Goal: Book appointment/travel/reservation

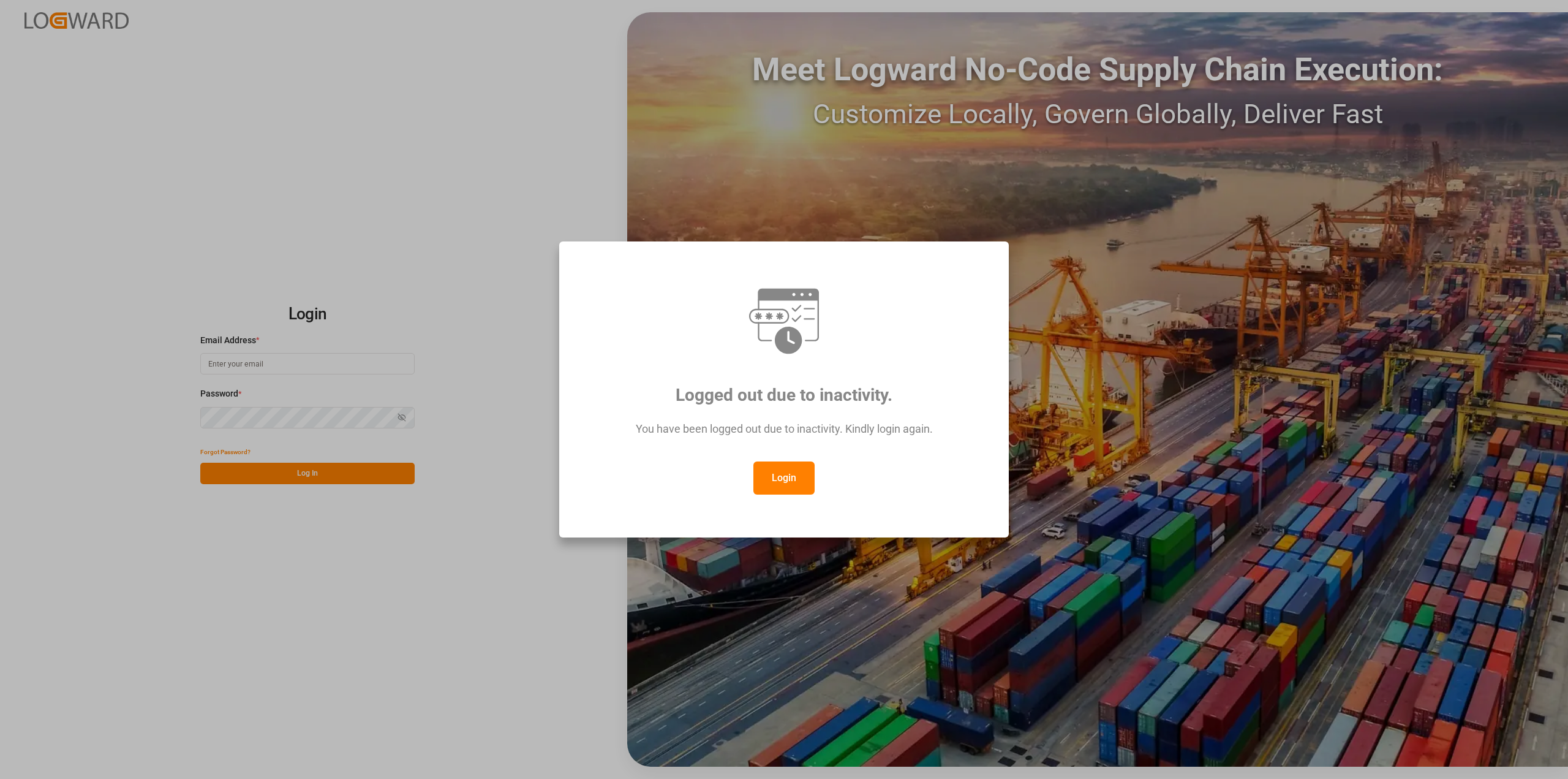
click at [795, 474] on button "Login" at bounding box center [784, 479] width 62 height 33
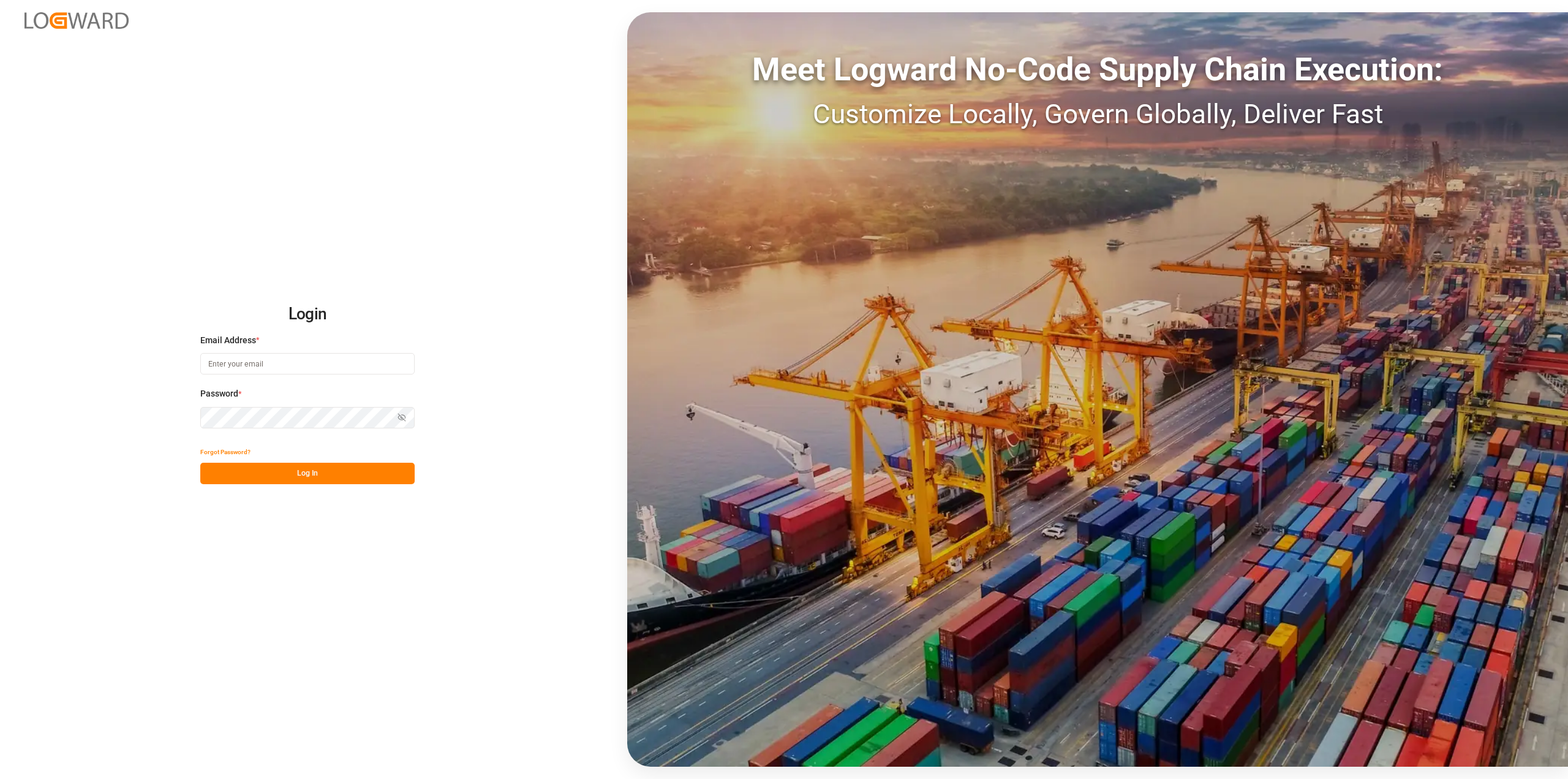
click at [296, 358] on input at bounding box center [307, 364] width 214 height 21
type input "[PERSON_NAME][EMAIL_ADDRESS][DOMAIN_NAME]"
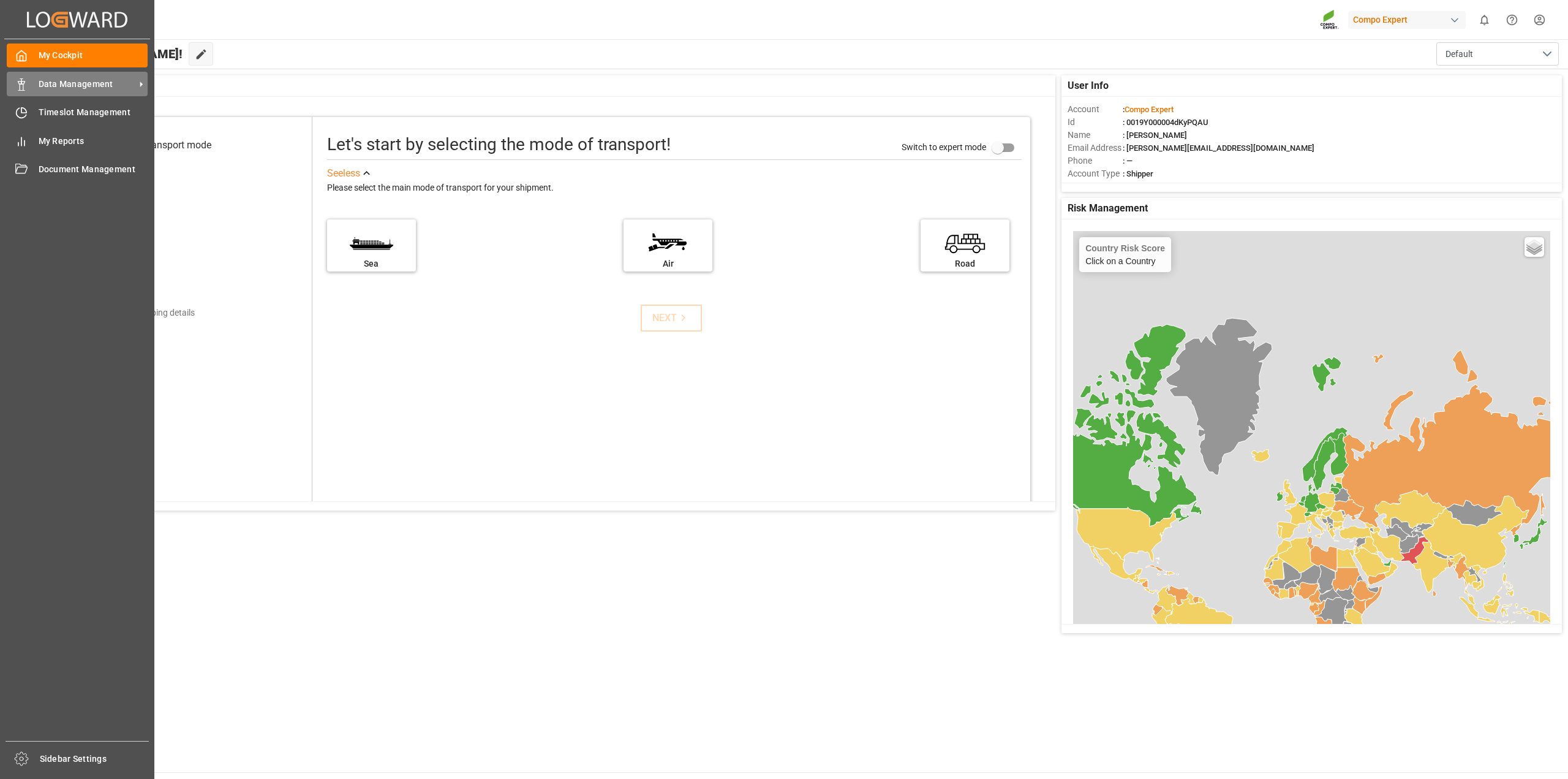
click at [44, 78] on span "Data Management" at bounding box center [87, 84] width 97 height 13
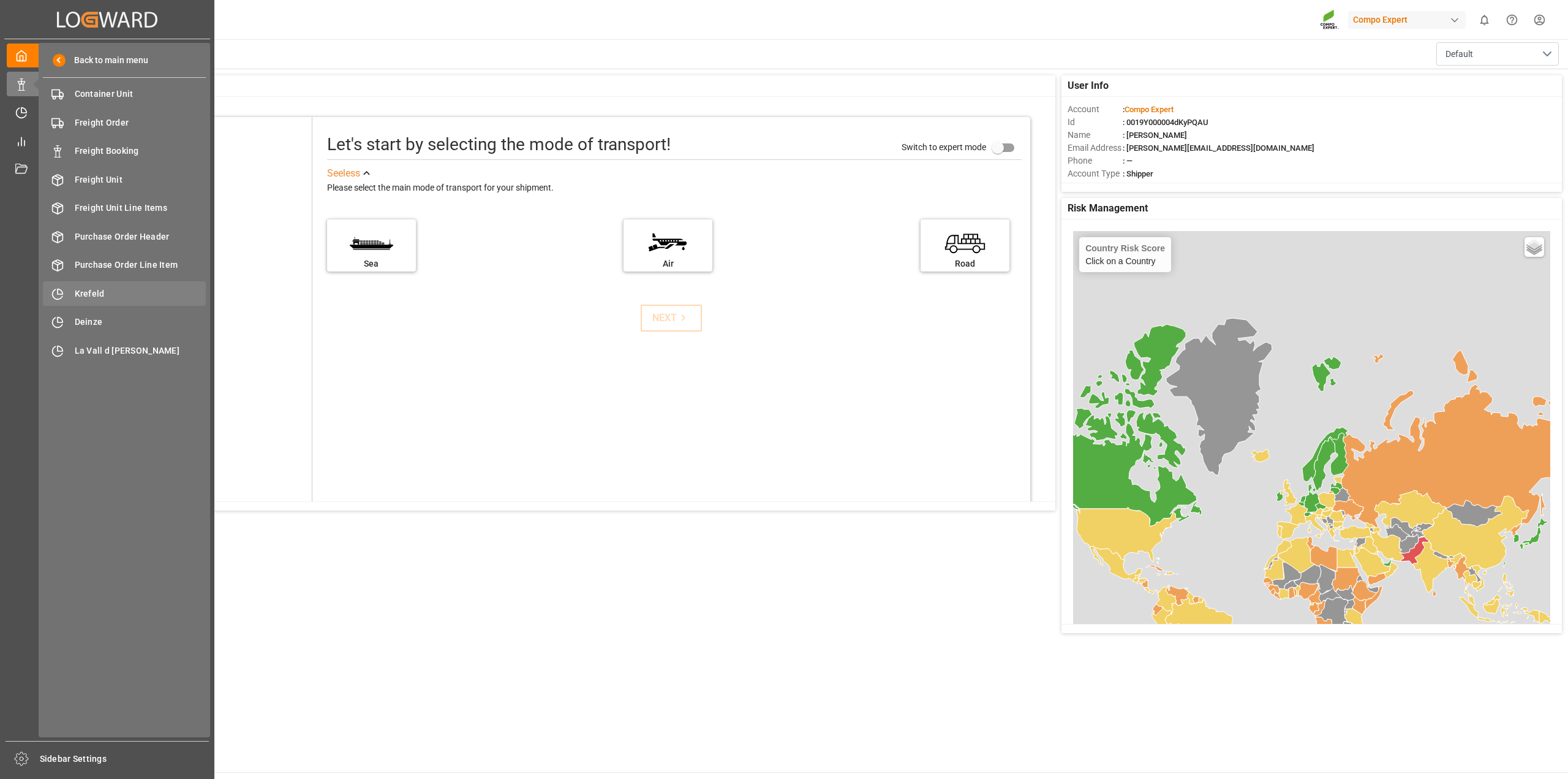
click at [93, 295] on span "Krefeld" at bounding box center [140, 294] width 132 height 13
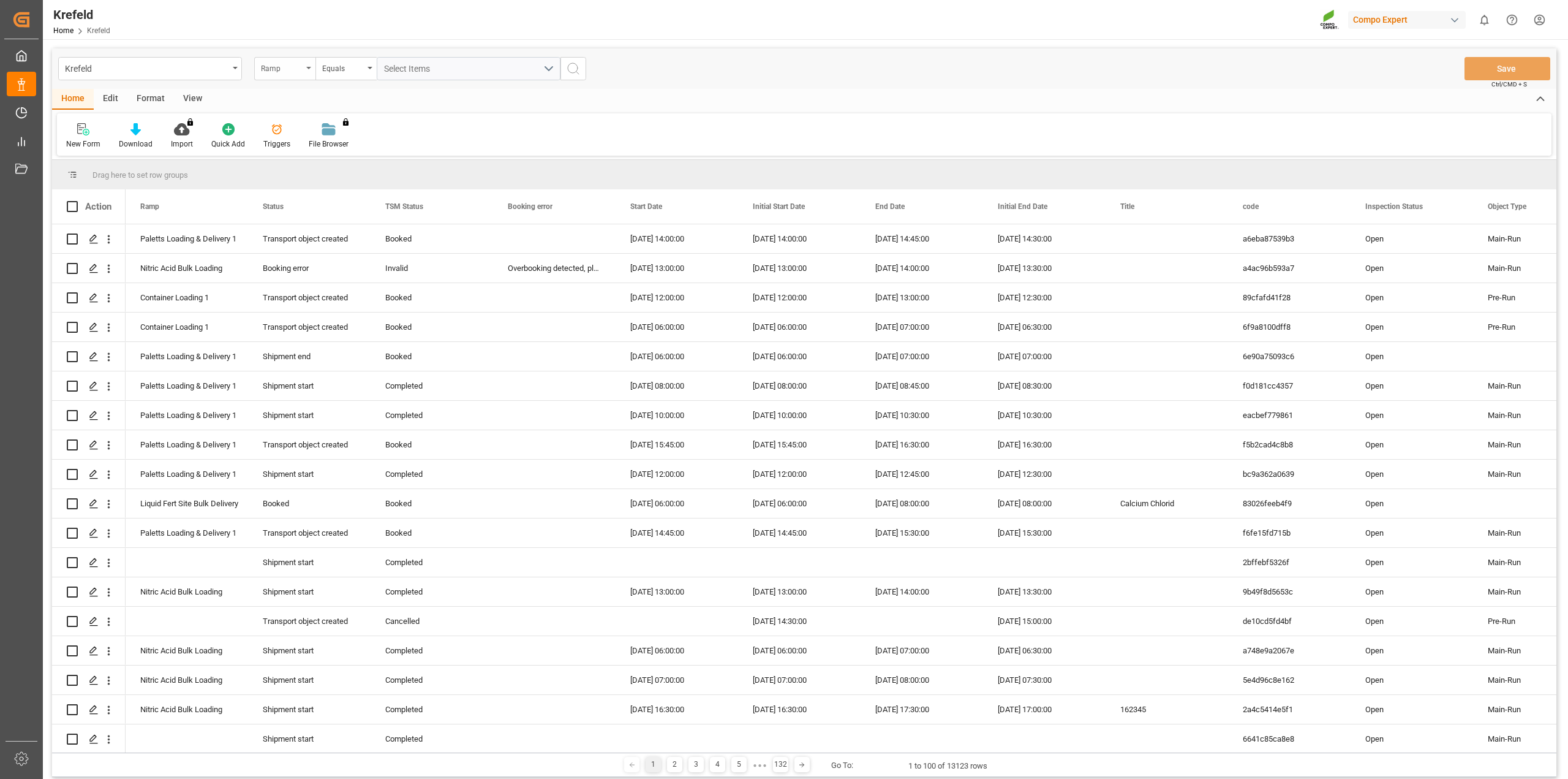
click at [278, 65] on div "Ramp" at bounding box center [281, 67] width 42 height 14
click at [287, 128] on div "SAP Order Number" at bounding box center [346, 125] width 183 height 26
click at [348, 65] on div "Equals" at bounding box center [343, 67] width 42 height 14
click at [358, 147] on div "Fuzzy search" at bounding box center [408, 151] width 183 height 26
paste input "2000000788"
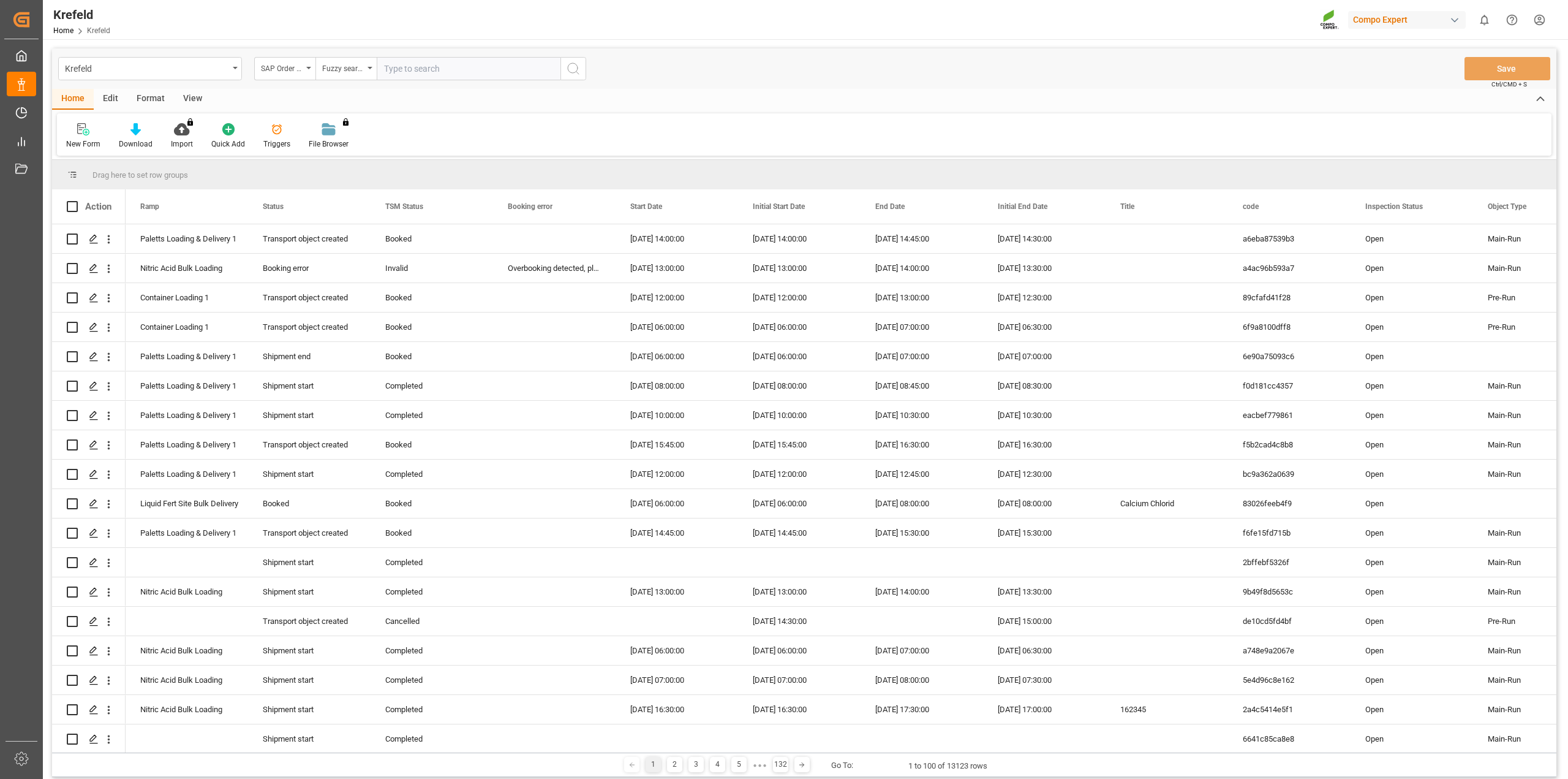
type input "2000000788"
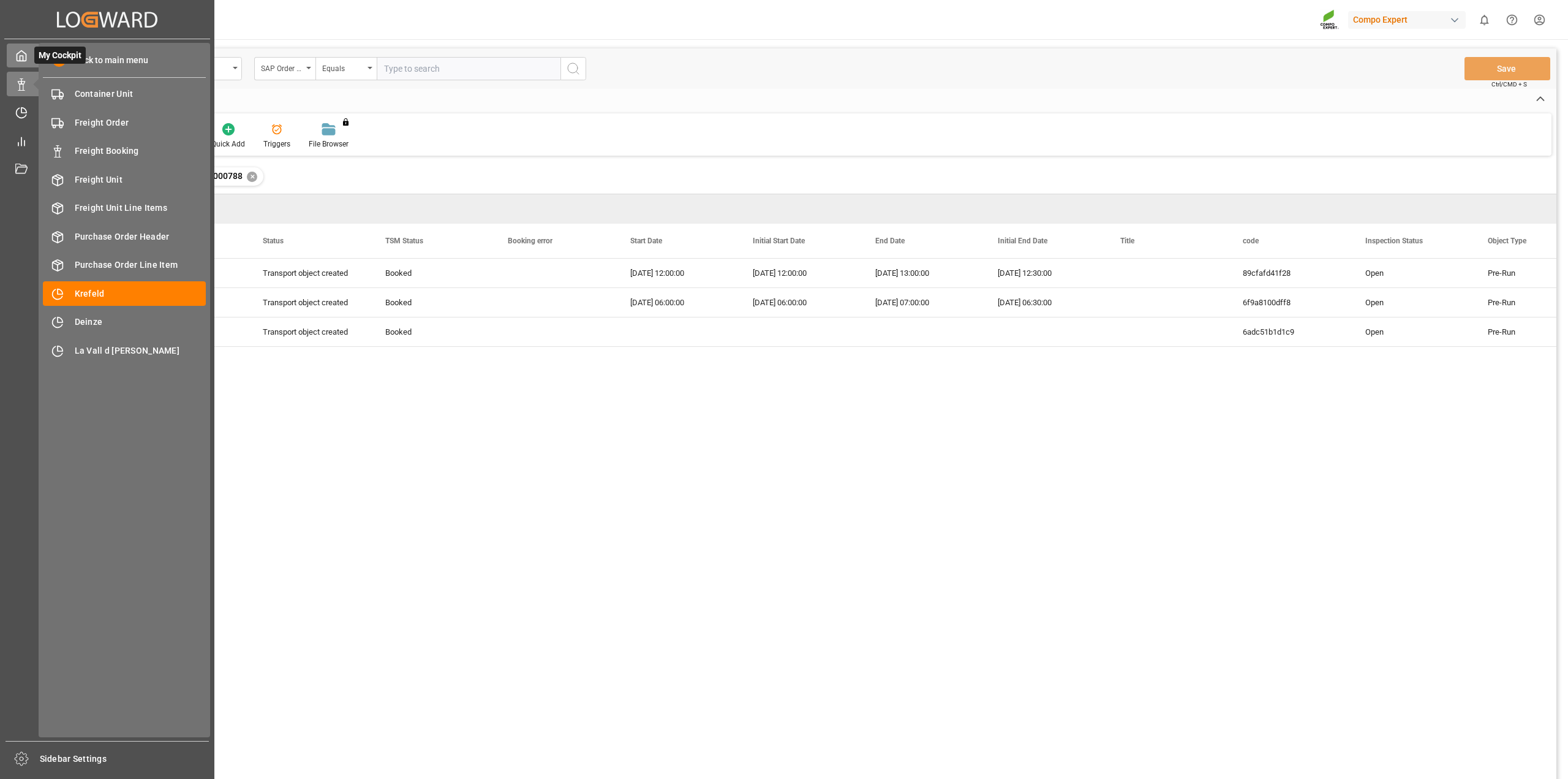
click at [27, 63] on div "My Cockpit My Cockpit" at bounding box center [107, 55] width 201 height 24
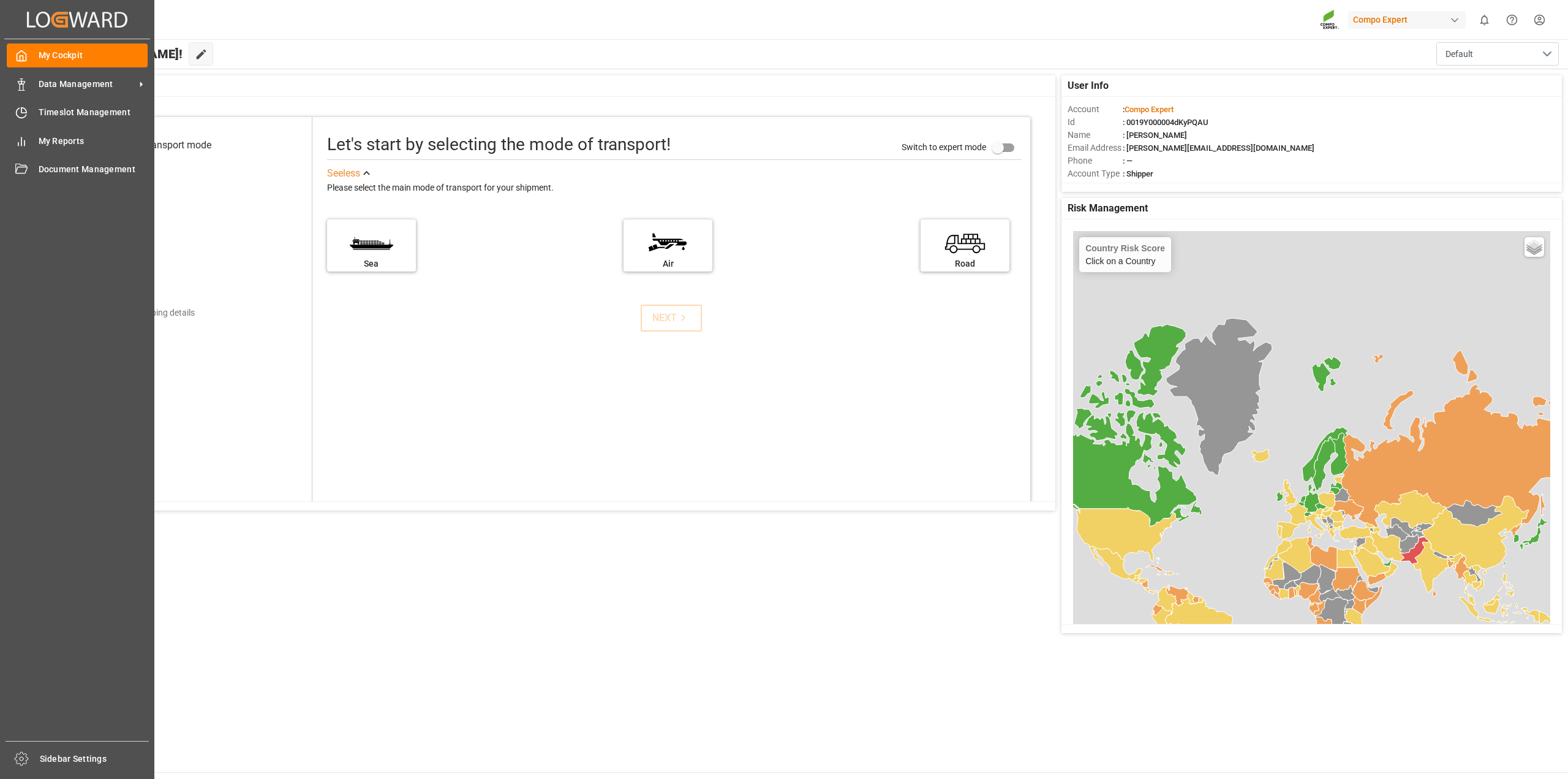
drag, startPoint x: 46, startPoint y: 91, endPoint x: 71, endPoint y: 135, distance: 50.6
click at [46, 91] on div "Data Management Data Management" at bounding box center [77, 83] width 141 height 24
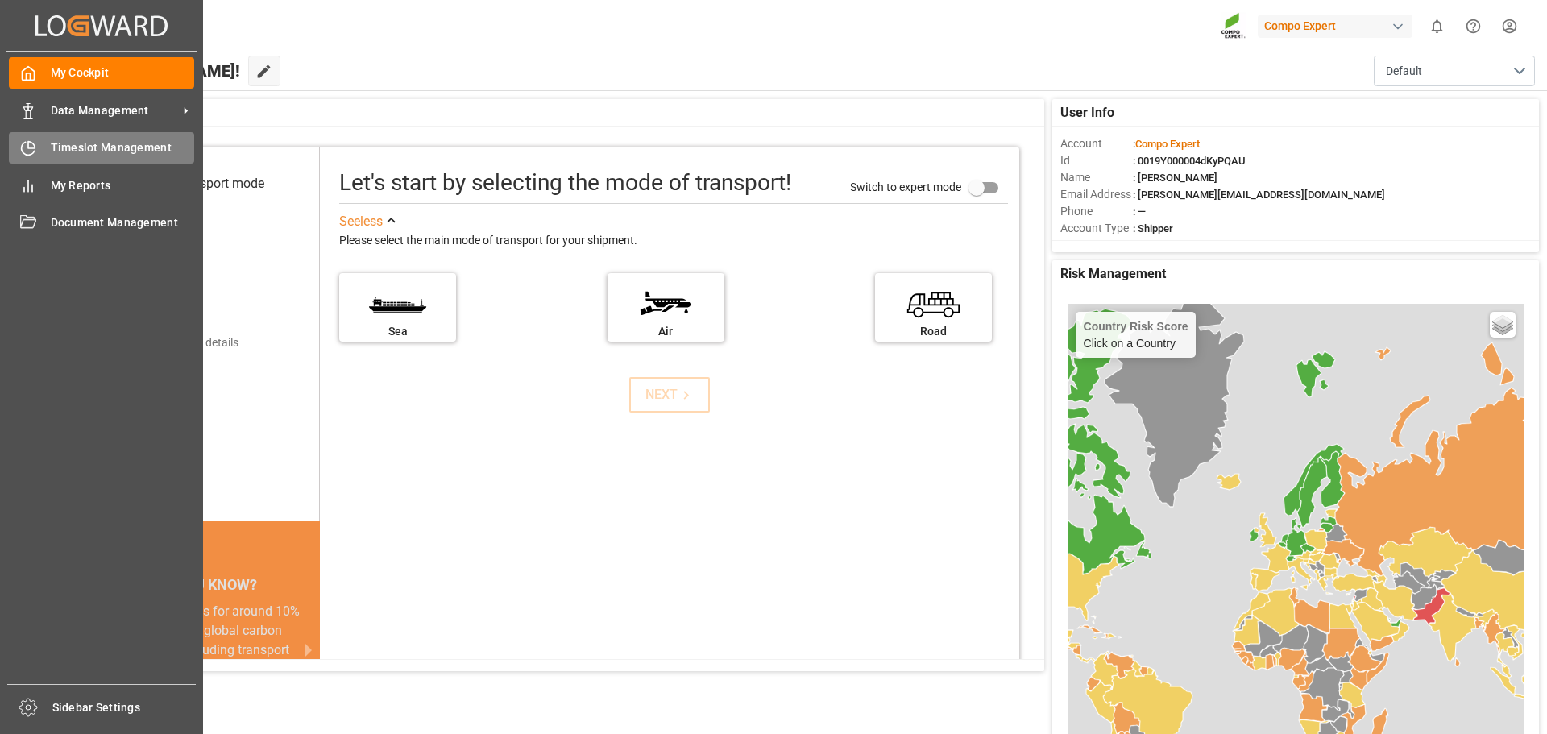
click at [31, 145] on icon at bounding box center [28, 148] width 16 height 16
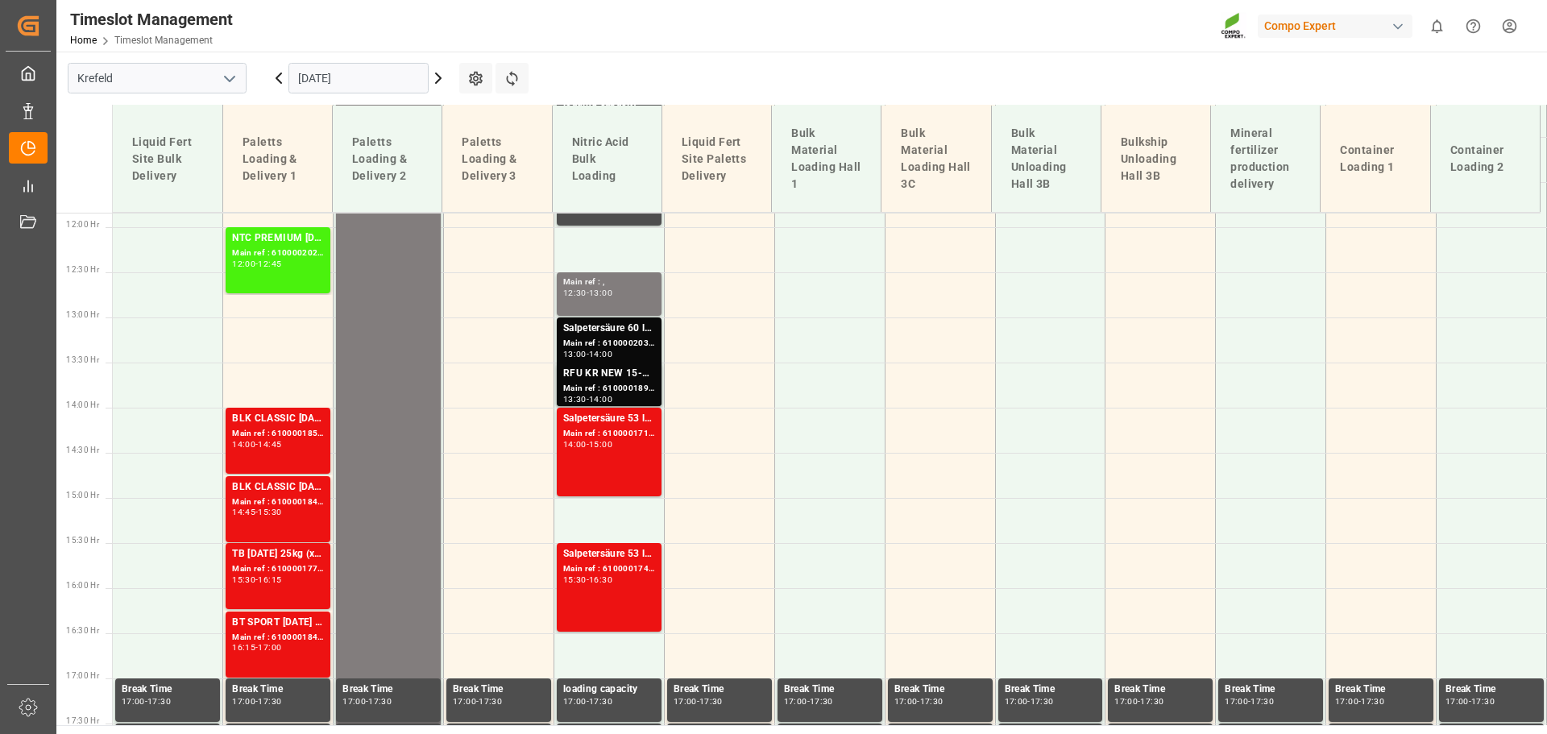
click at [335, 86] on input "[DATE]" at bounding box center [358, 78] width 140 height 31
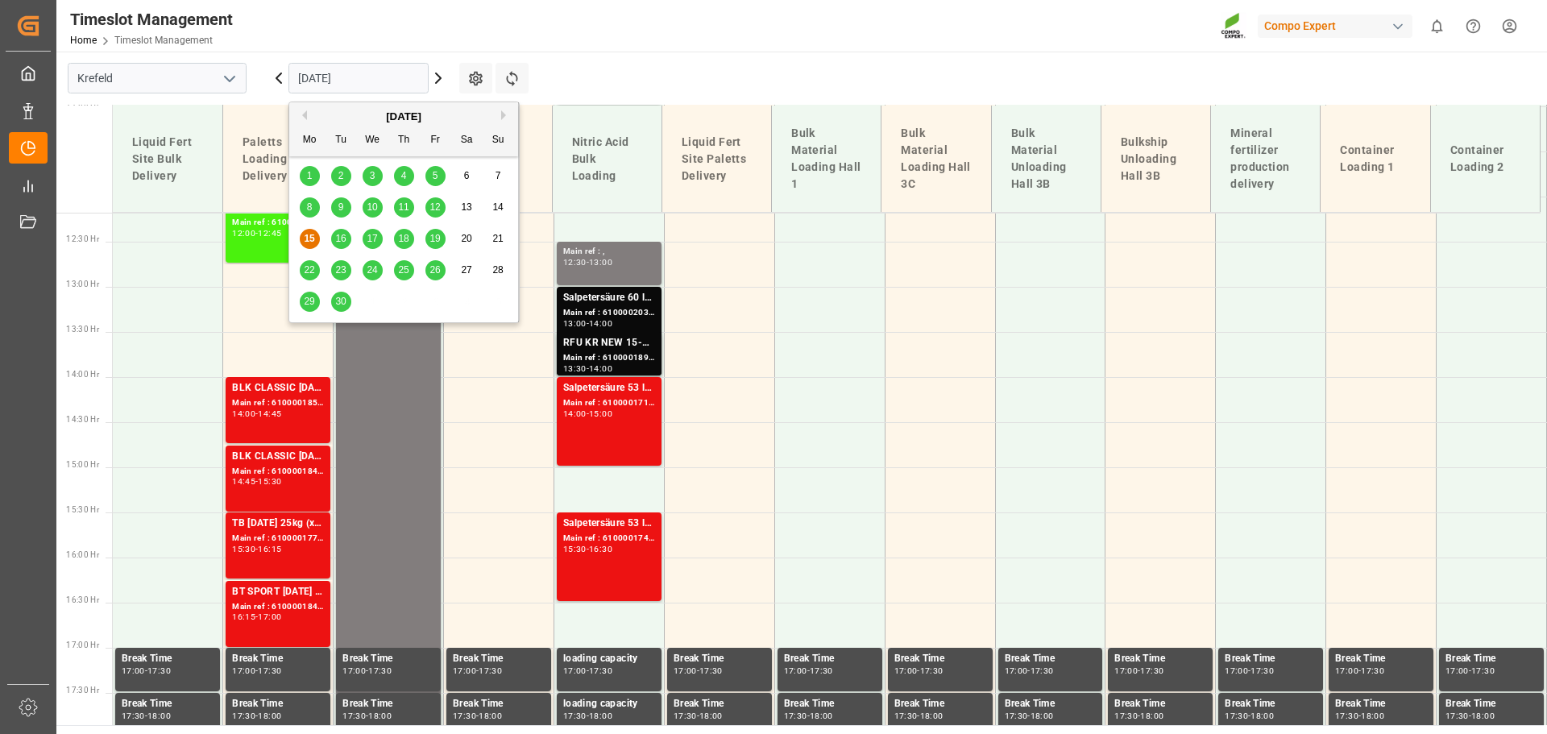
scroll to position [1213, 0]
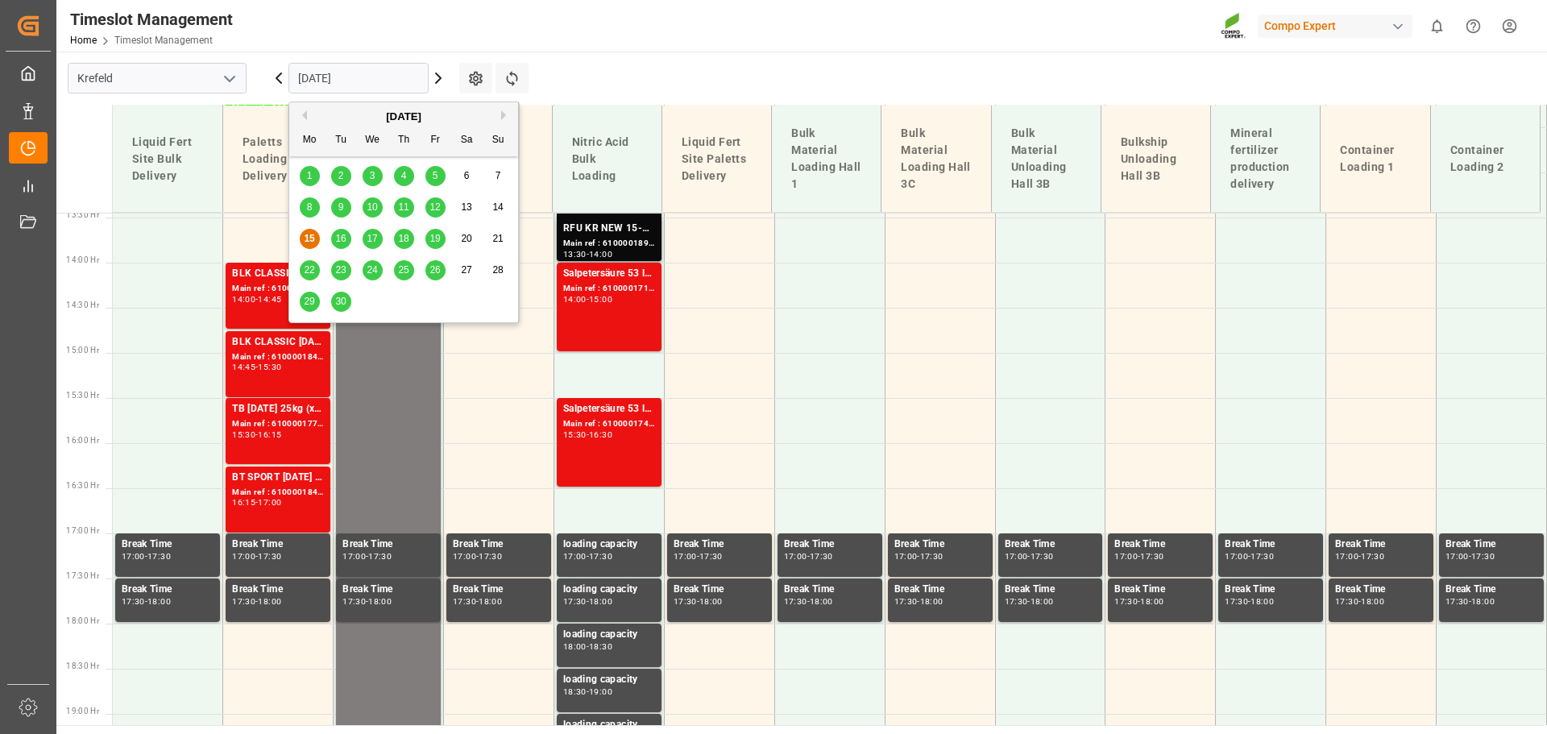
click at [342, 235] on span "16" at bounding box center [340, 238] width 10 height 11
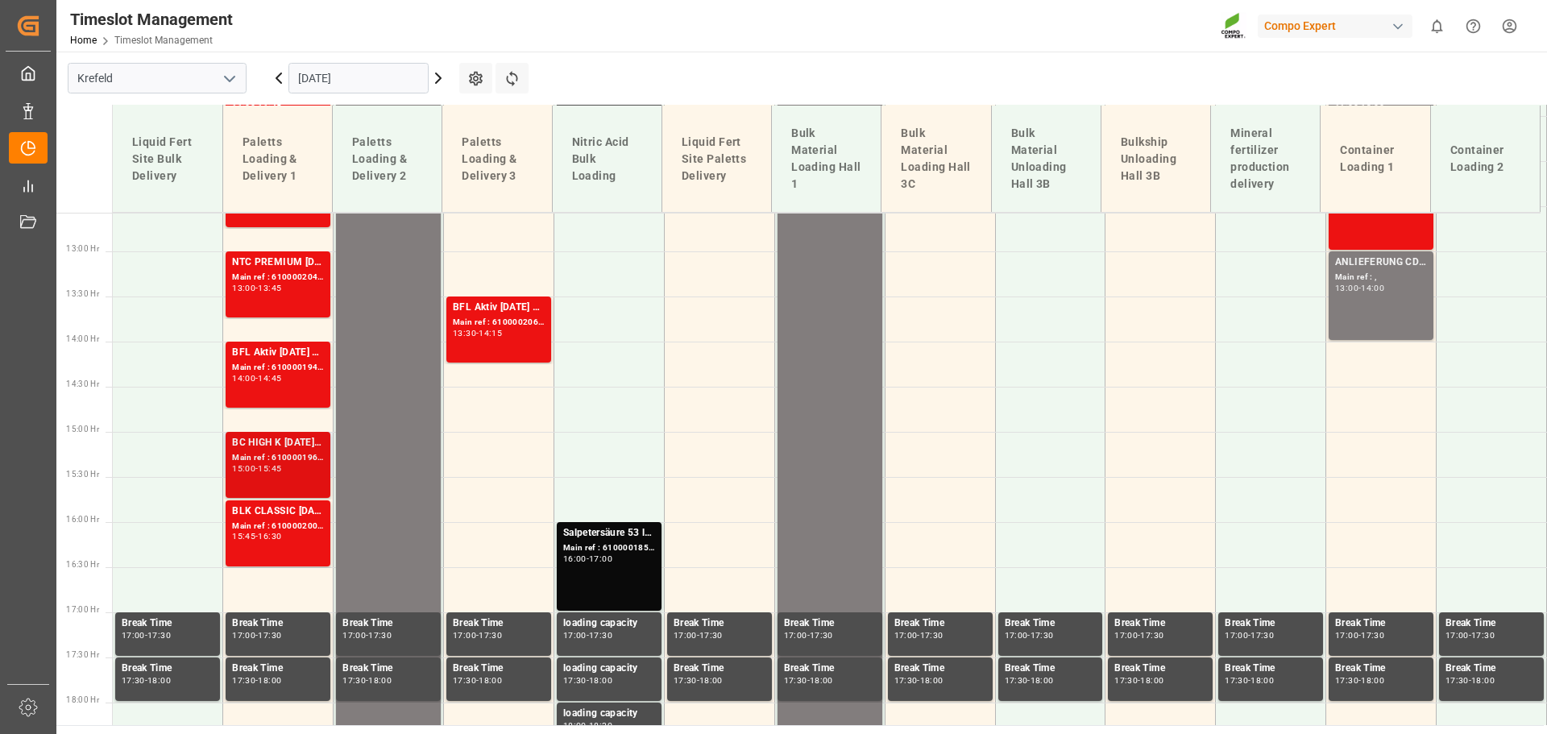
scroll to position [1134, 0]
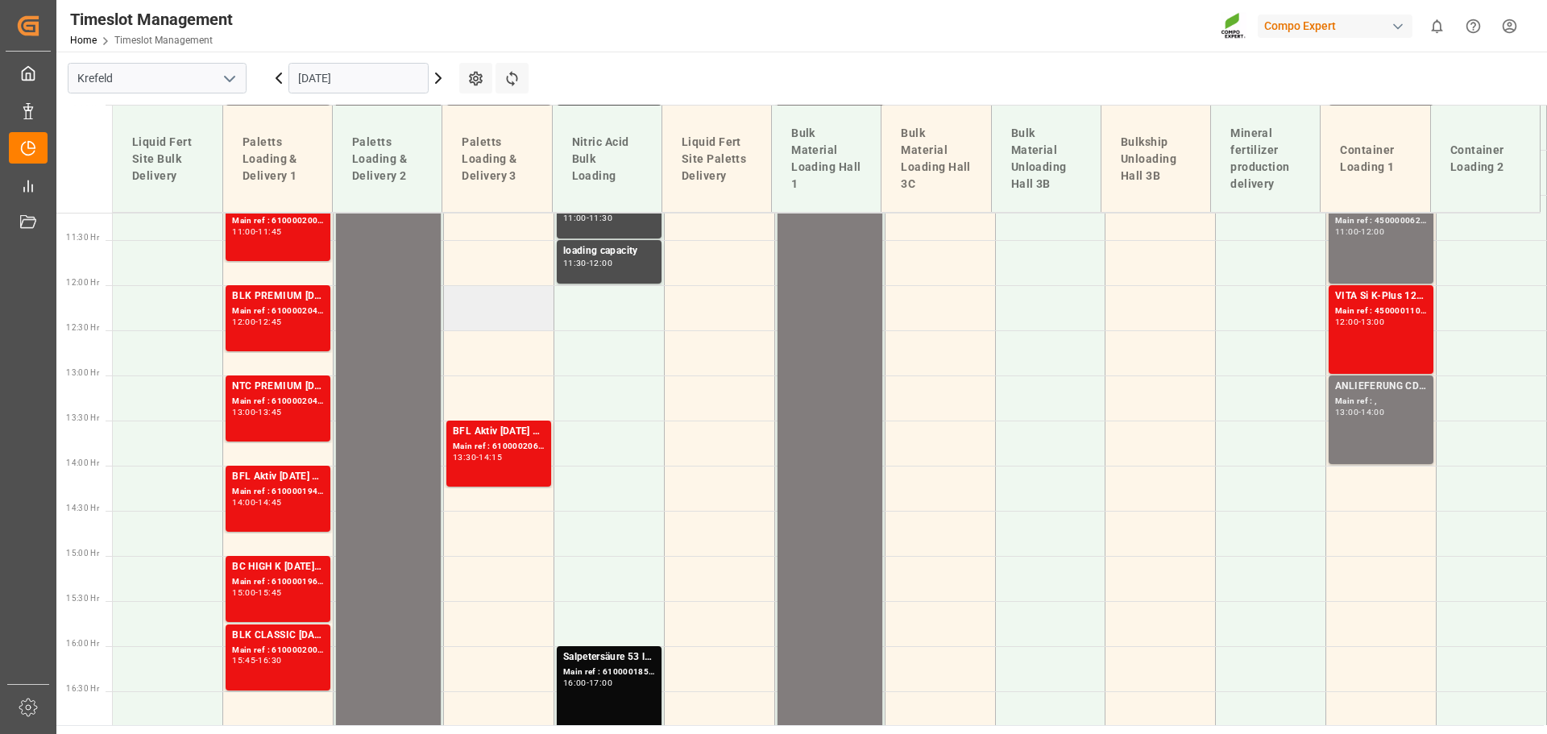
click at [494, 299] on td at bounding box center [499, 307] width 110 height 45
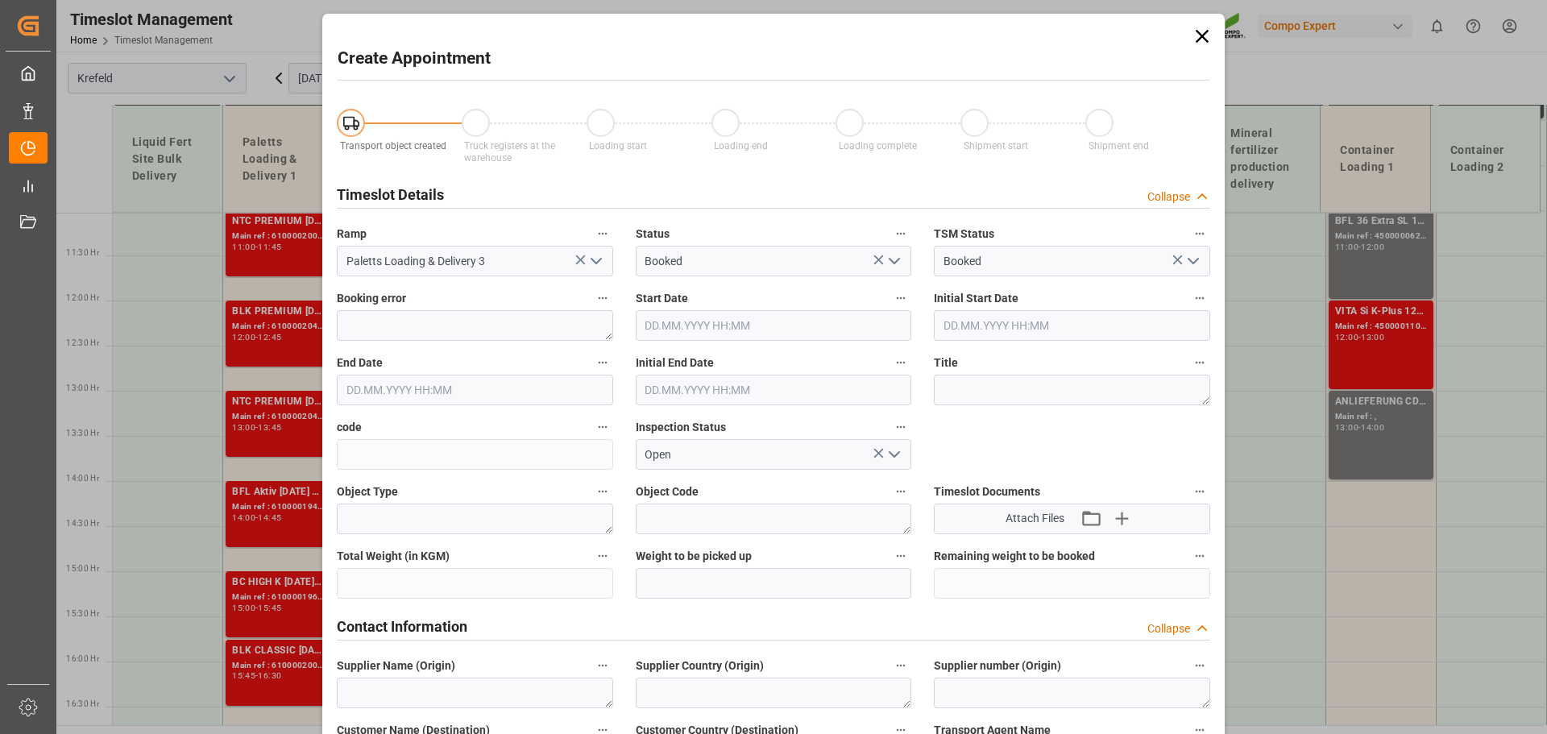
type input "[DATE] 12:00"
type input "[DATE] 12:30"
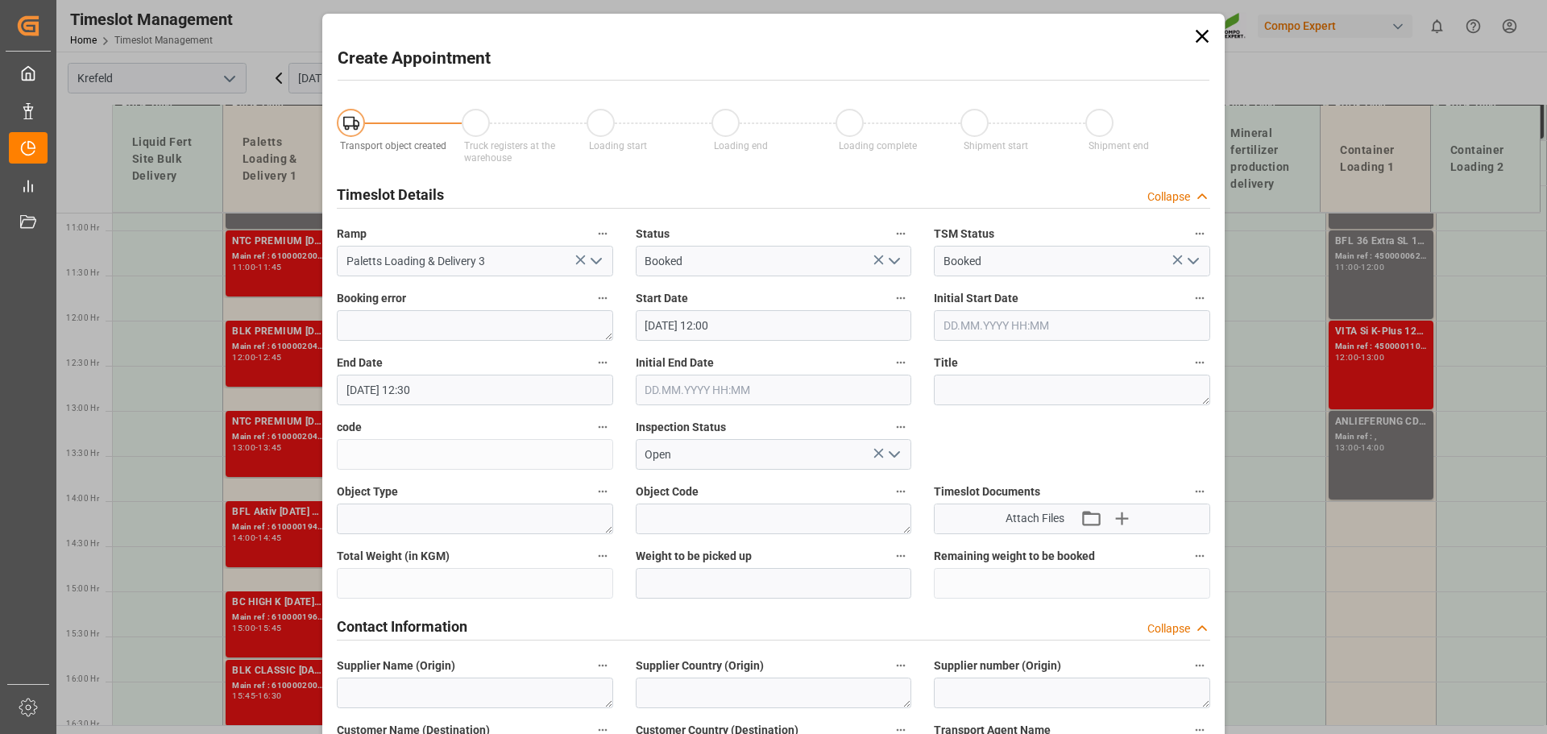
click at [951, 209] on div "Timeslot Details Collapse" at bounding box center [773, 194] width 896 height 45
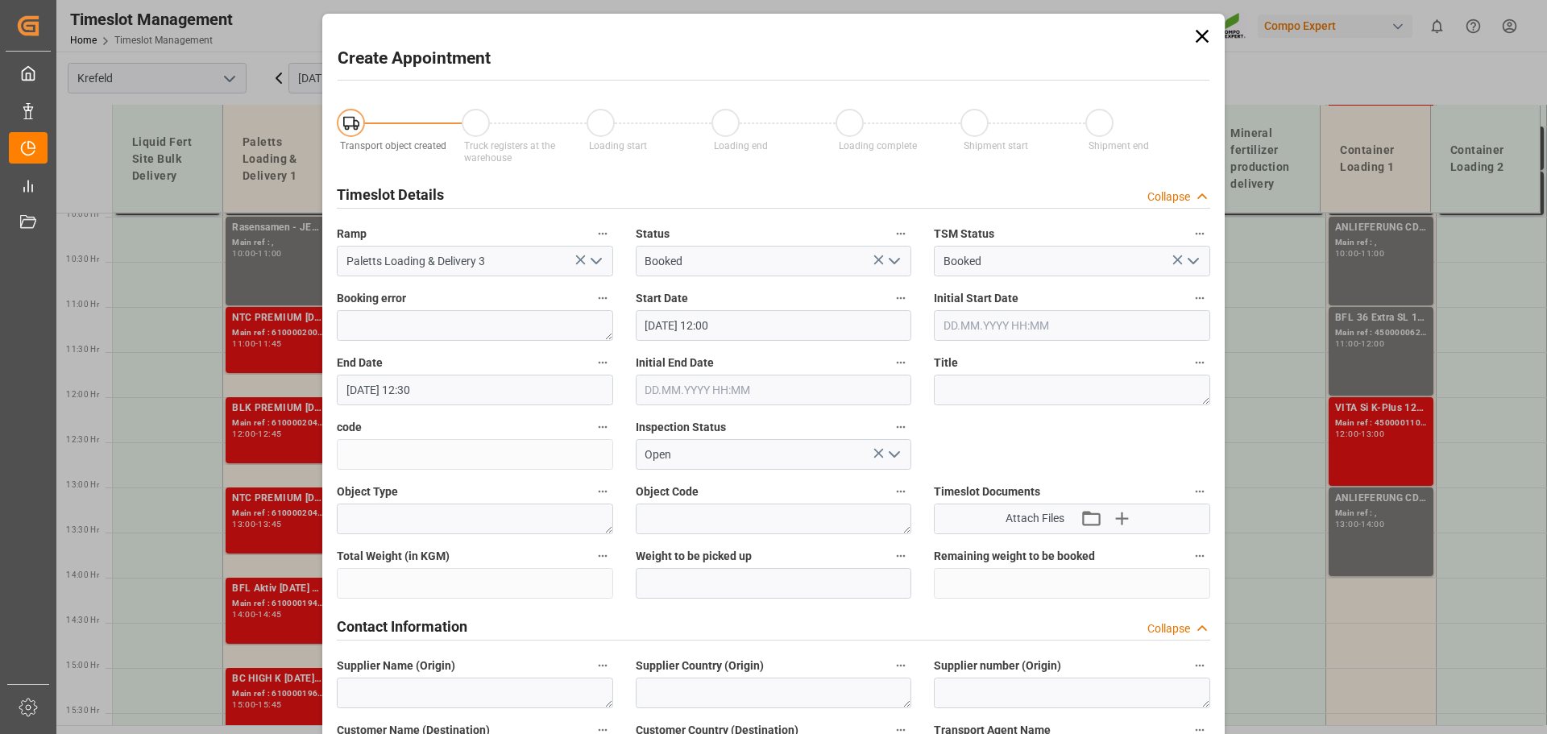
scroll to position [893, 0]
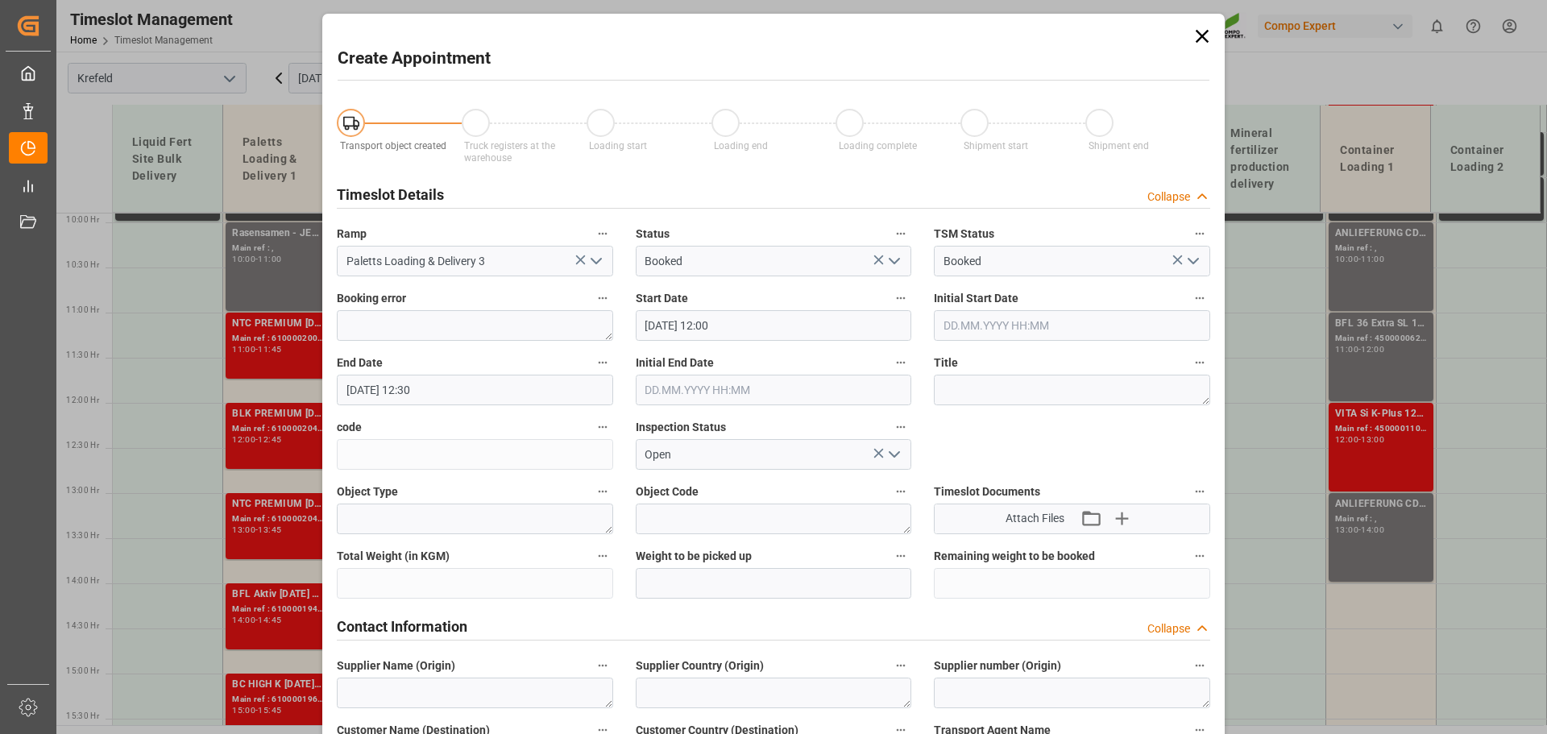
click at [1208, 27] on icon at bounding box center [1202, 36] width 23 height 23
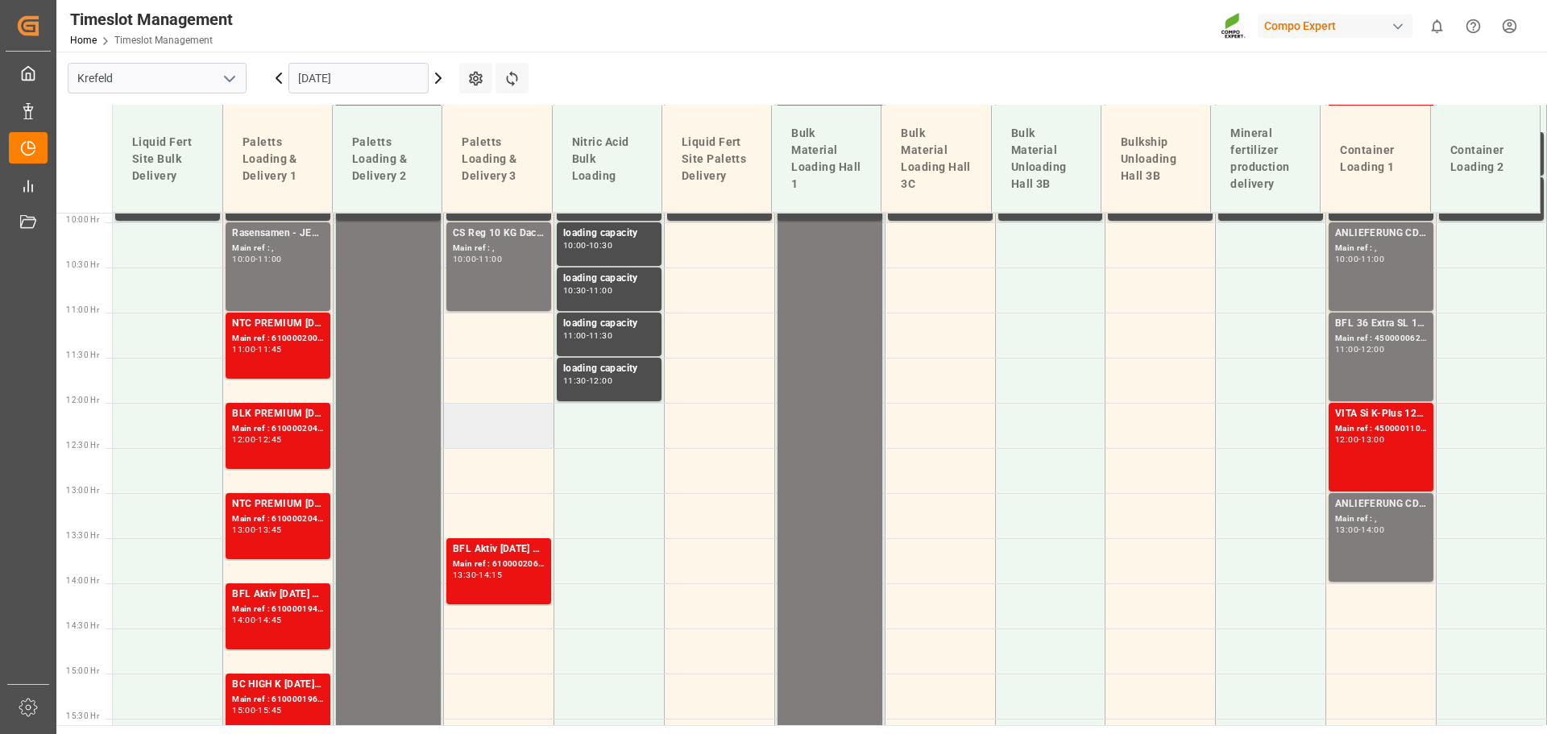
click at [472, 424] on td at bounding box center [499, 425] width 110 height 45
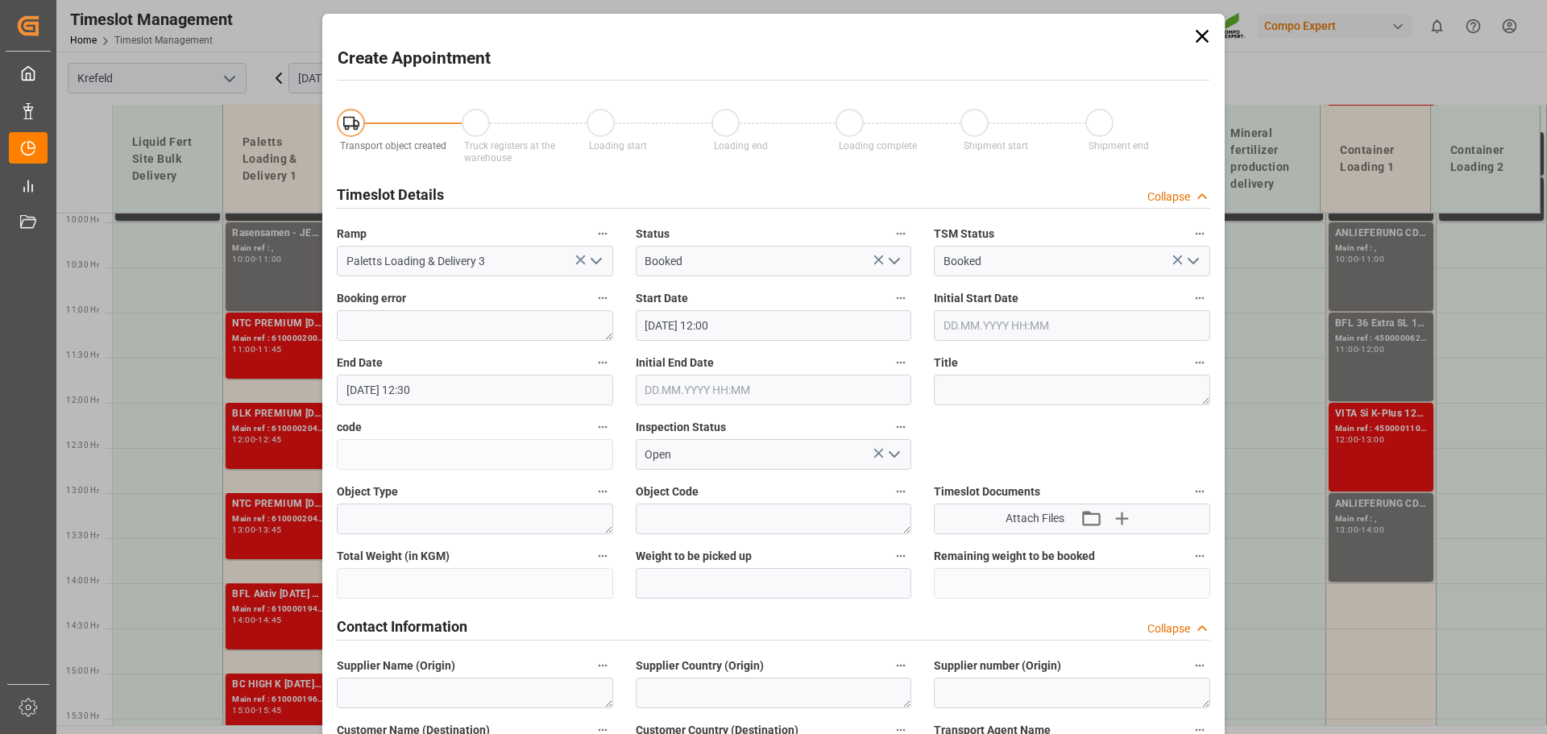
type input "[DATE] 12:00"
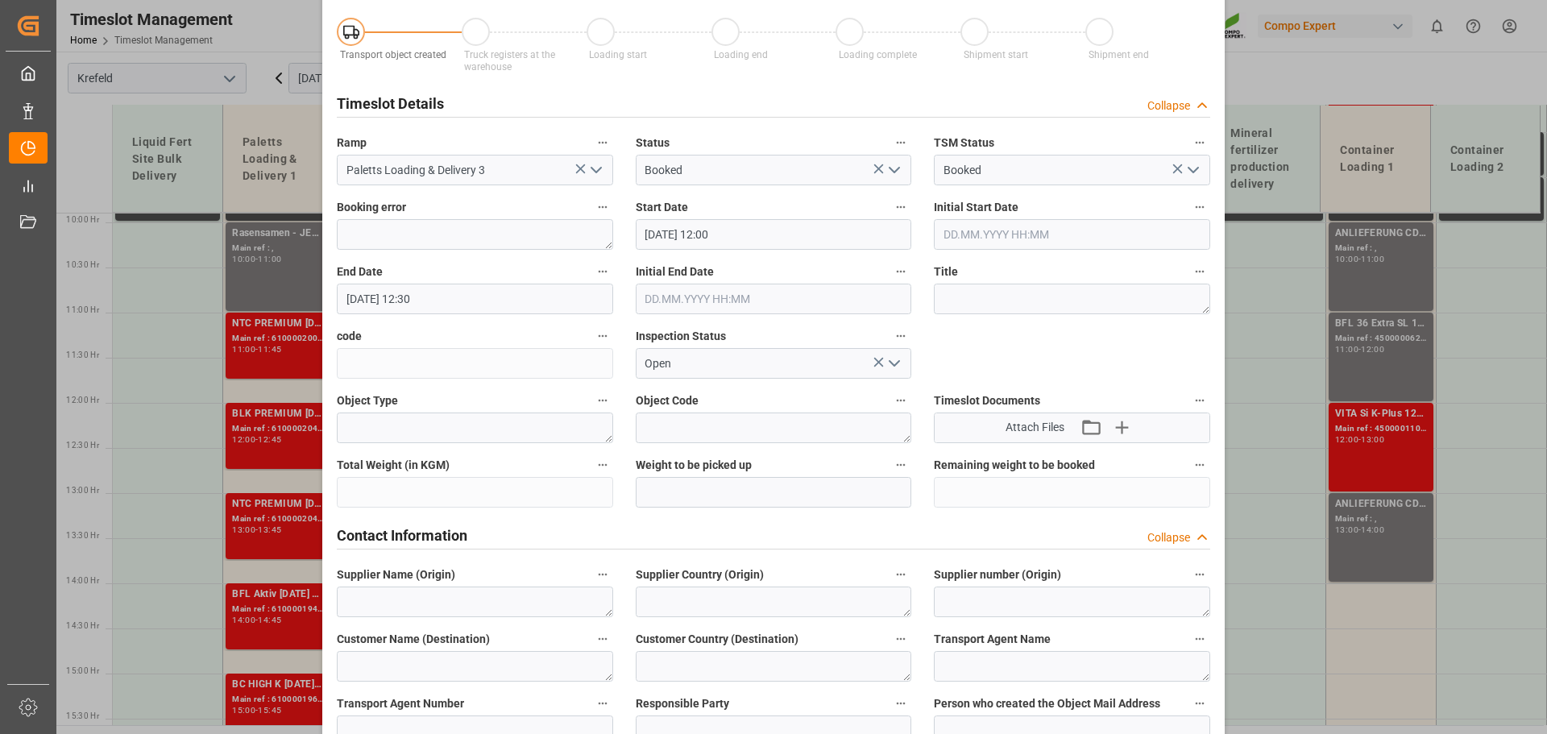
scroll to position [0, 0]
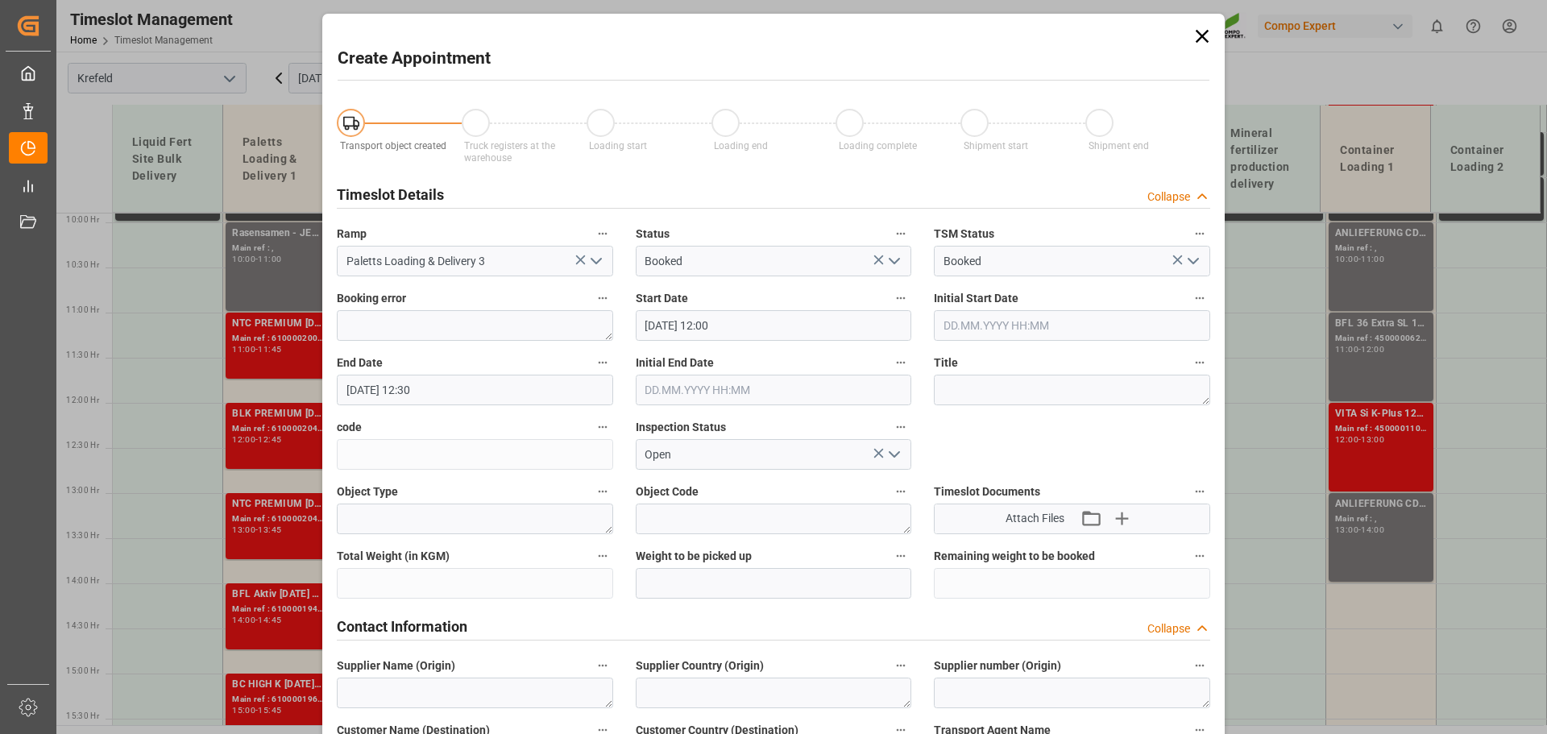
click at [461, 379] on input "[DATE] 12:30" at bounding box center [475, 390] width 276 height 31
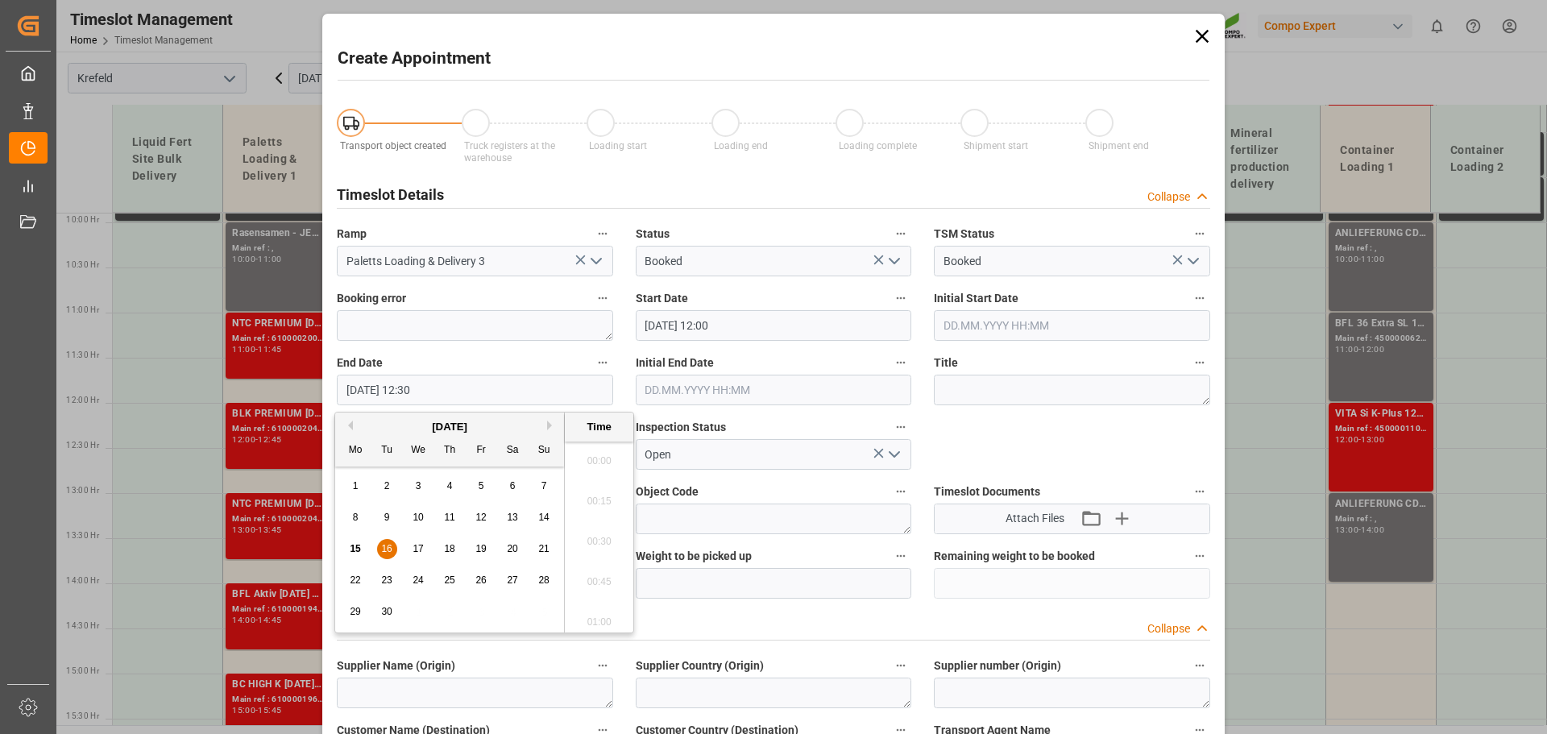
scroll to position [1939, 0]
click at [392, 543] on div "16" at bounding box center [387, 549] width 20 height 19
click at [596, 606] on li "13:00" at bounding box center [599, 617] width 68 height 40
type input "[DATE] 13:00"
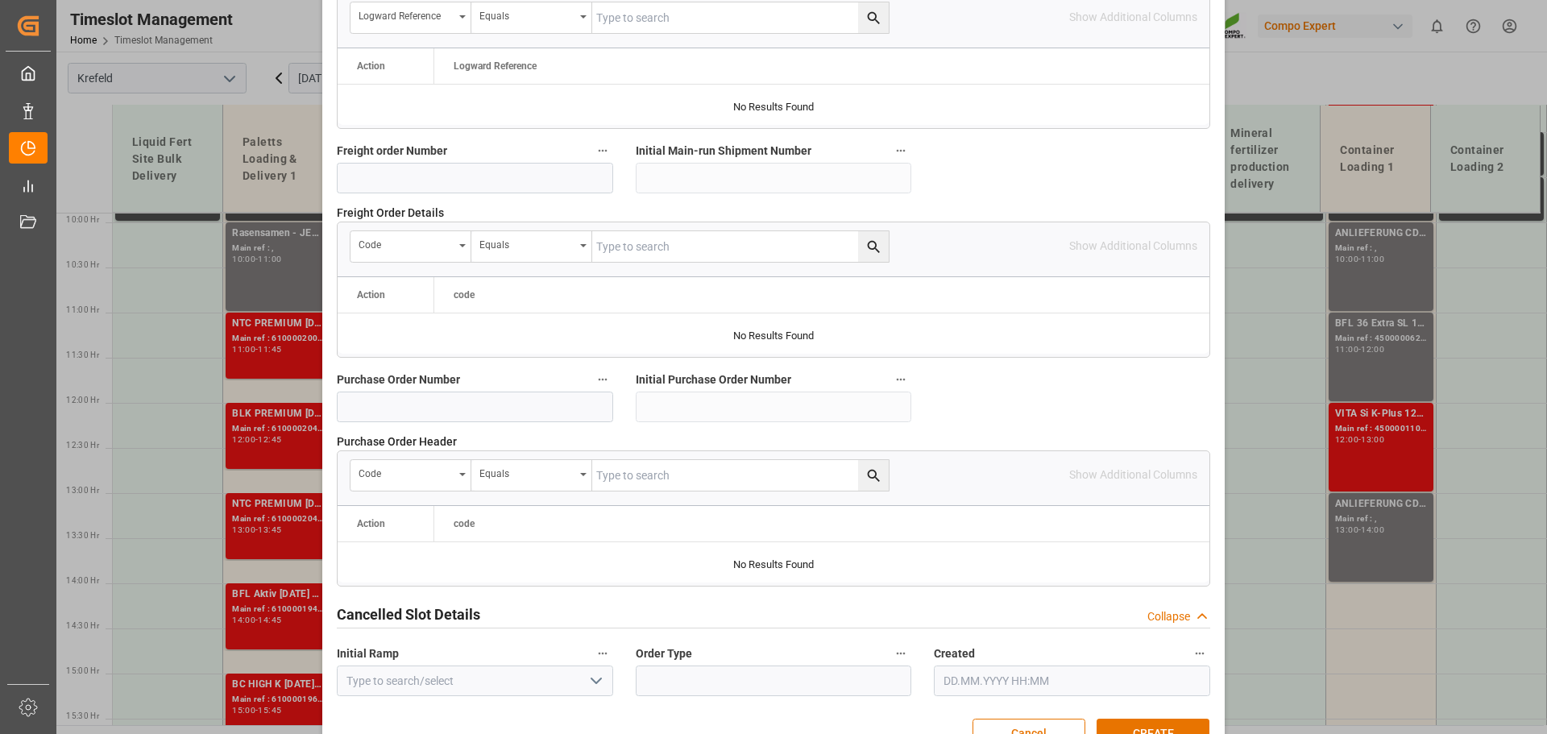
scroll to position [1502, 0]
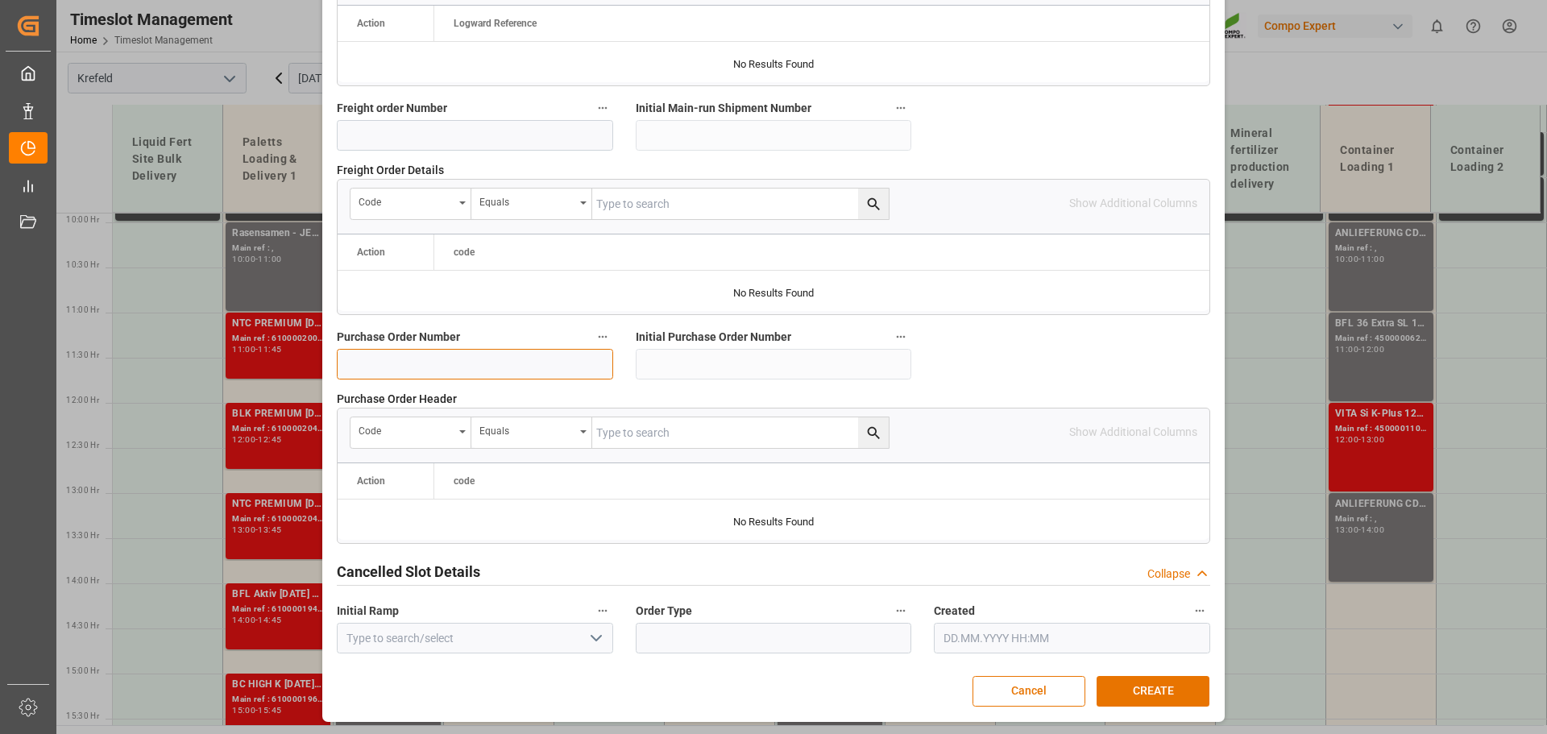
click at [519, 369] on input at bounding box center [475, 364] width 276 height 31
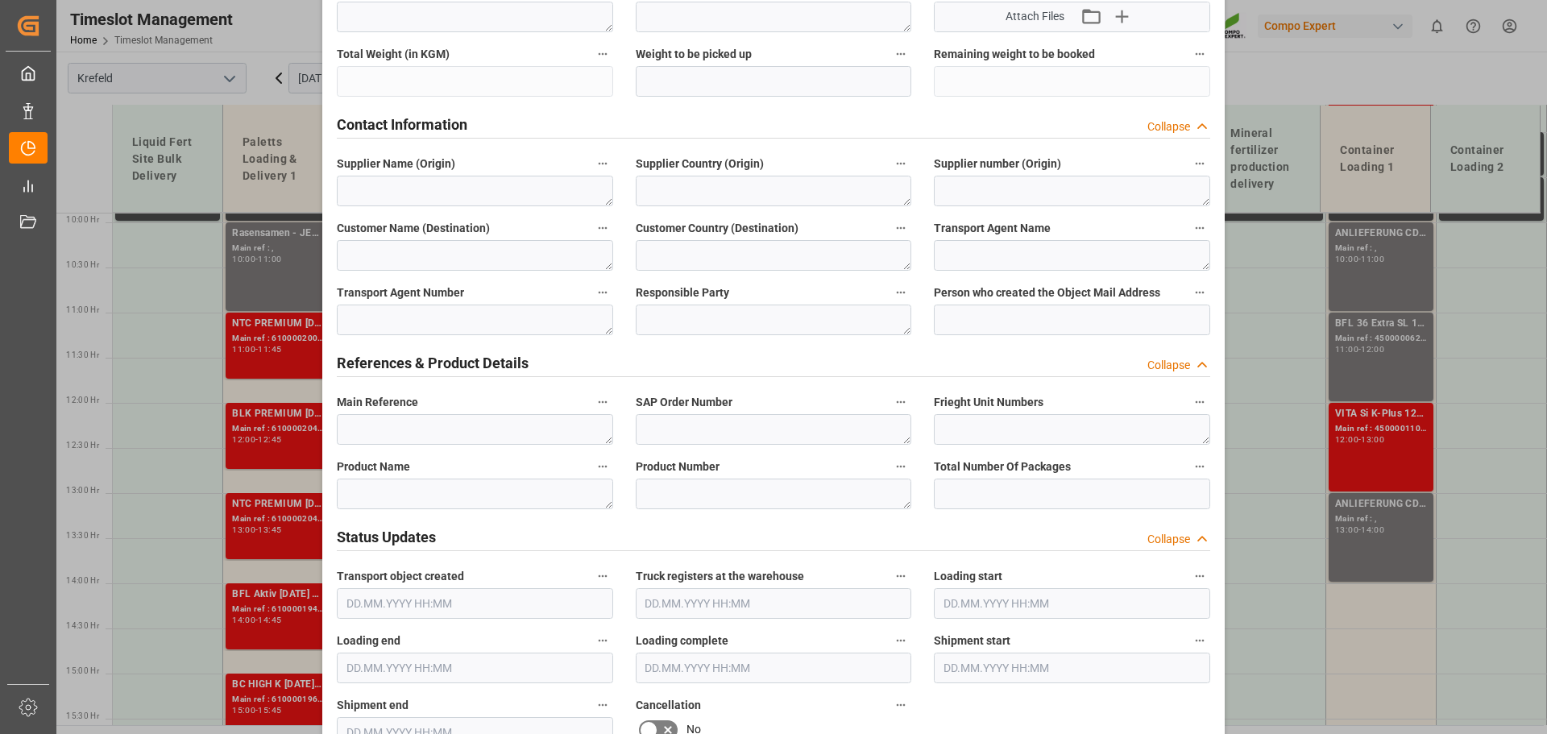
type input "4500007847"
click at [444, 483] on textarea at bounding box center [475, 494] width 276 height 31
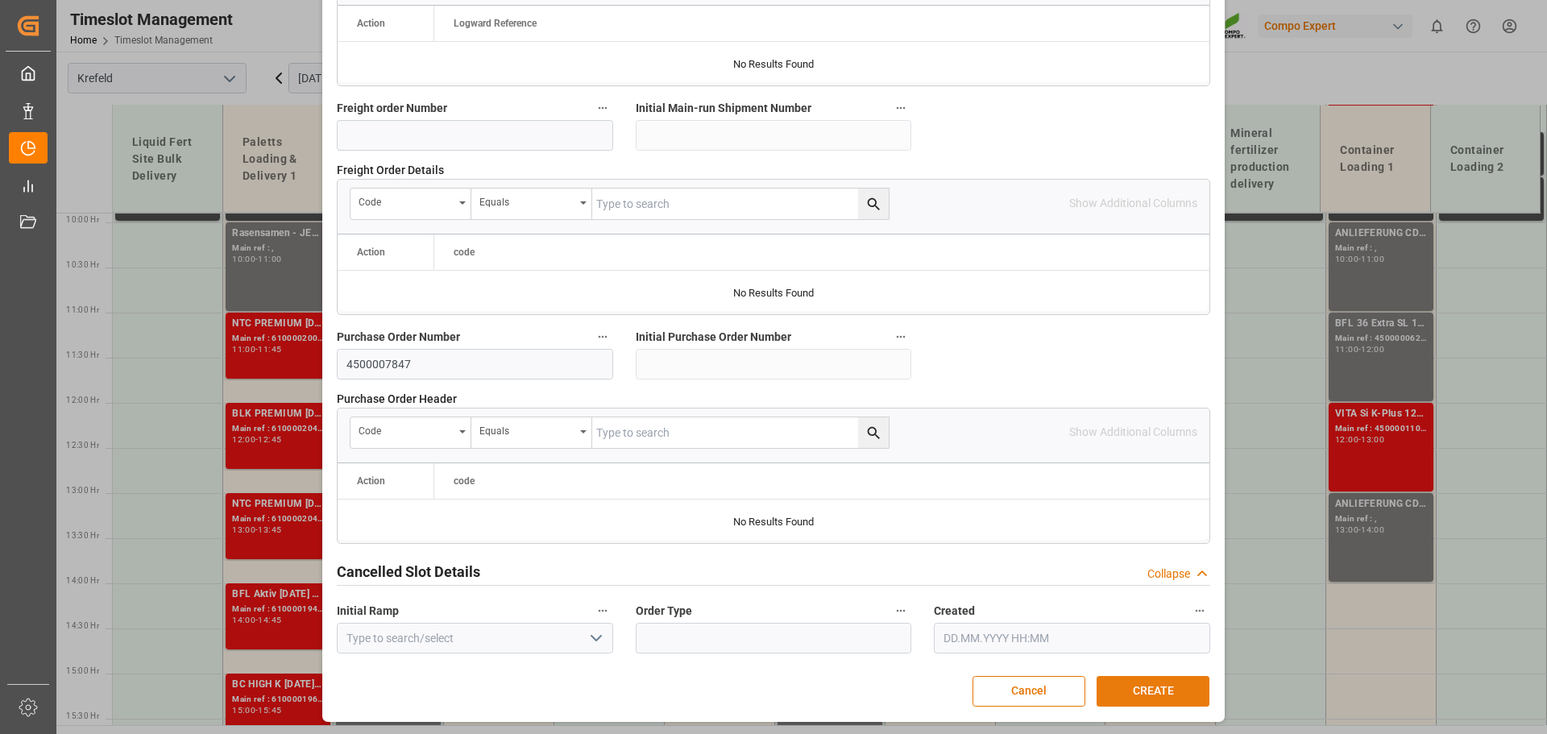
type textarea "[PERSON_NAME]-II- Sulfat"
click at [1166, 693] on button "CREATE" at bounding box center [1153, 691] width 113 height 31
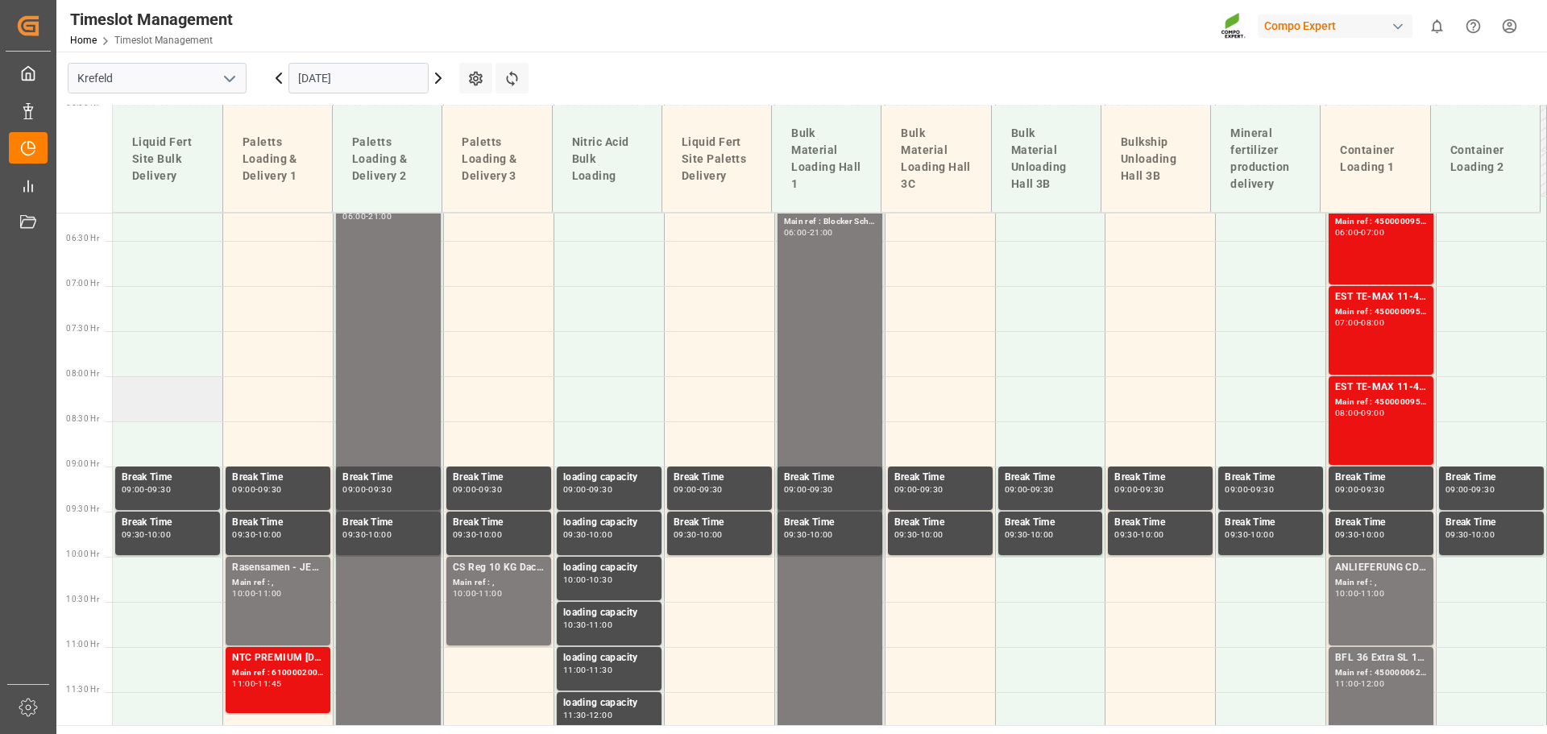
scroll to position [559, 0]
click at [521, 80] on button "Refresh Time Slots" at bounding box center [511, 78] width 33 height 31
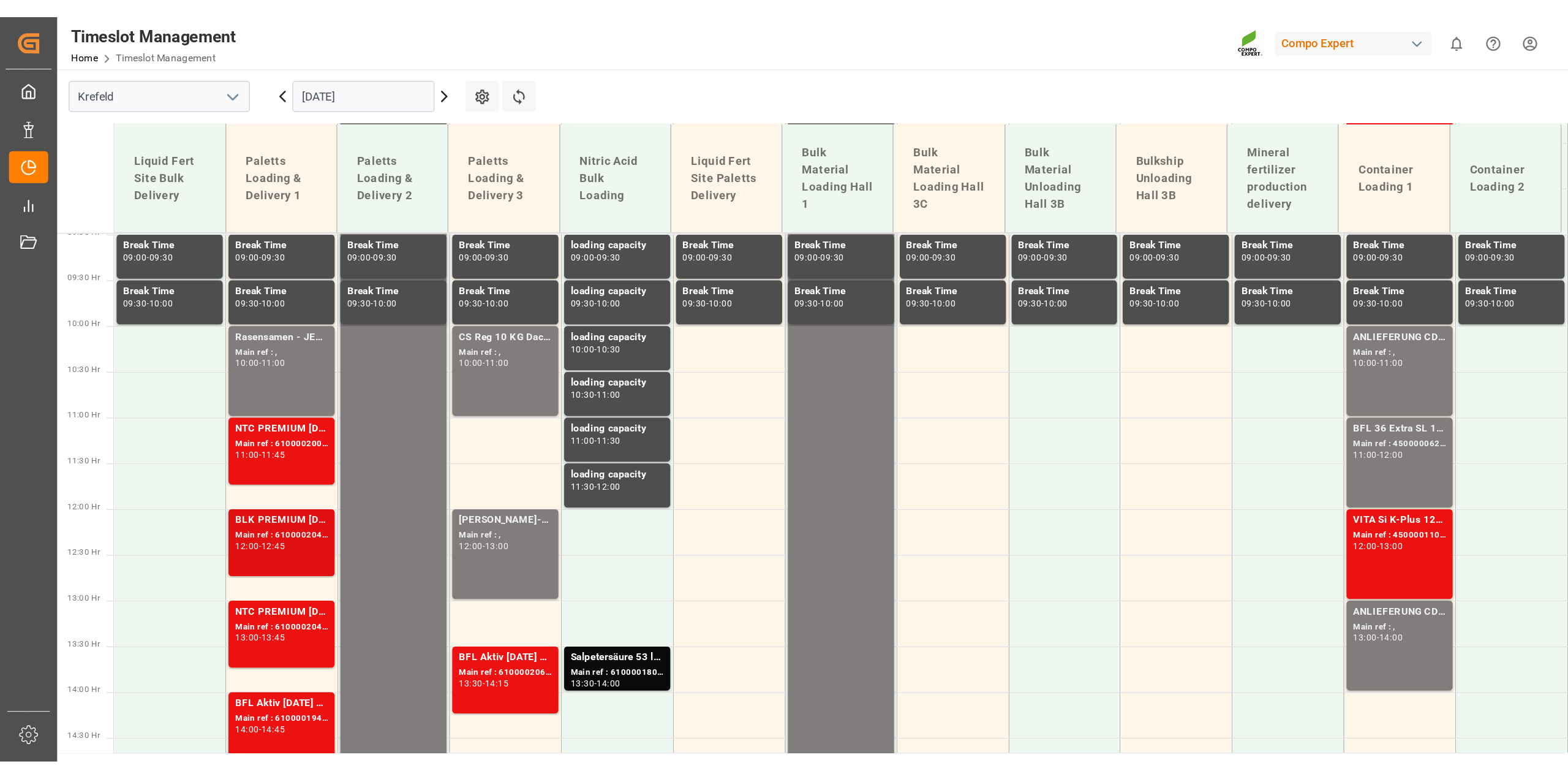
scroll to position [617, 0]
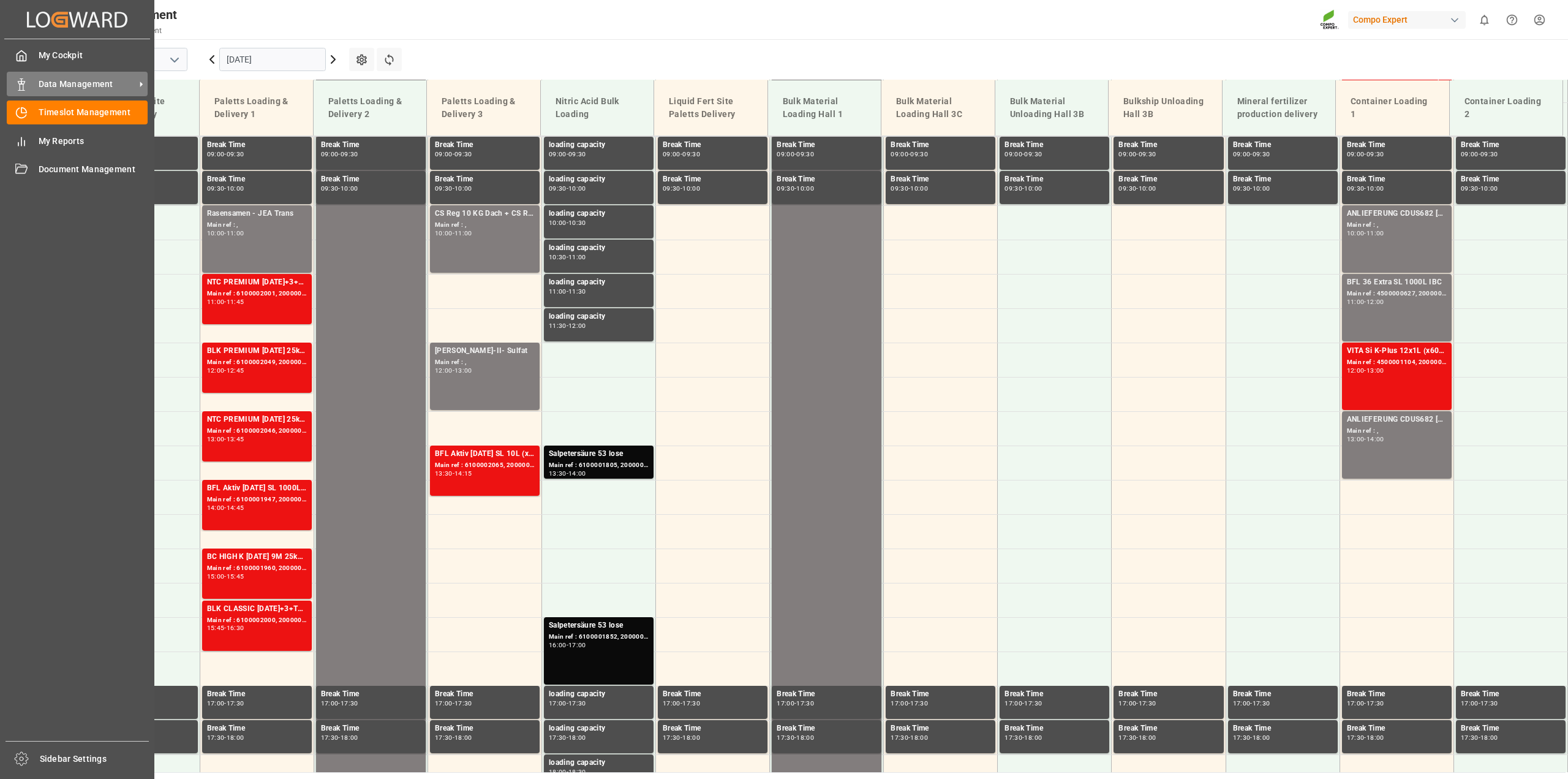
click at [14, 87] on div at bounding box center [17, 84] width 21 height 13
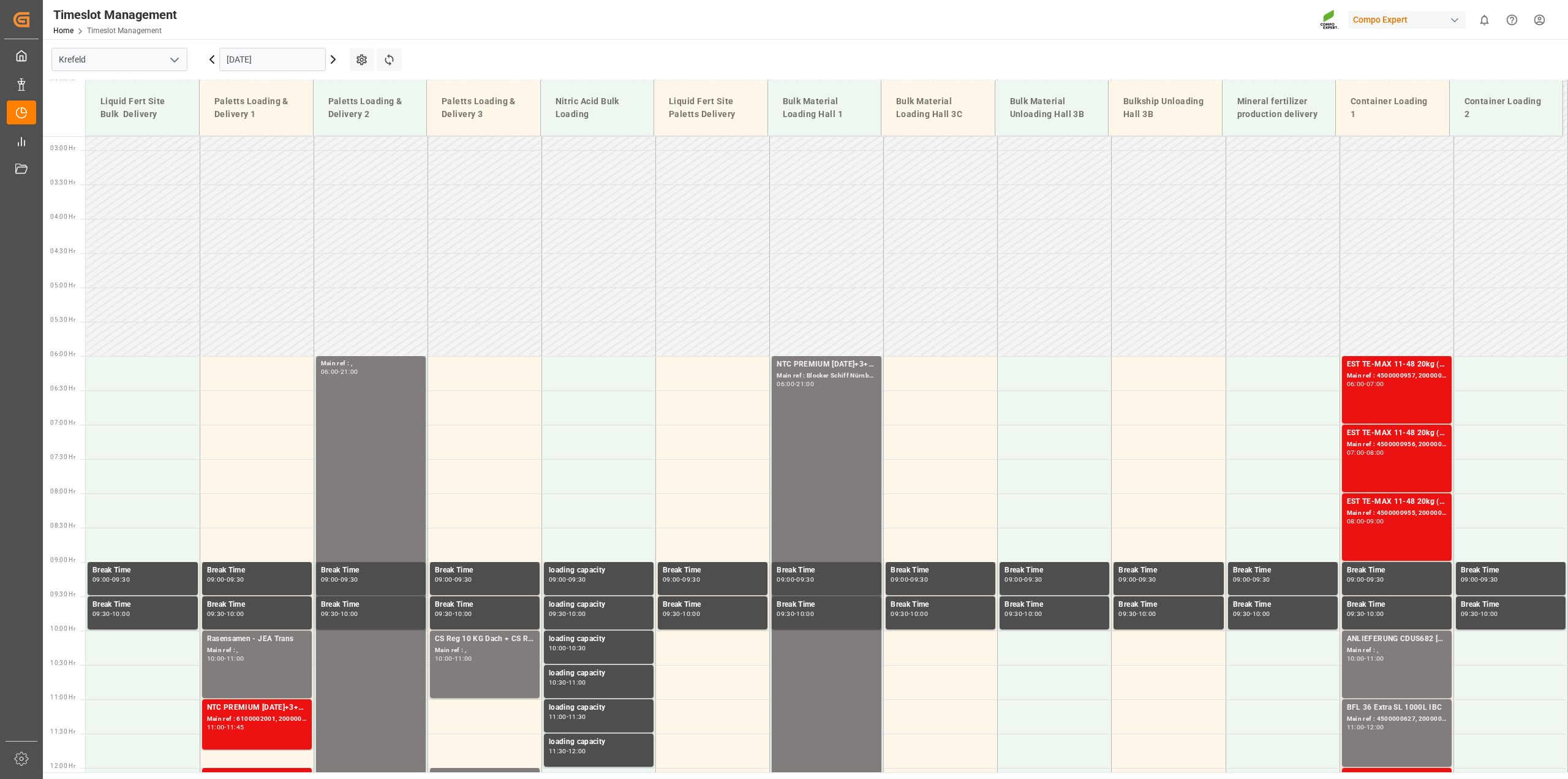
scroll to position [189, 0]
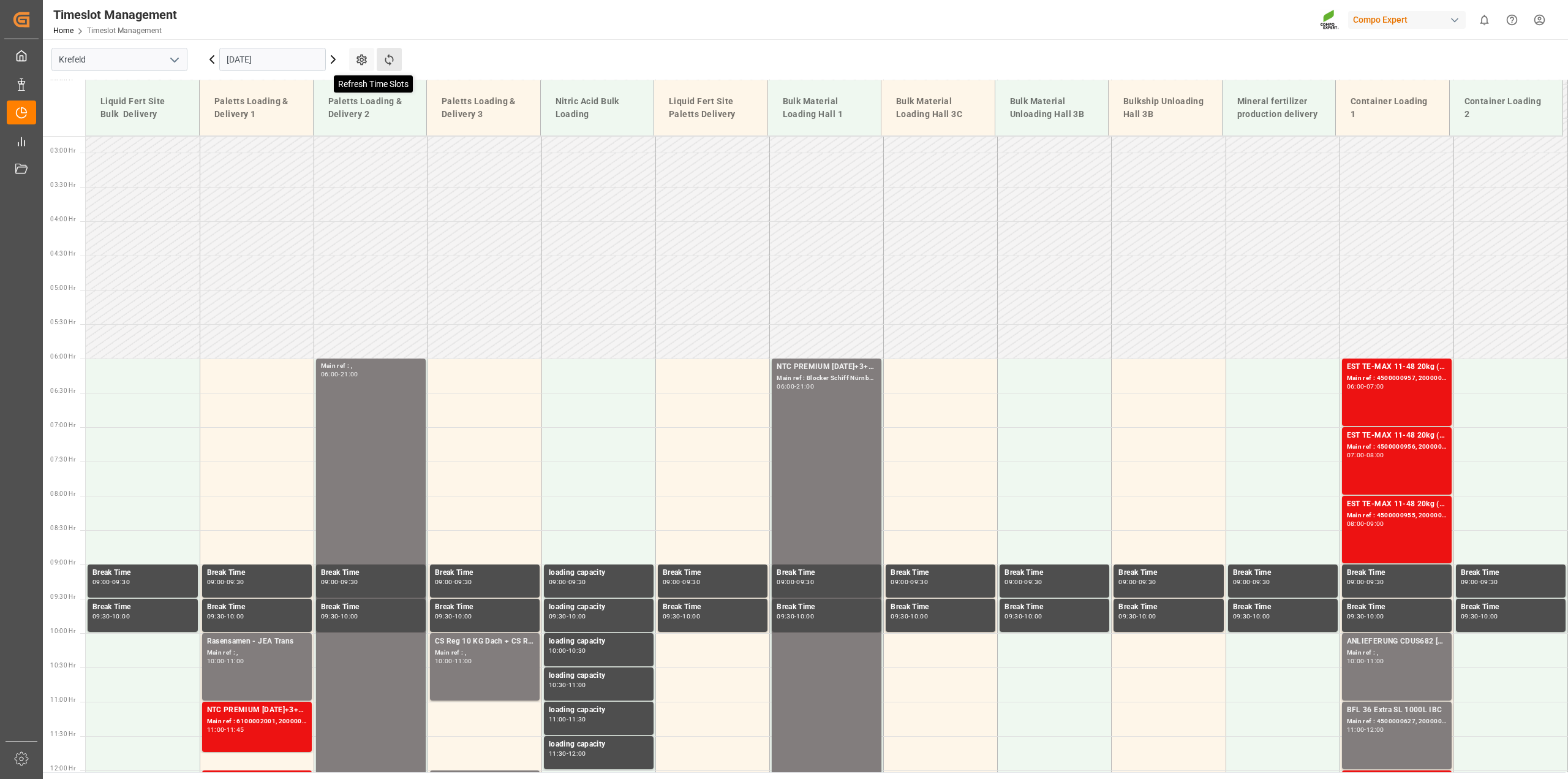
click at [386, 59] on icon at bounding box center [389, 59] width 13 height 13
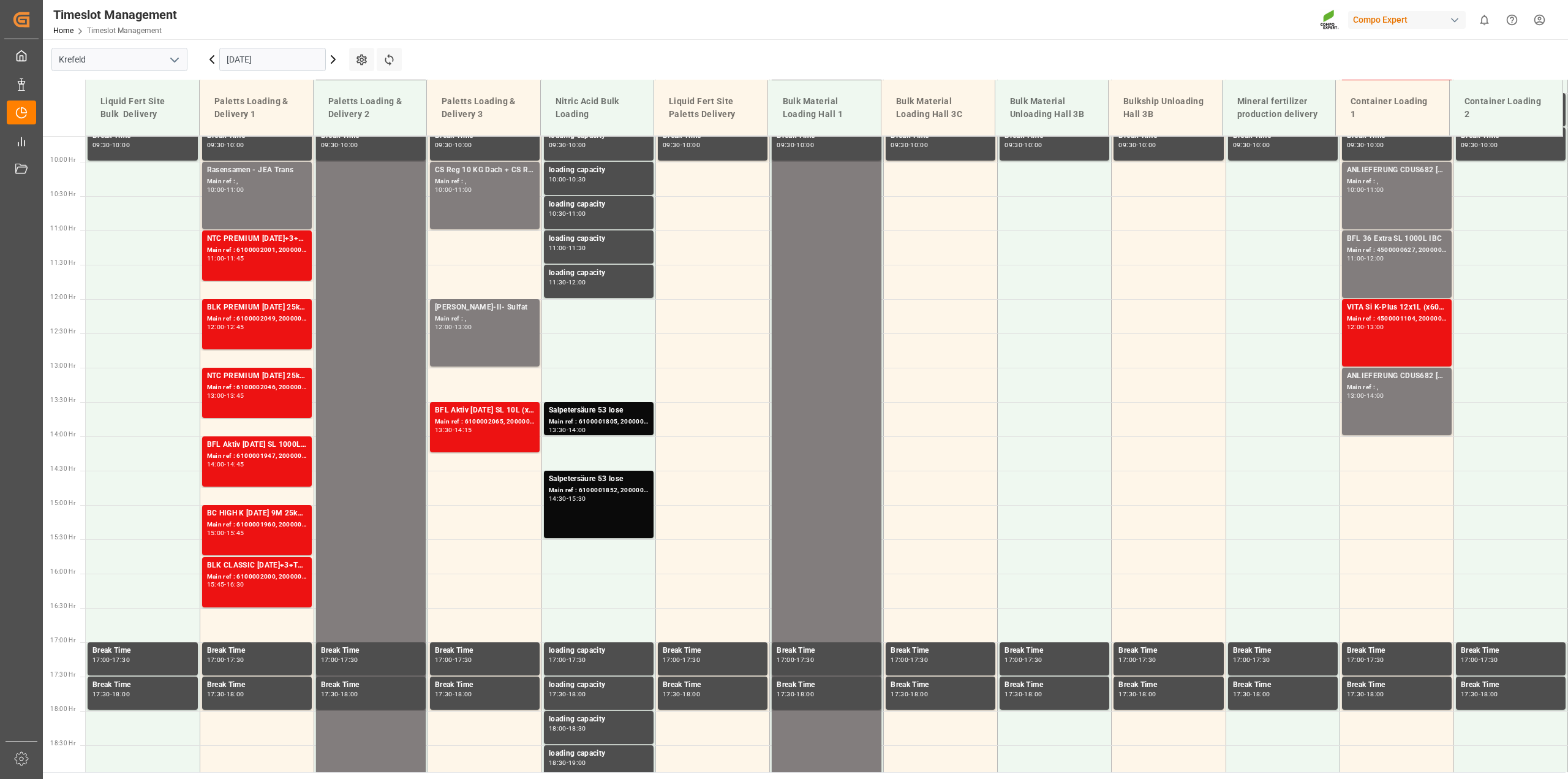
scroll to position [660, 0]
click at [281, 62] on input "[DATE]" at bounding box center [272, 59] width 106 height 24
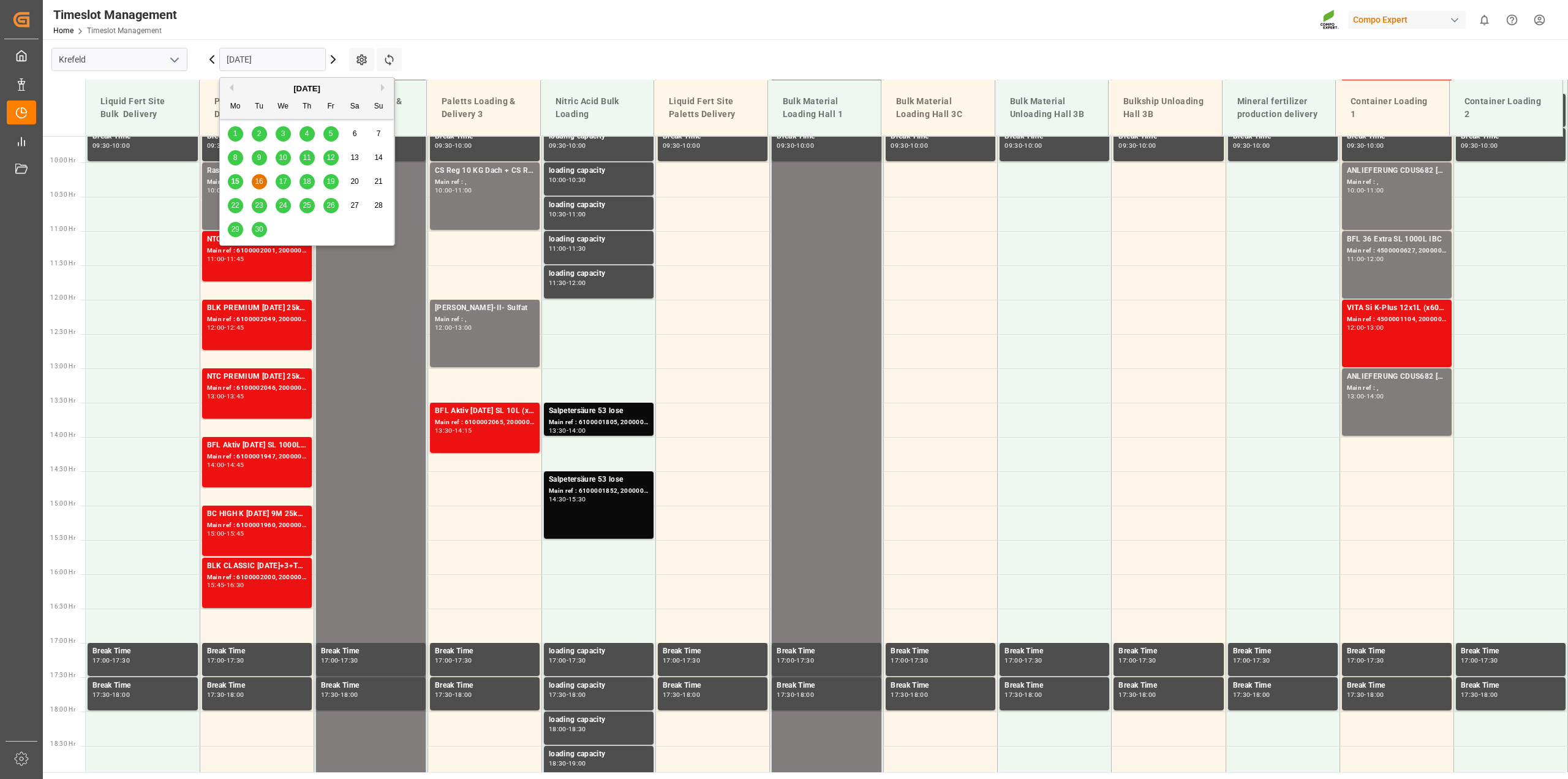
click at [287, 175] on div "17" at bounding box center [284, 182] width 15 height 14
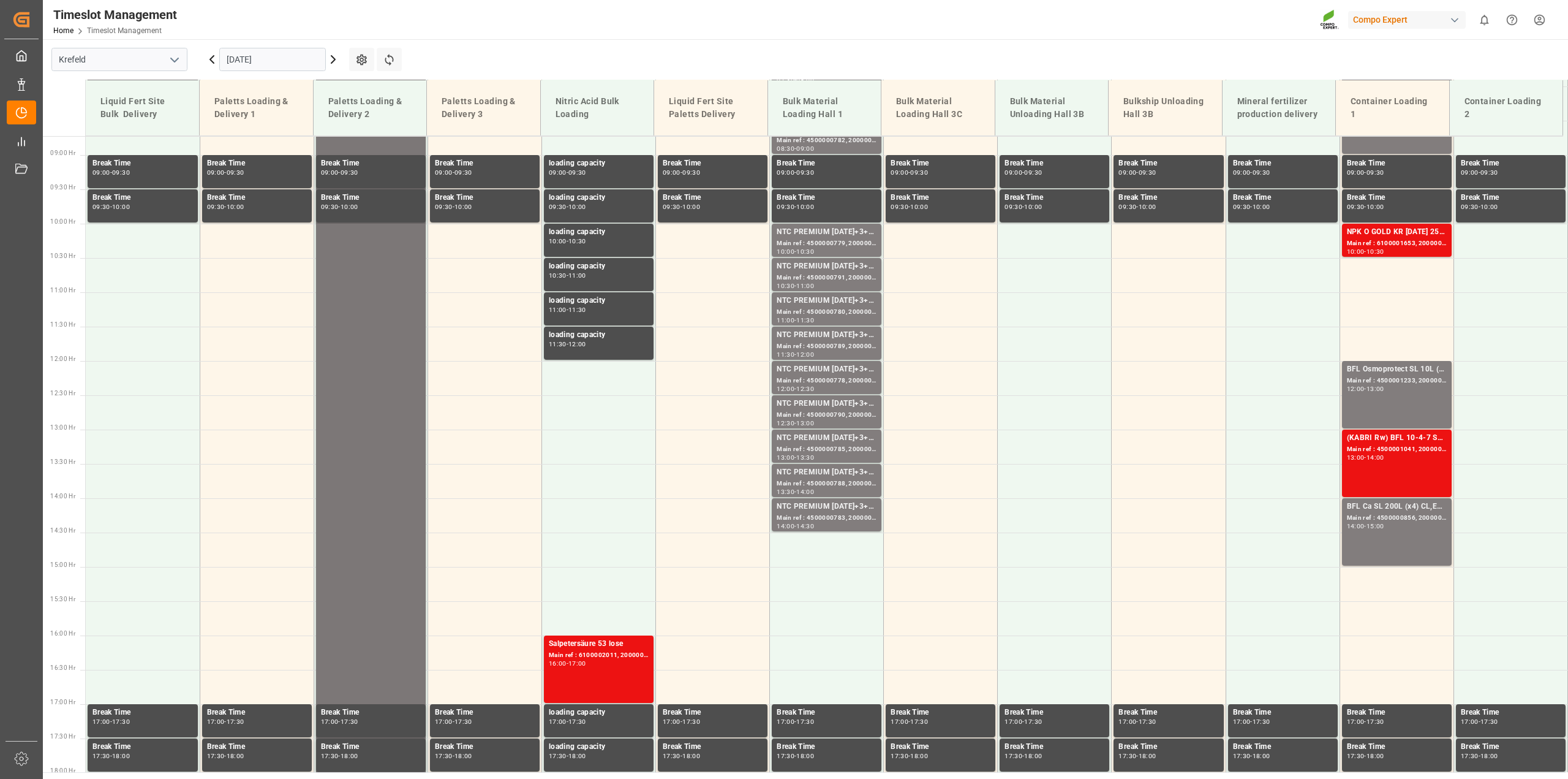
scroll to position [598, 0]
click at [243, 444] on td at bounding box center [257, 447] width 114 height 34
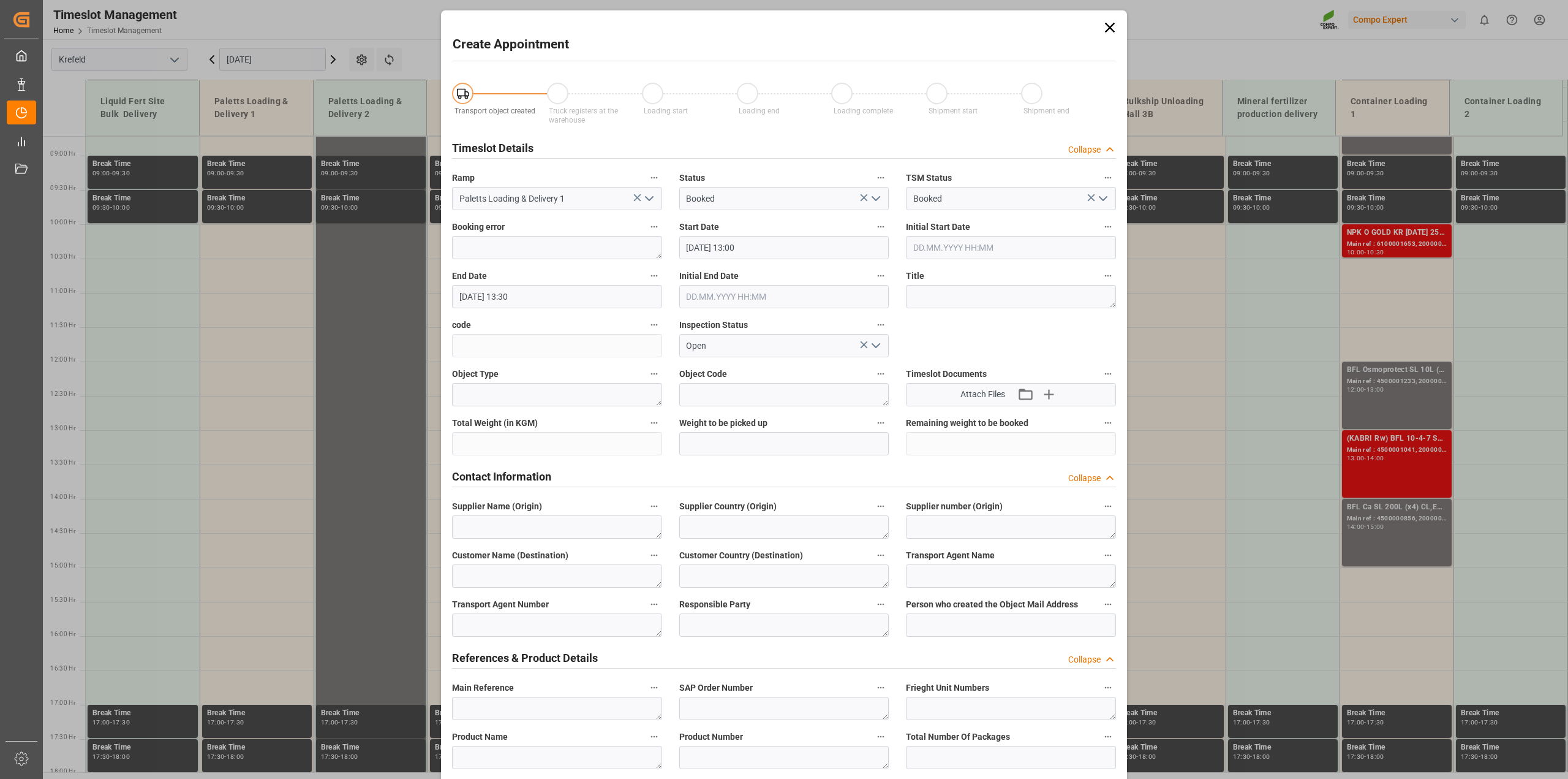
type input "[DATE] 13:00"
type input "[DATE] 13:30"
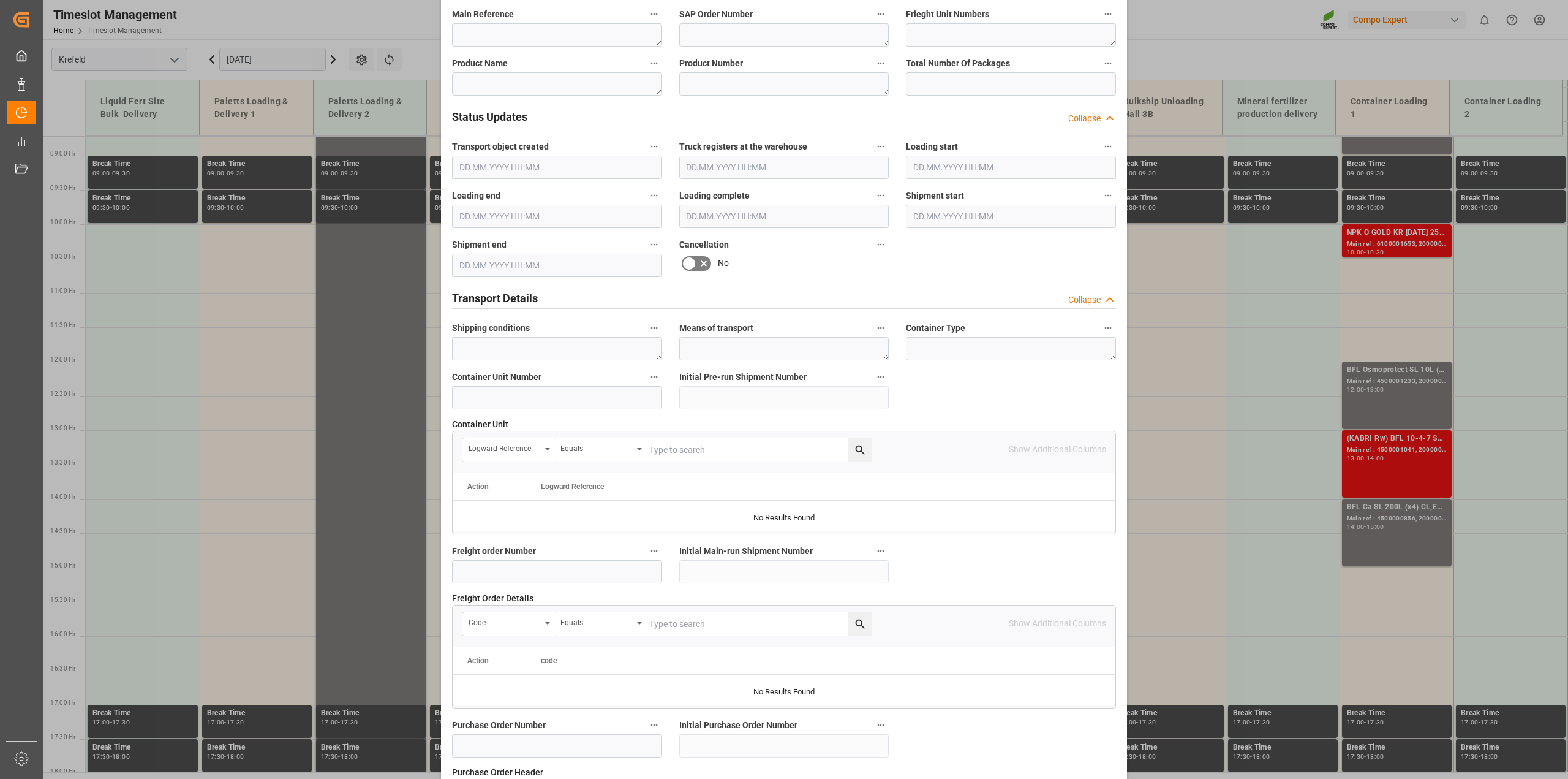
scroll to position [674, 0]
click at [522, 396] on input at bounding box center [557, 397] width 210 height 24
paste input "6100002054"
type input "6100002054"
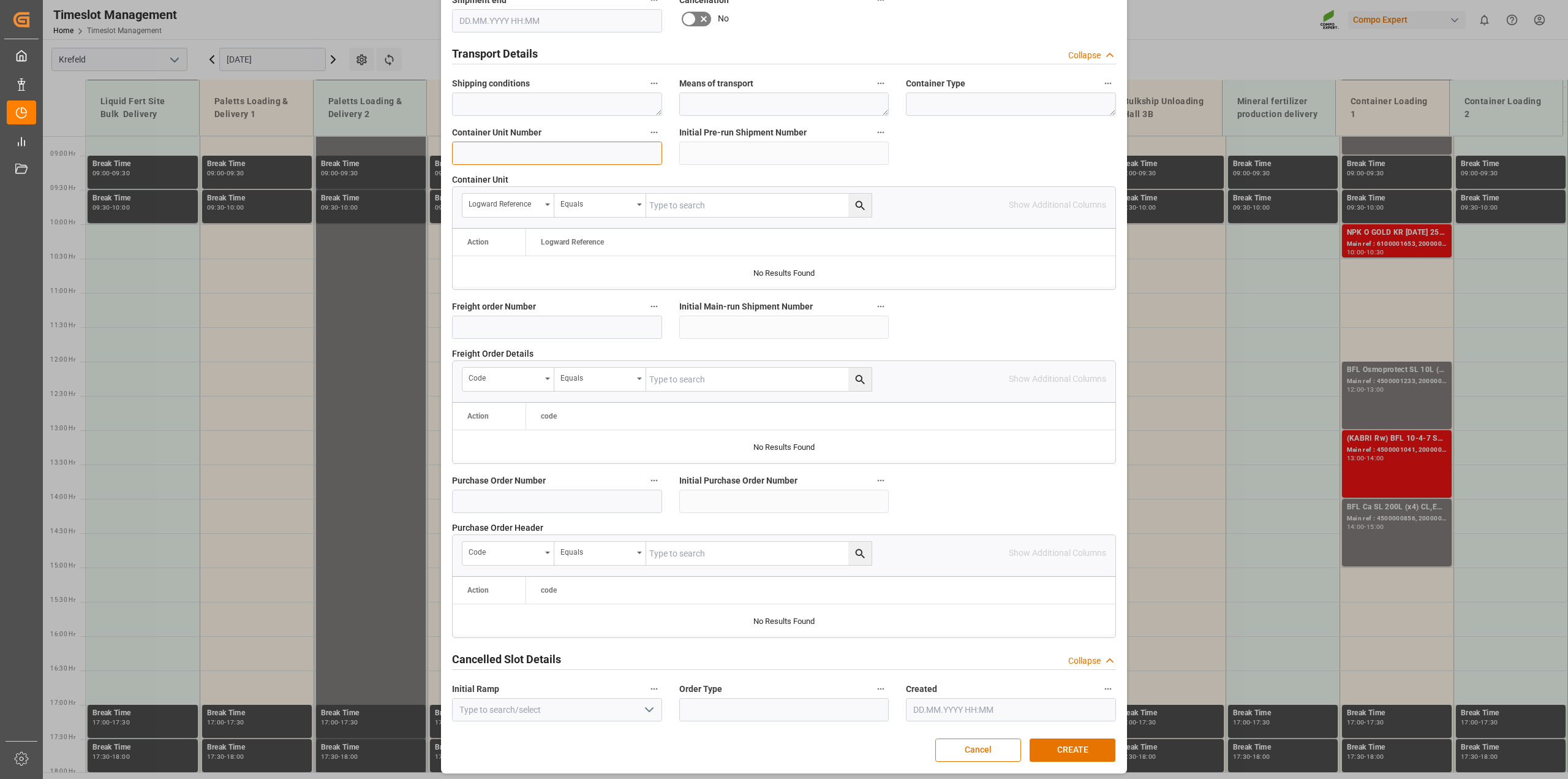
scroll to position [922, 0]
click at [521, 319] on input at bounding box center [557, 323] width 210 height 24
paste input "6100002054"
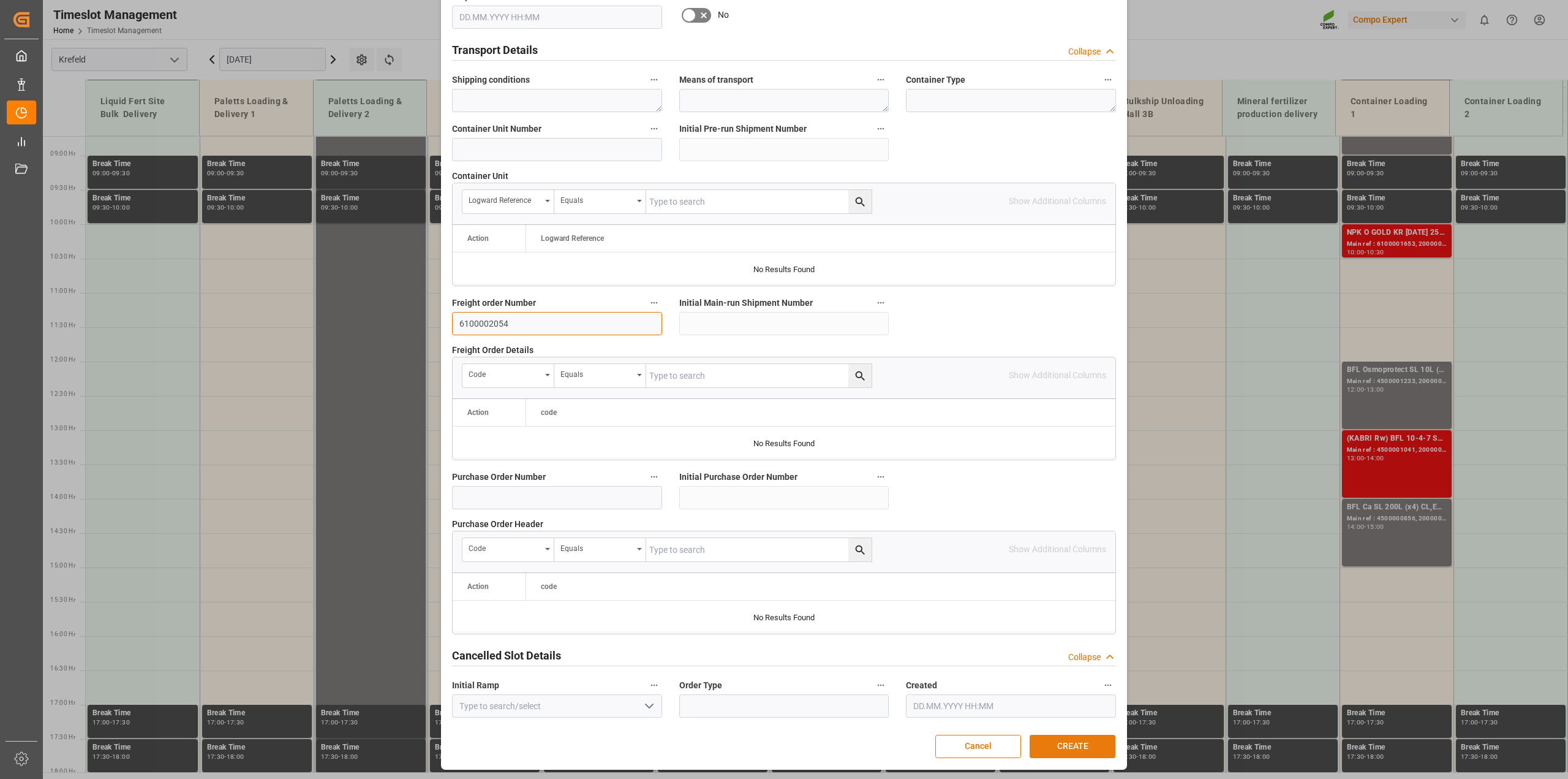
type input "6100002054"
click at [1077, 558] on button "CREATE" at bounding box center [1072, 746] width 86 height 24
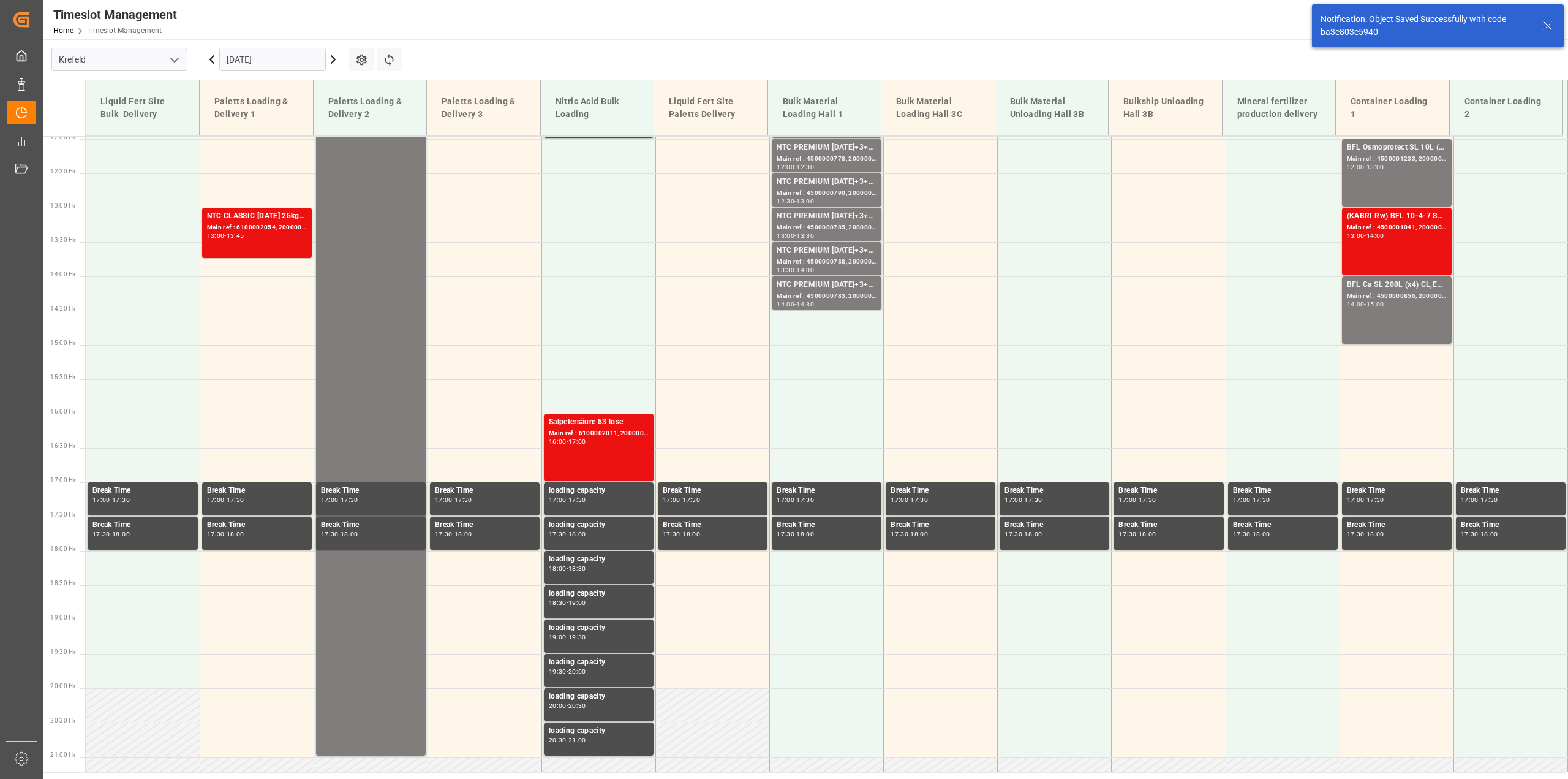
scroll to position [828, 0]
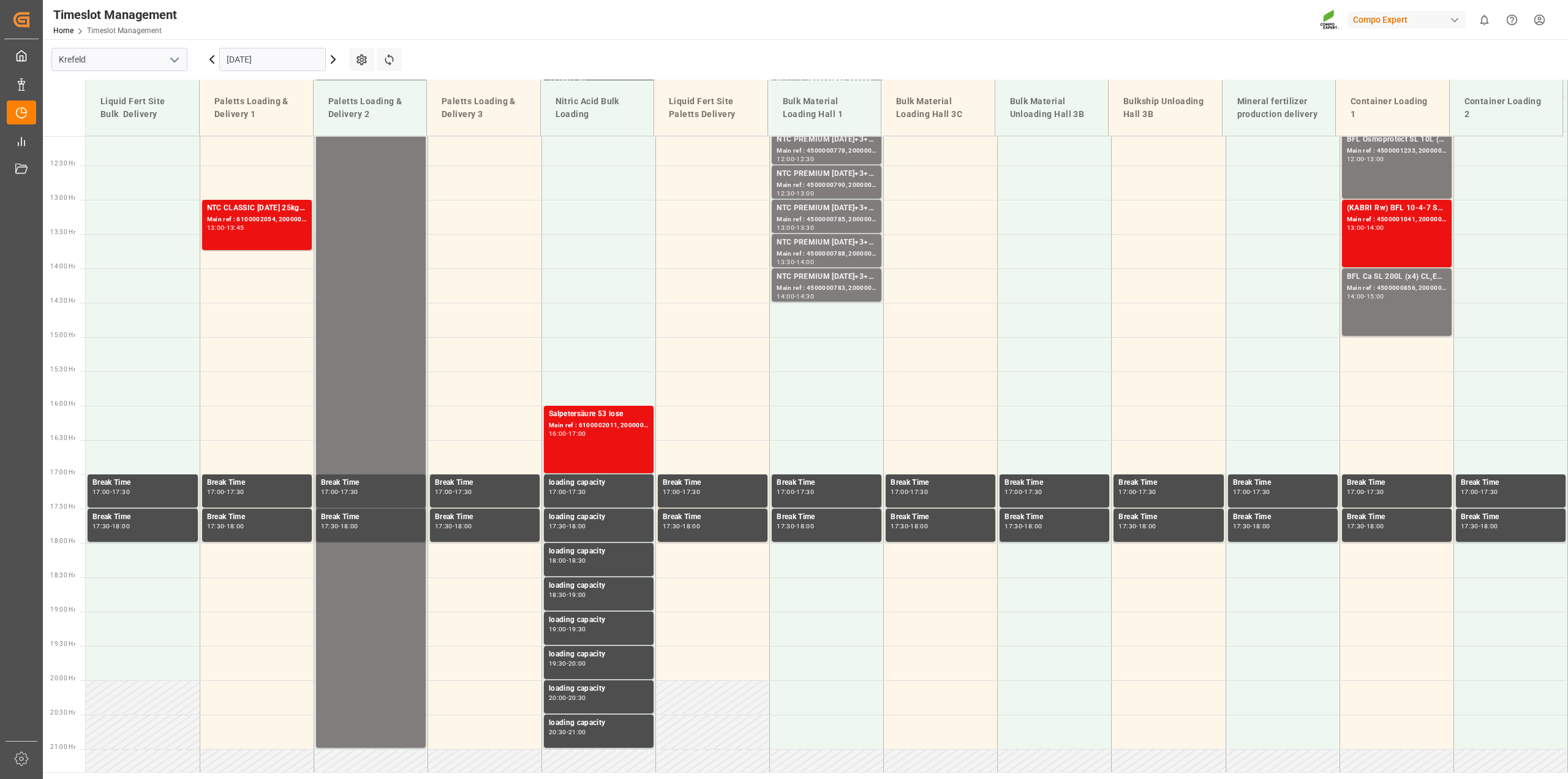
click at [285, 60] on input "[DATE]" at bounding box center [272, 59] width 106 height 24
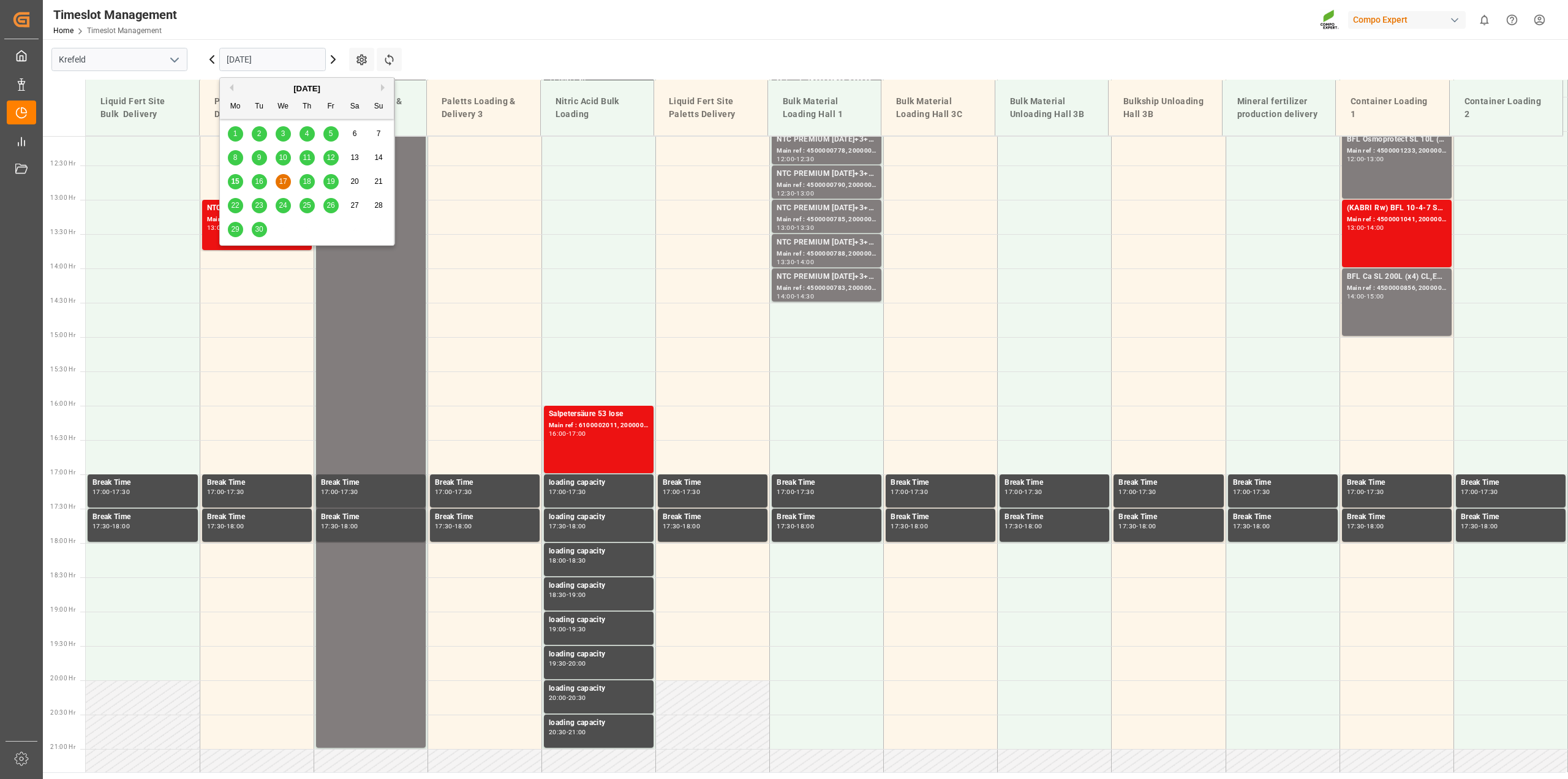
click at [263, 182] on div "16" at bounding box center [259, 182] width 15 height 14
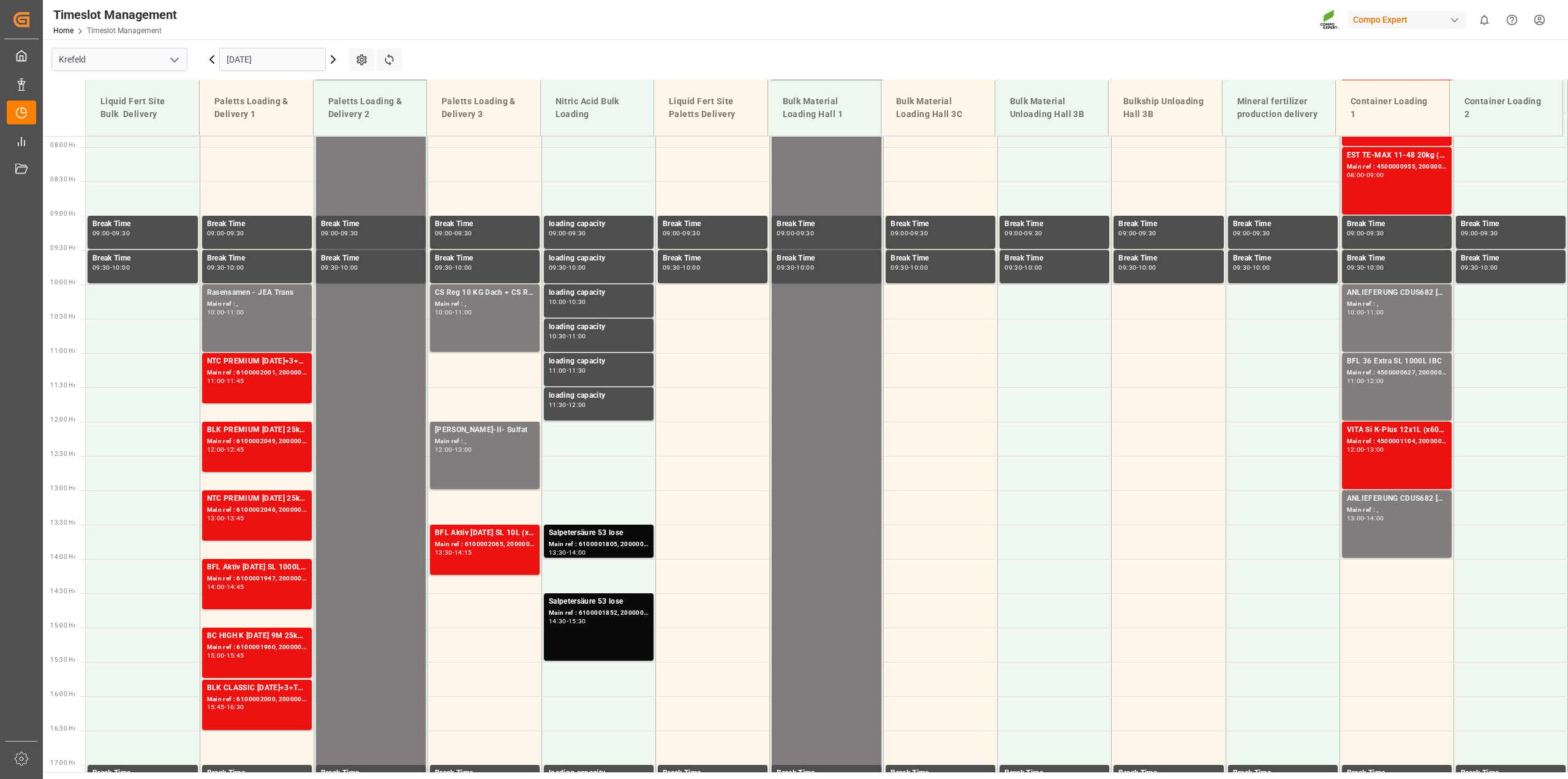
scroll to position [538, 0]
click at [383, 66] on button "Refresh Time Slots" at bounding box center [389, 59] width 25 height 24
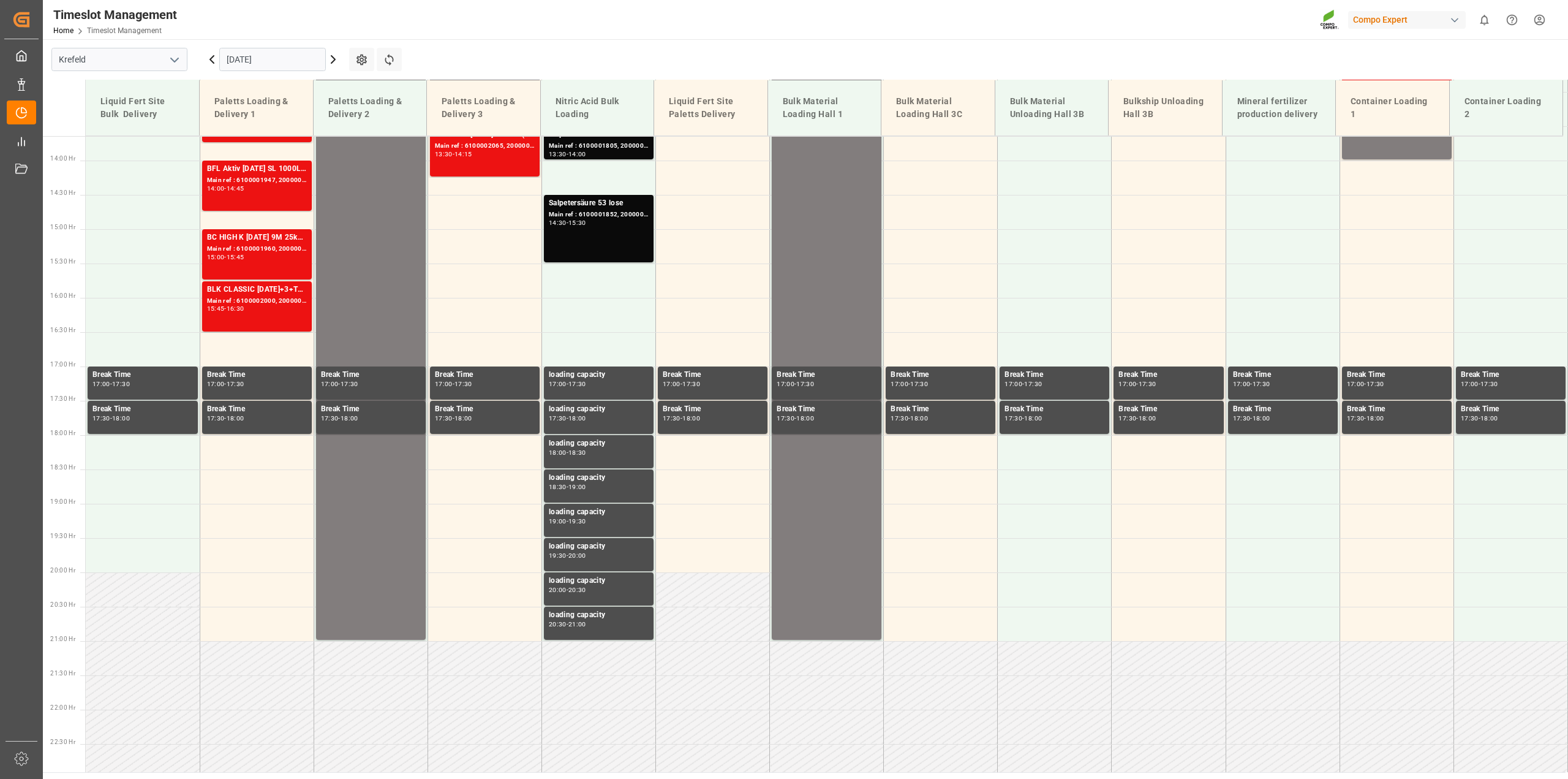
scroll to position [966, 0]
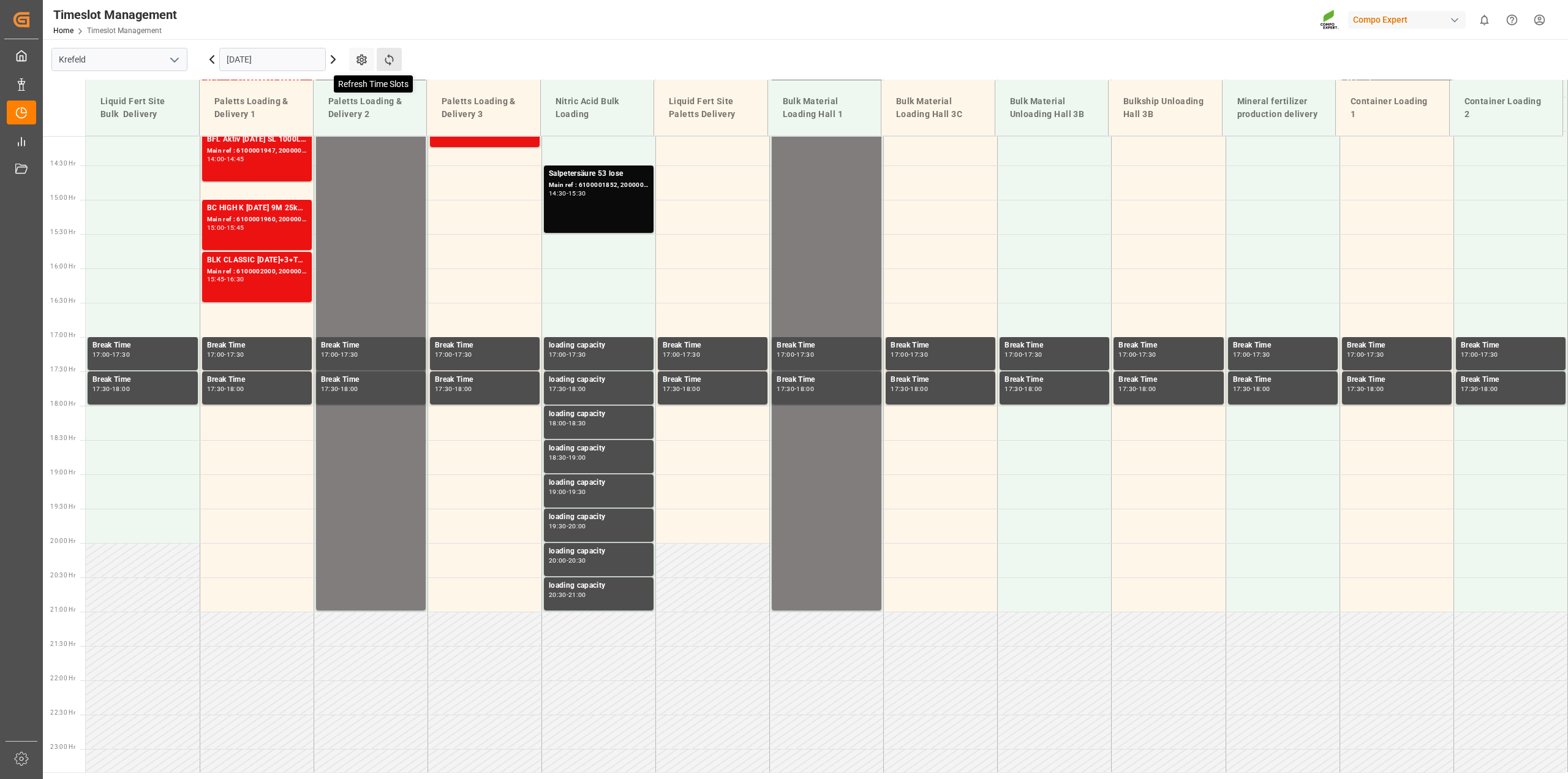
click at [386, 59] on icon at bounding box center [389, 59] width 13 height 13
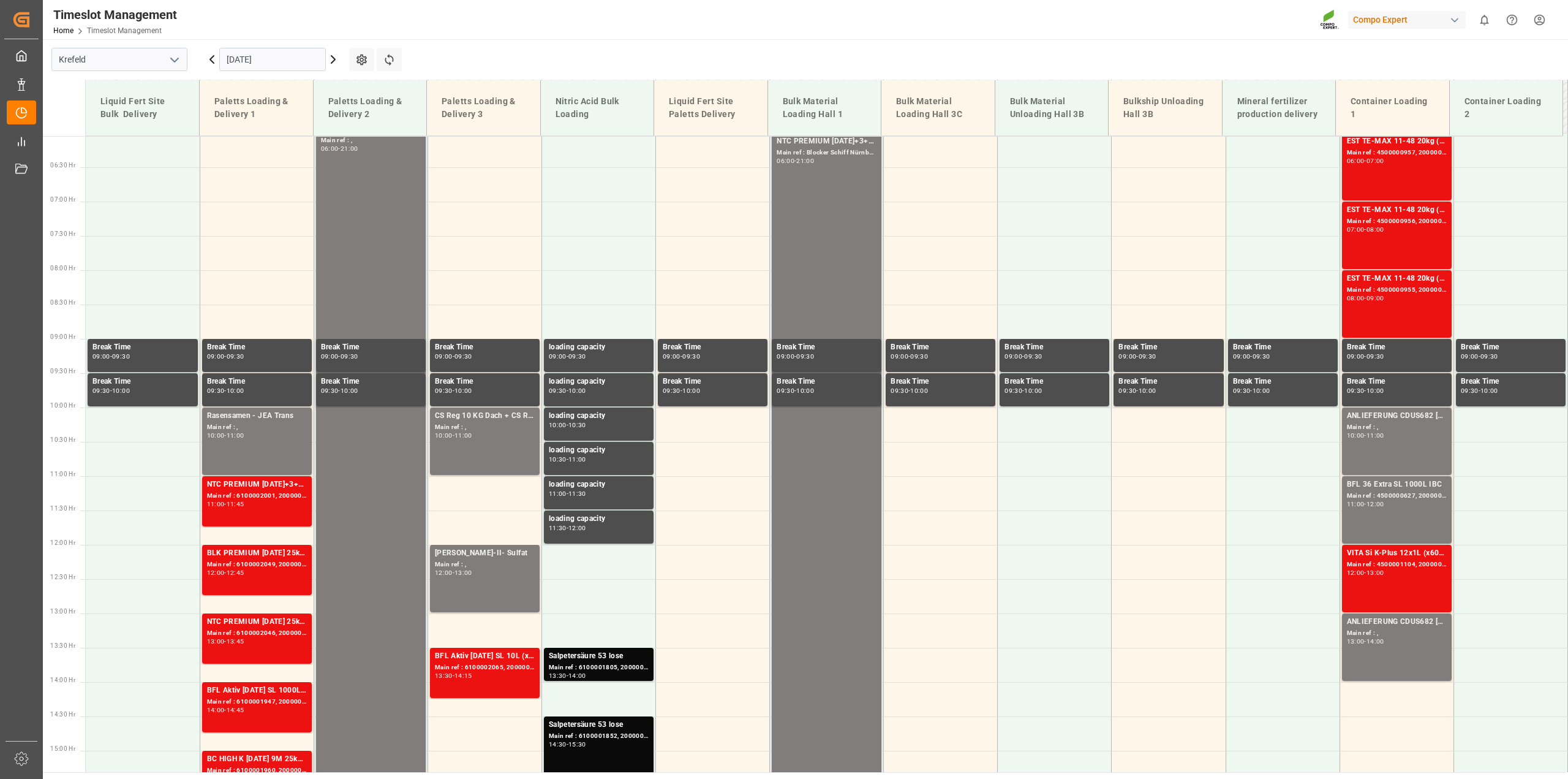
scroll to position [415, 0]
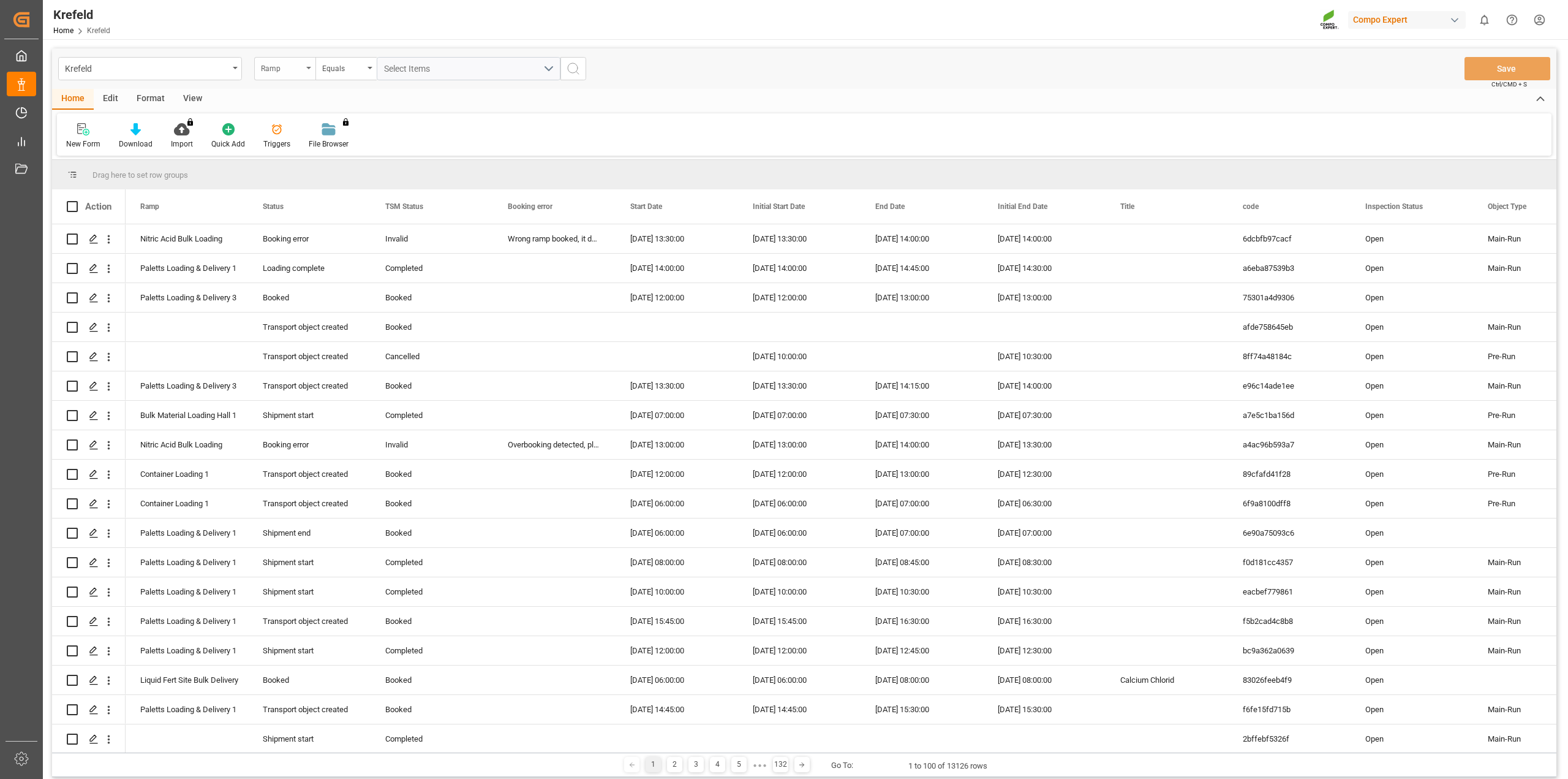
click at [298, 65] on div "Ramp" at bounding box center [281, 67] width 42 height 14
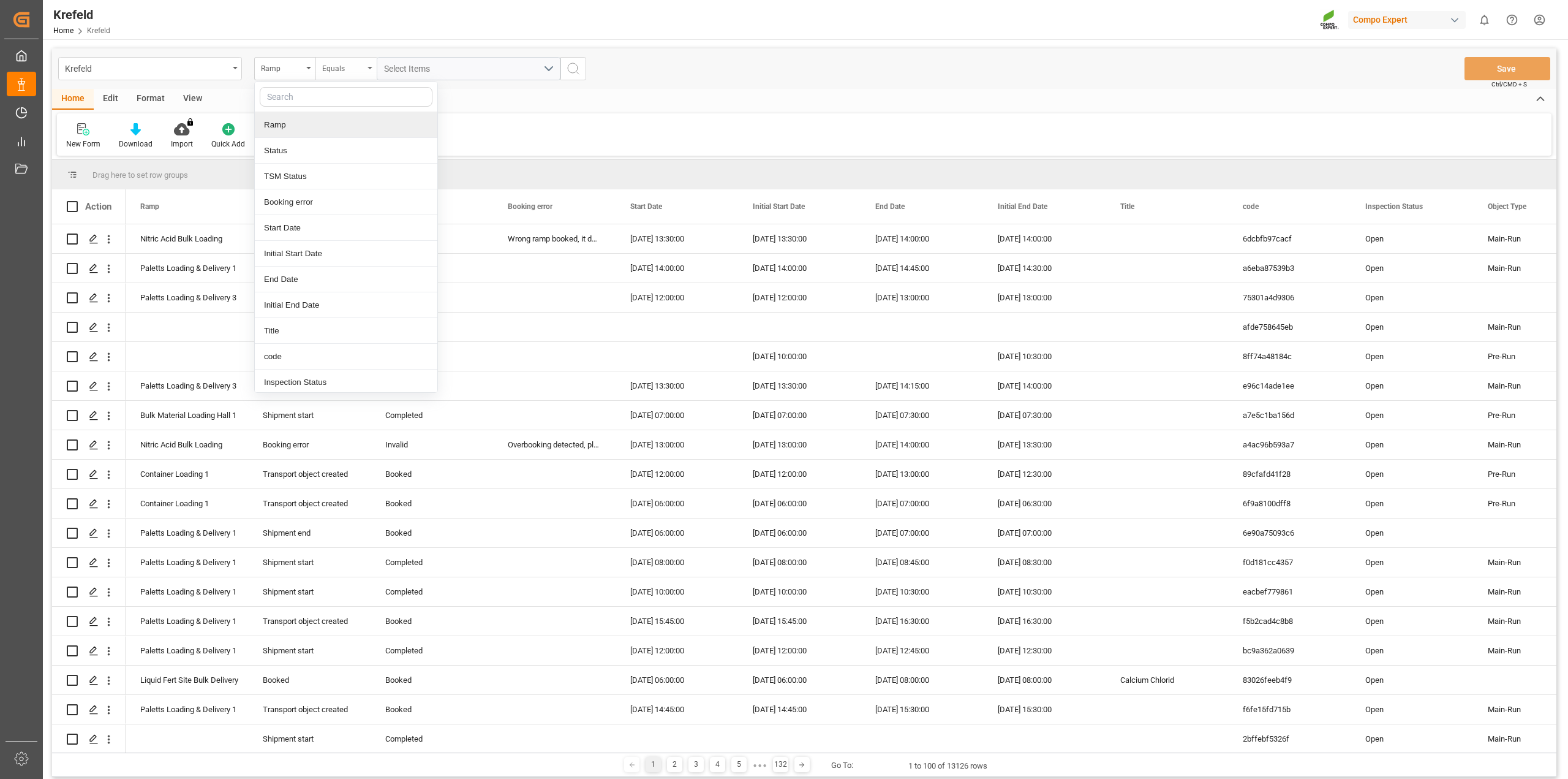
click at [343, 68] on div "Equals" at bounding box center [343, 67] width 42 height 14
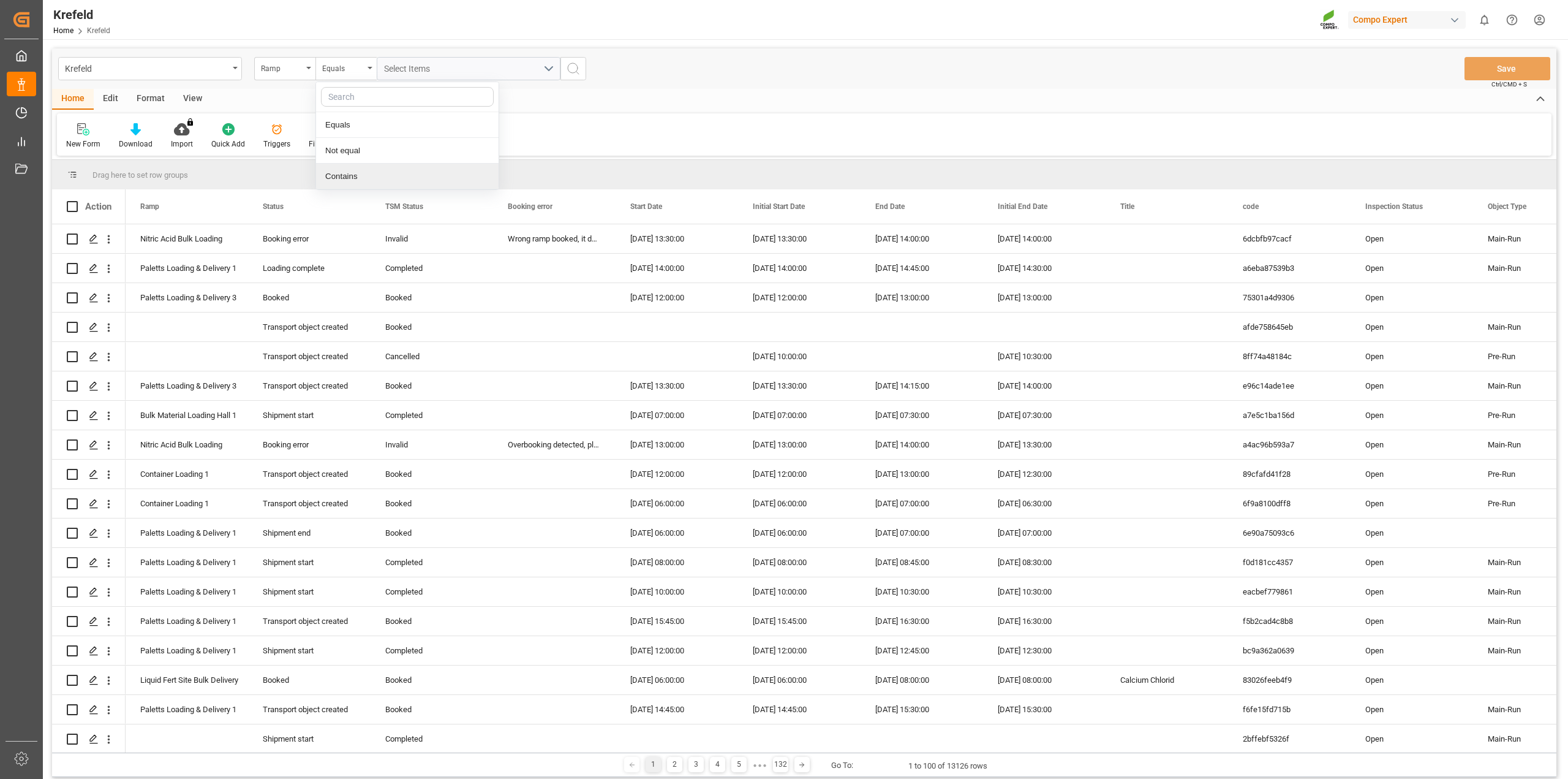
click at [375, 177] on div "Contains" at bounding box center [408, 176] width 183 height 26
click at [426, 63] on div "Select Items" at bounding box center [463, 68] width 159 height 13
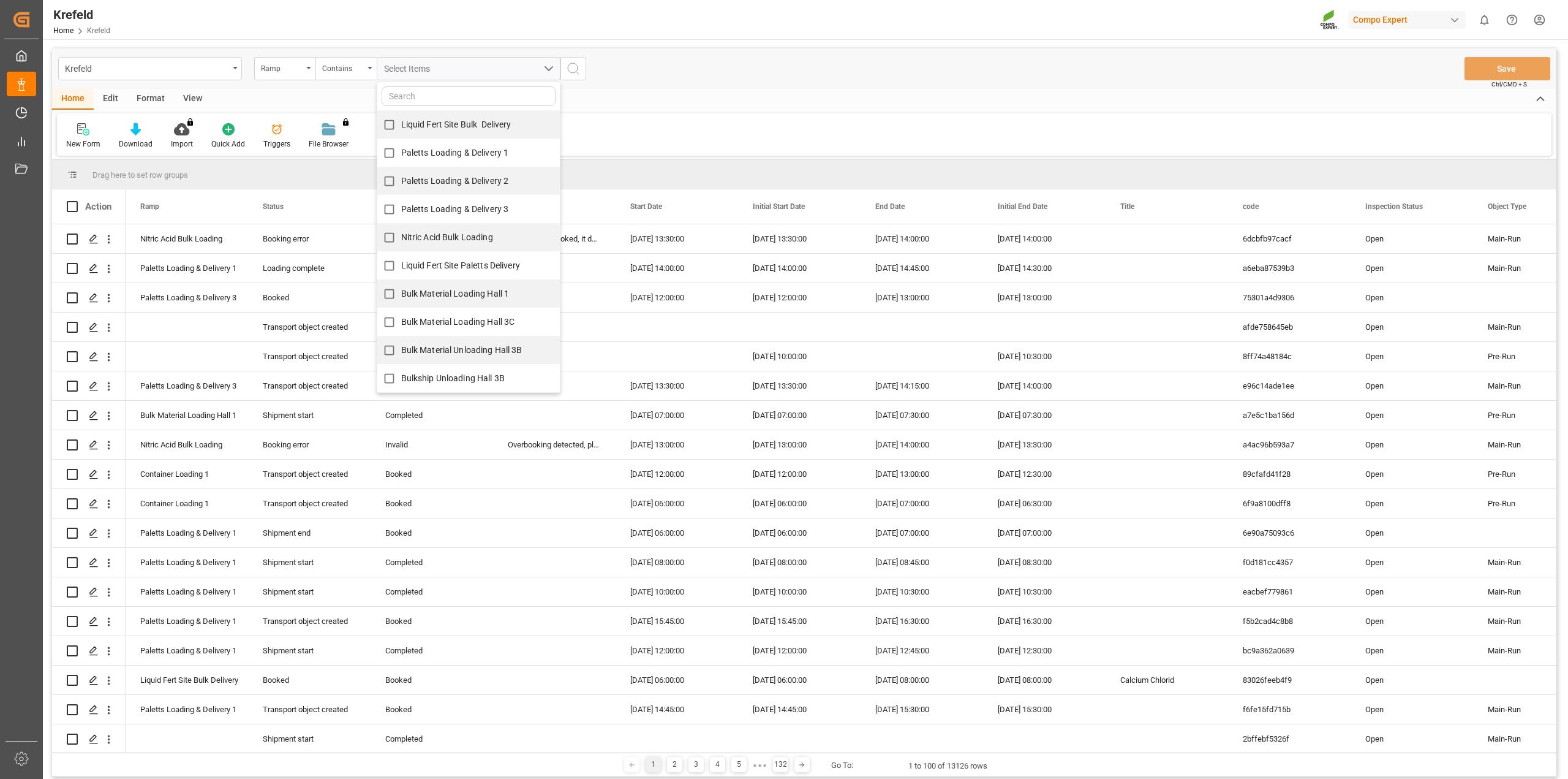
click at [459, 153] on span "Paletts Loading & Delivery 1" at bounding box center [455, 152] width 108 height 10
click at [402, 153] on input "Paletts Loading & Delivery 1" at bounding box center [389, 152] width 24 height 24
checkbox input "true"
click at [462, 177] on span "Paletts Loading & Delivery 2" at bounding box center [455, 180] width 108 height 10
click at [402, 177] on input "Paletts Loading & Delivery 2" at bounding box center [389, 180] width 24 height 24
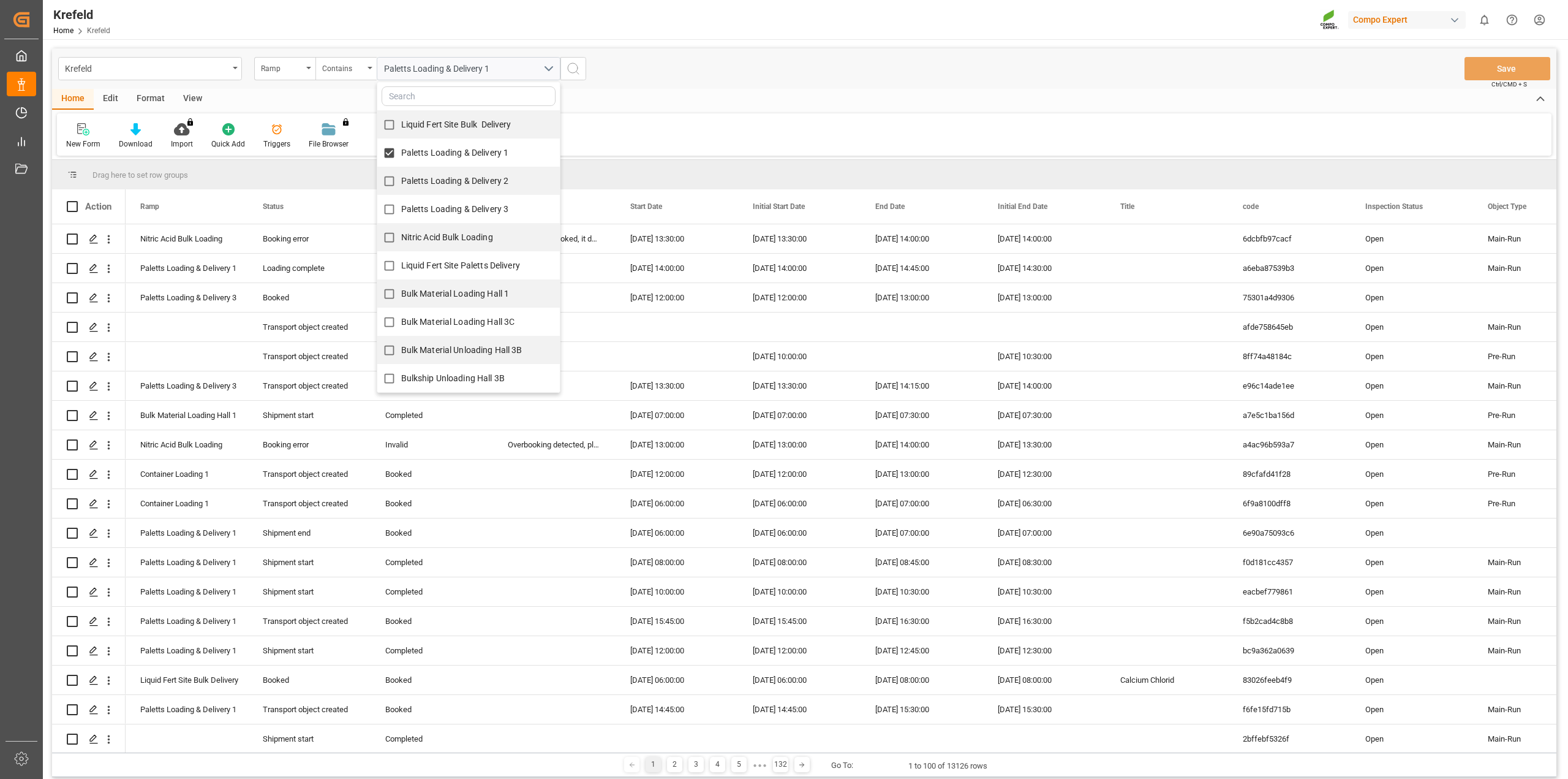
checkbox input "true"
click at [463, 204] on span "Paletts Loading & Delivery 3" at bounding box center [455, 208] width 108 height 10
click at [402, 203] on input "Paletts Loading & Delivery 3" at bounding box center [389, 208] width 24 height 24
checkbox input "true"
click at [647, 112] on div "Home Edit Format View New Form Download Import You don't have permission for th…" at bounding box center [804, 122] width 1505 height 67
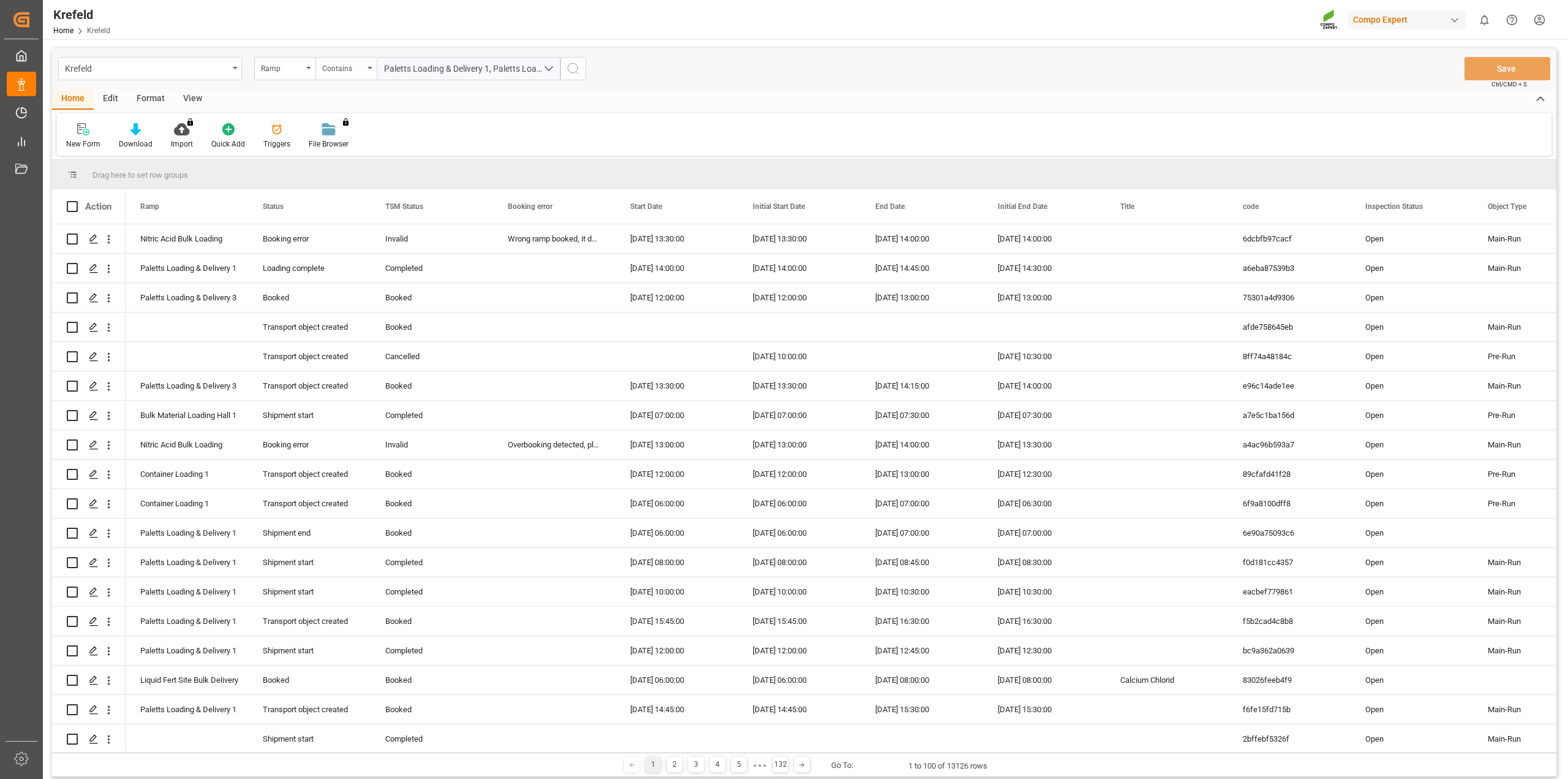
click at [582, 73] on button "search button" at bounding box center [573, 68] width 26 height 24
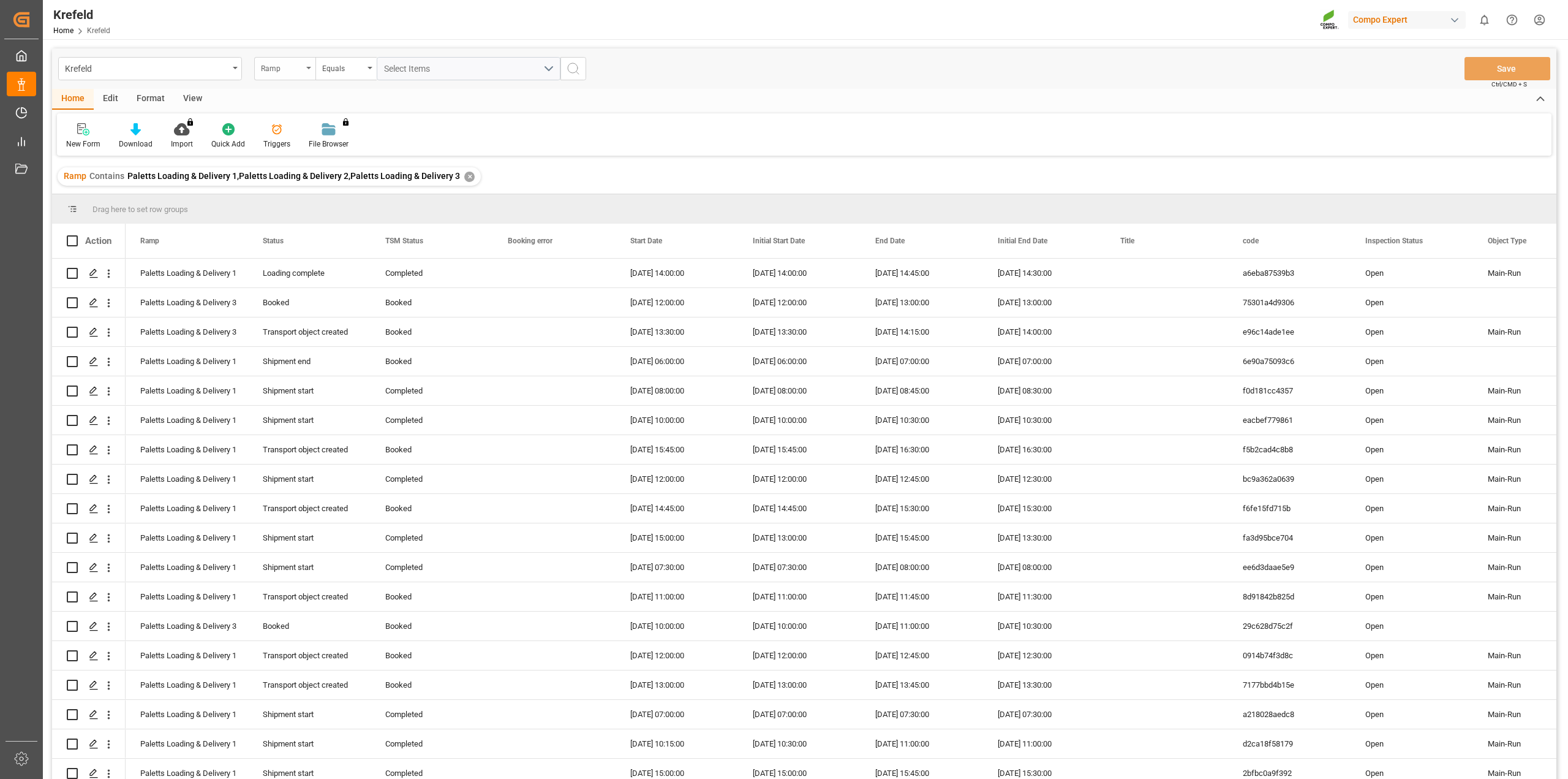
click at [282, 73] on div "Ramp" at bounding box center [281, 67] width 42 height 14
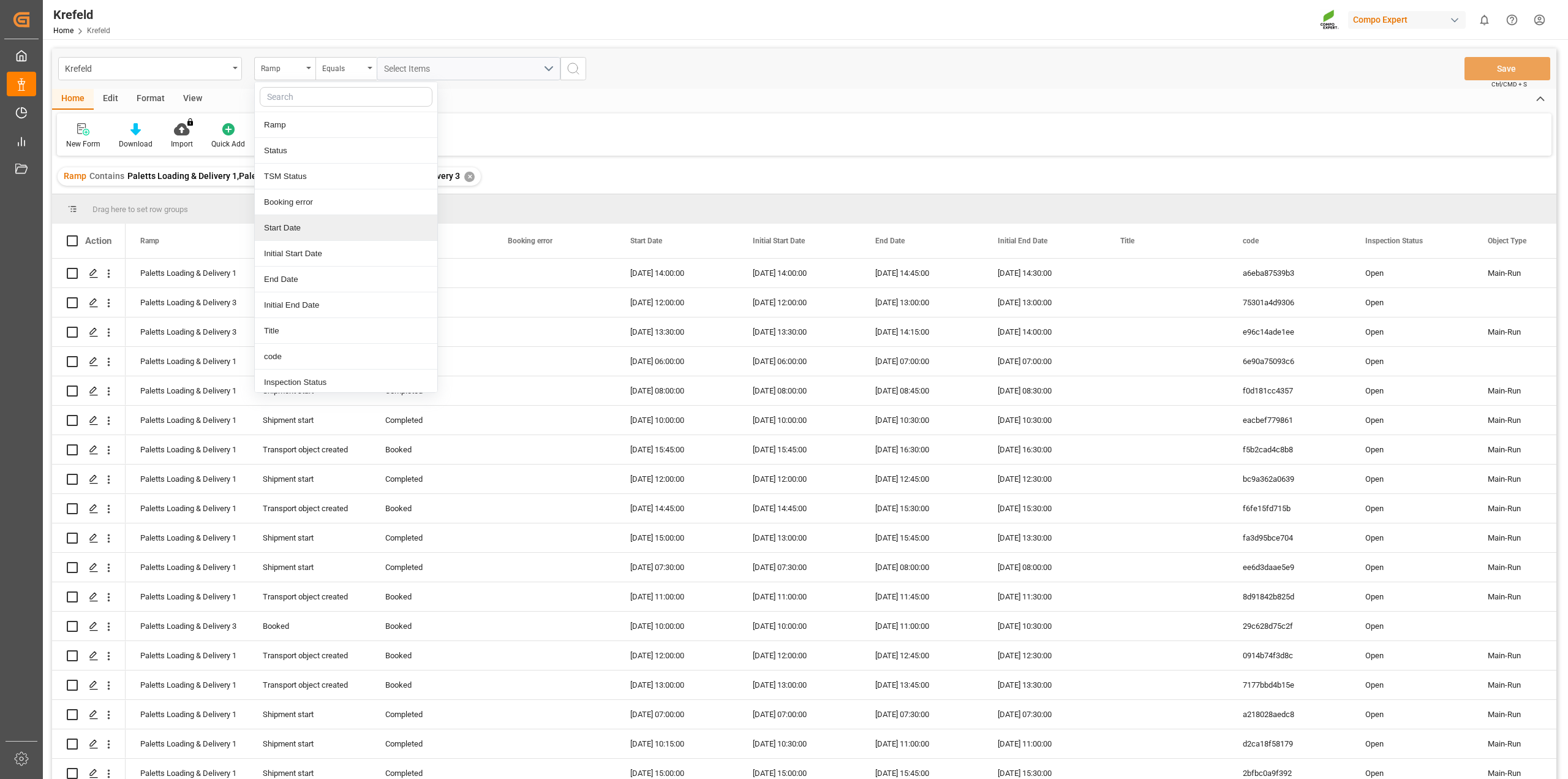
click at [297, 229] on div "Start Date" at bounding box center [346, 228] width 183 height 26
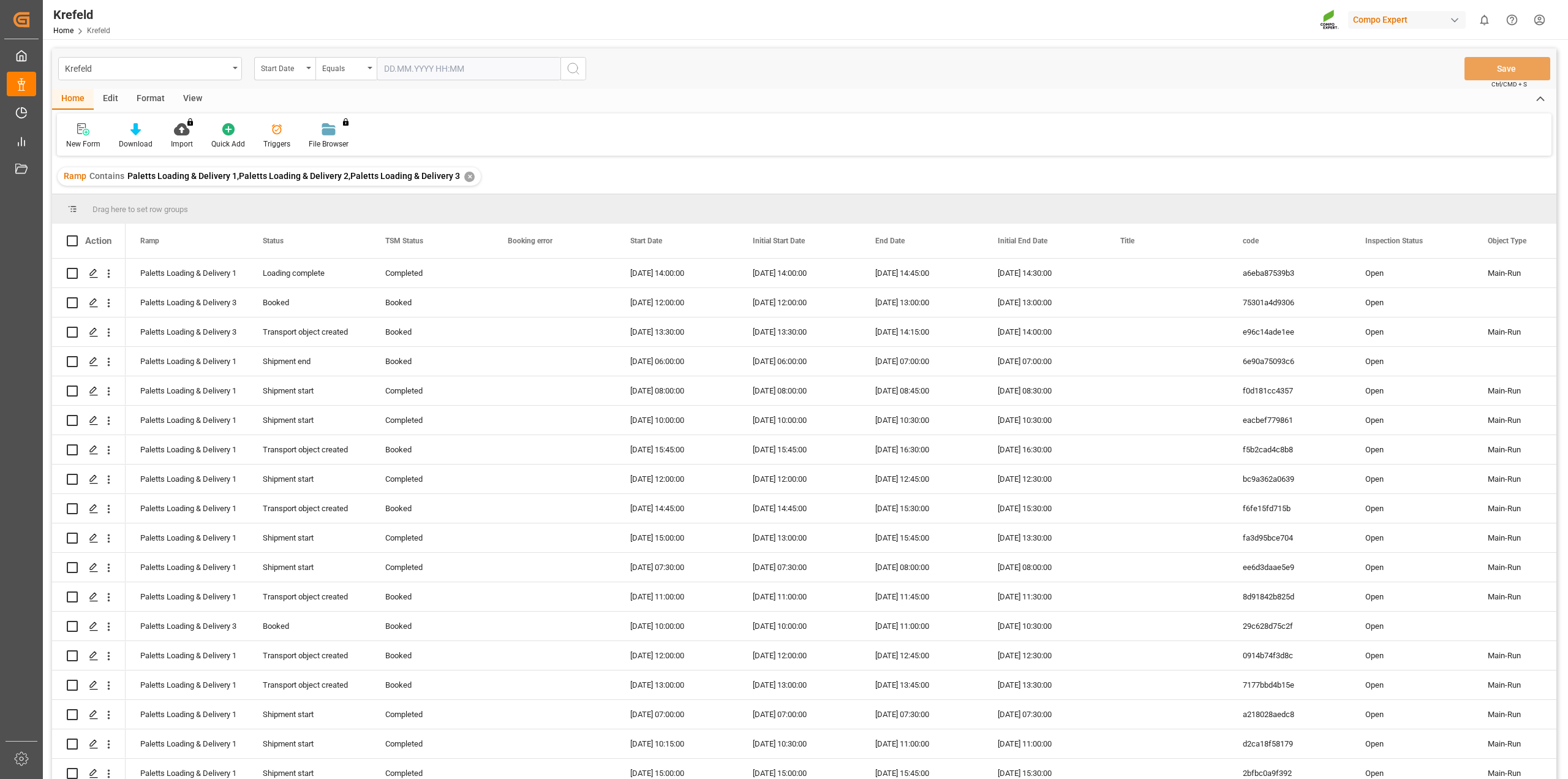
click at [475, 74] on input "text" at bounding box center [468, 68] width 184 height 24
click at [414, 191] on span "16" at bounding box center [416, 190] width 8 height 8
type input "16.09.2025 00:00"
click at [569, 67] on icon "search button" at bounding box center [573, 68] width 14 height 14
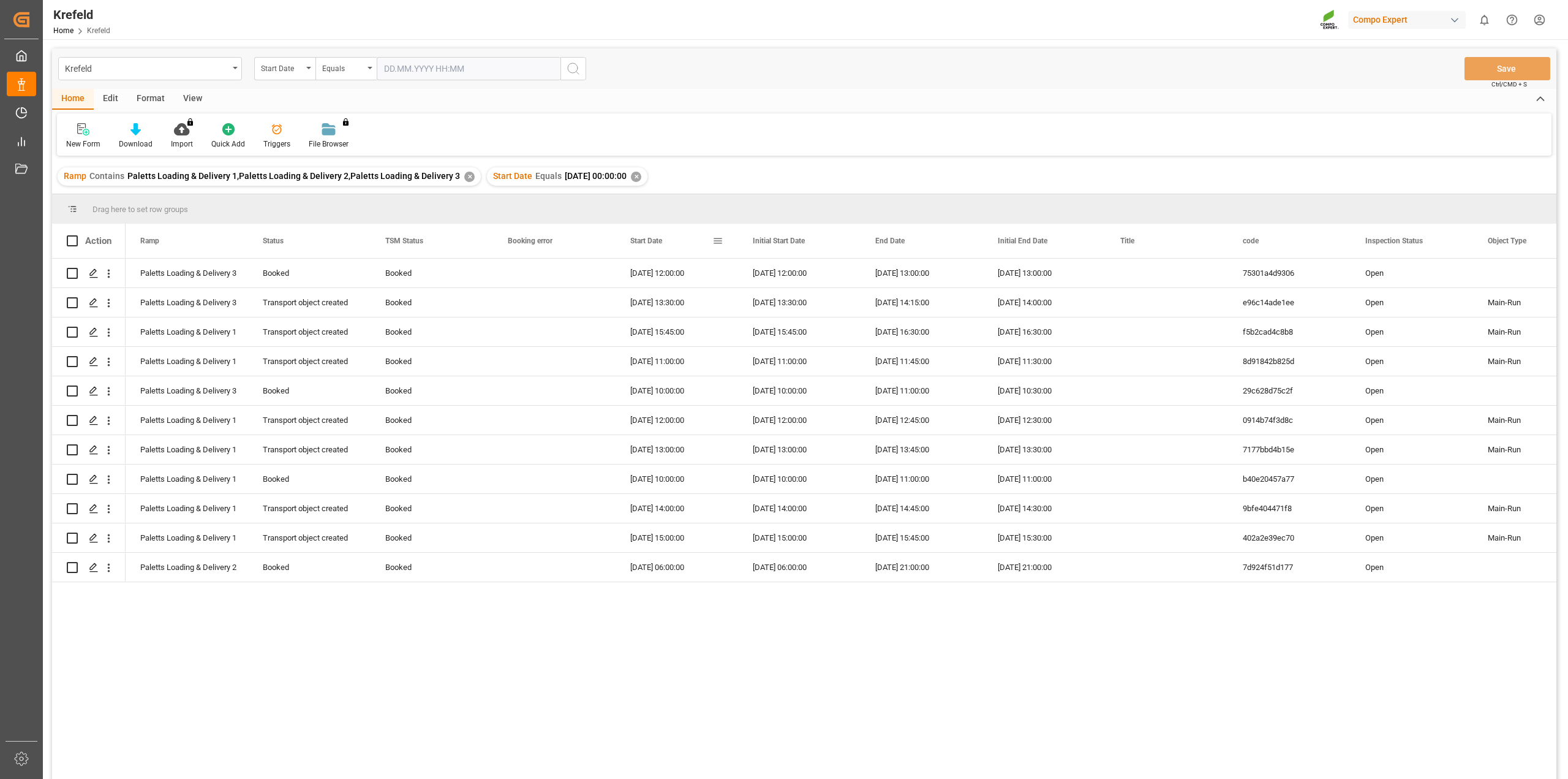
click at [643, 231] on div "Start Date" at bounding box center [671, 240] width 82 height 34
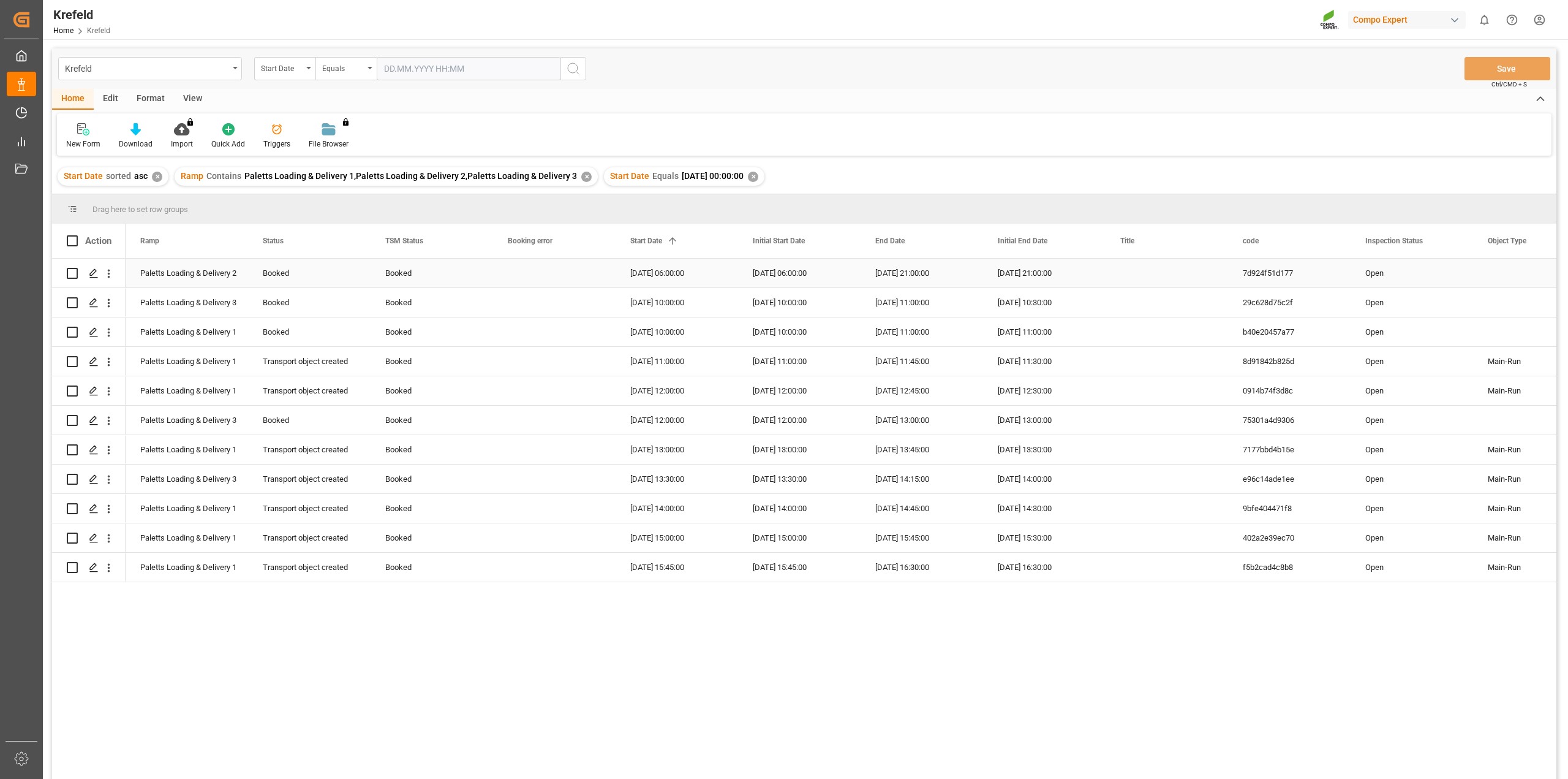
click at [560, 268] on div "Press SPACE to select this row." at bounding box center [554, 273] width 122 height 29
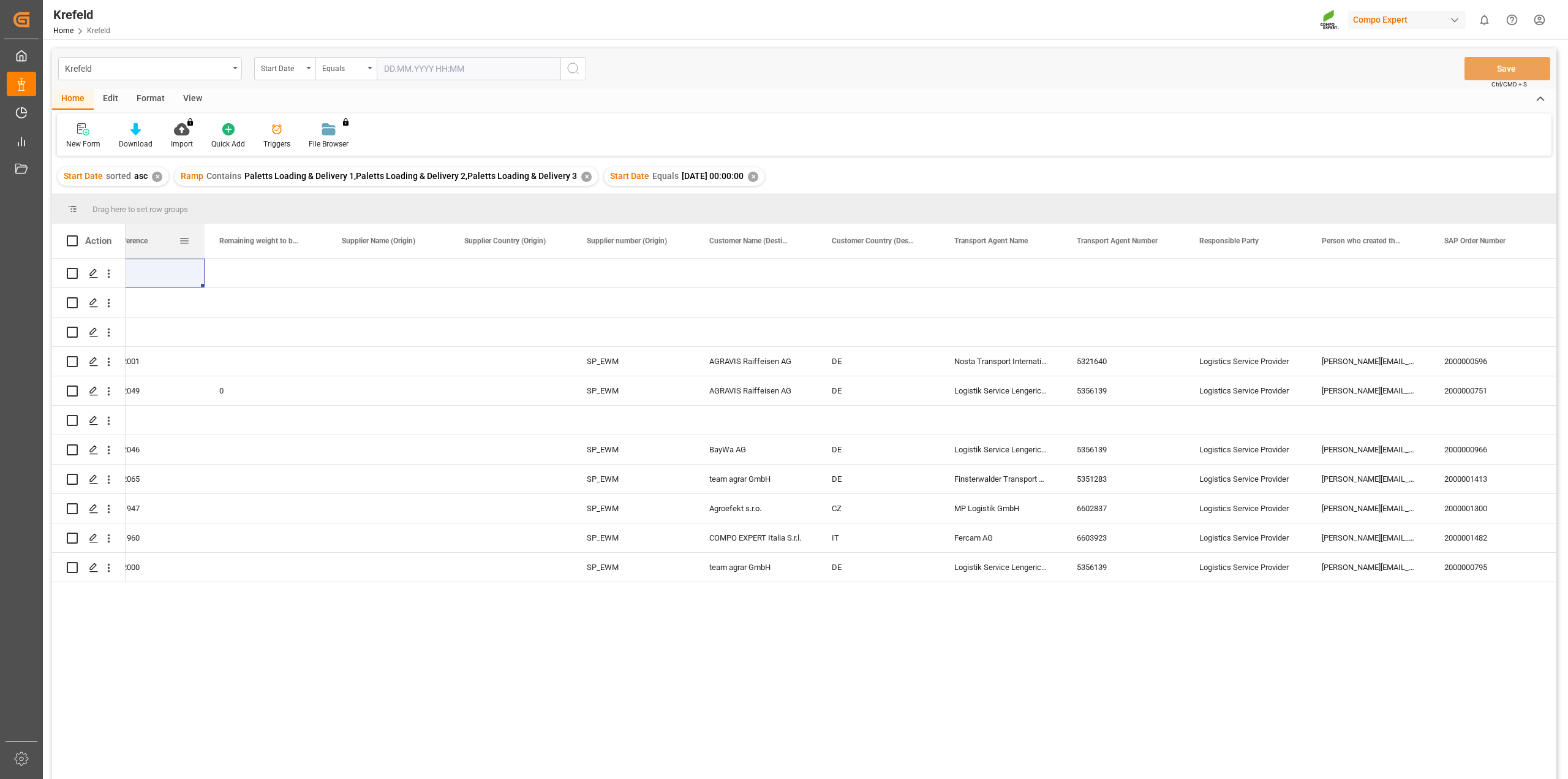
scroll to position [0, 1860]
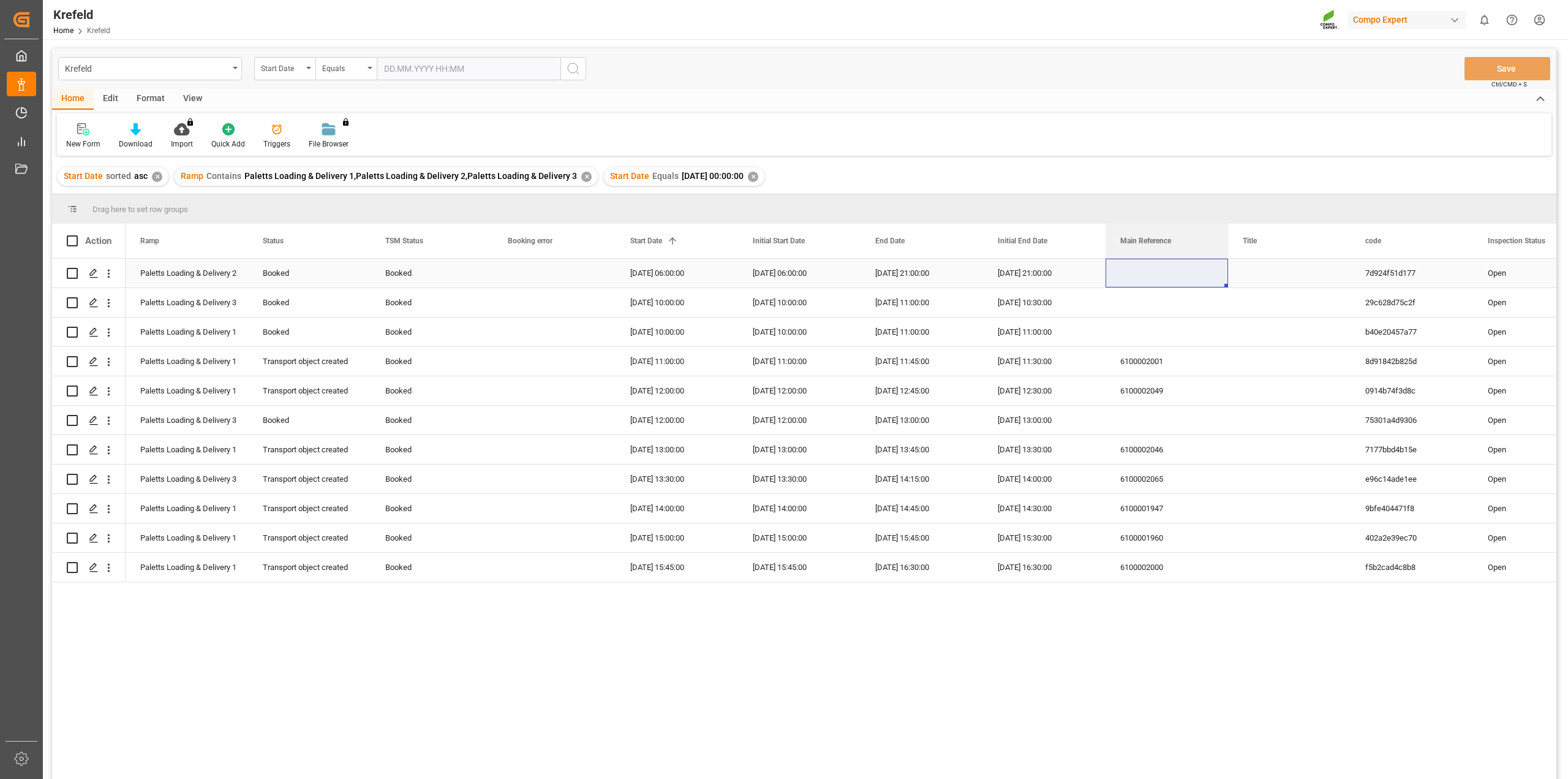
drag, startPoint x: 1357, startPoint y: 240, endPoint x: 1162, endPoint y: 275, distance: 198.1
click at [1162, 275] on div "Action Main Reference Object Type Inspection Status 1" at bounding box center [804, 505] width 1505 height 563
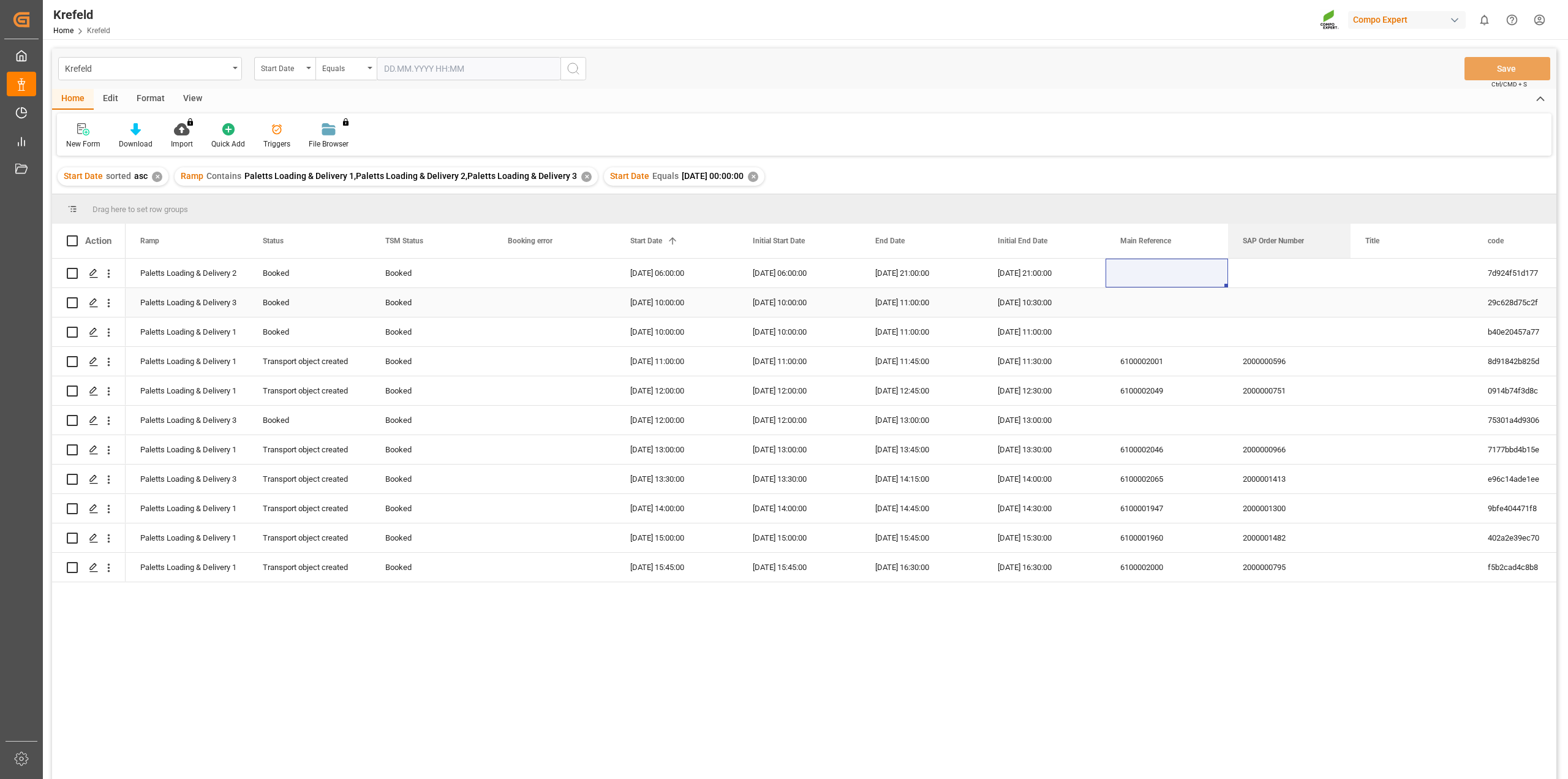
drag, startPoint x: 1225, startPoint y: 237, endPoint x: 1298, endPoint y: 304, distance: 99.1
click at [1146, 386] on div "6100002049" at bounding box center [1166, 391] width 122 height 29
click at [1165, 447] on div "6100002046" at bounding box center [1166, 450] width 122 height 29
click at [1149, 474] on div "6100002065" at bounding box center [1166, 479] width 122 height 29
click at [1168, 510] on div "6100001947" at bounding box center [1166, 508] width 122 height 29
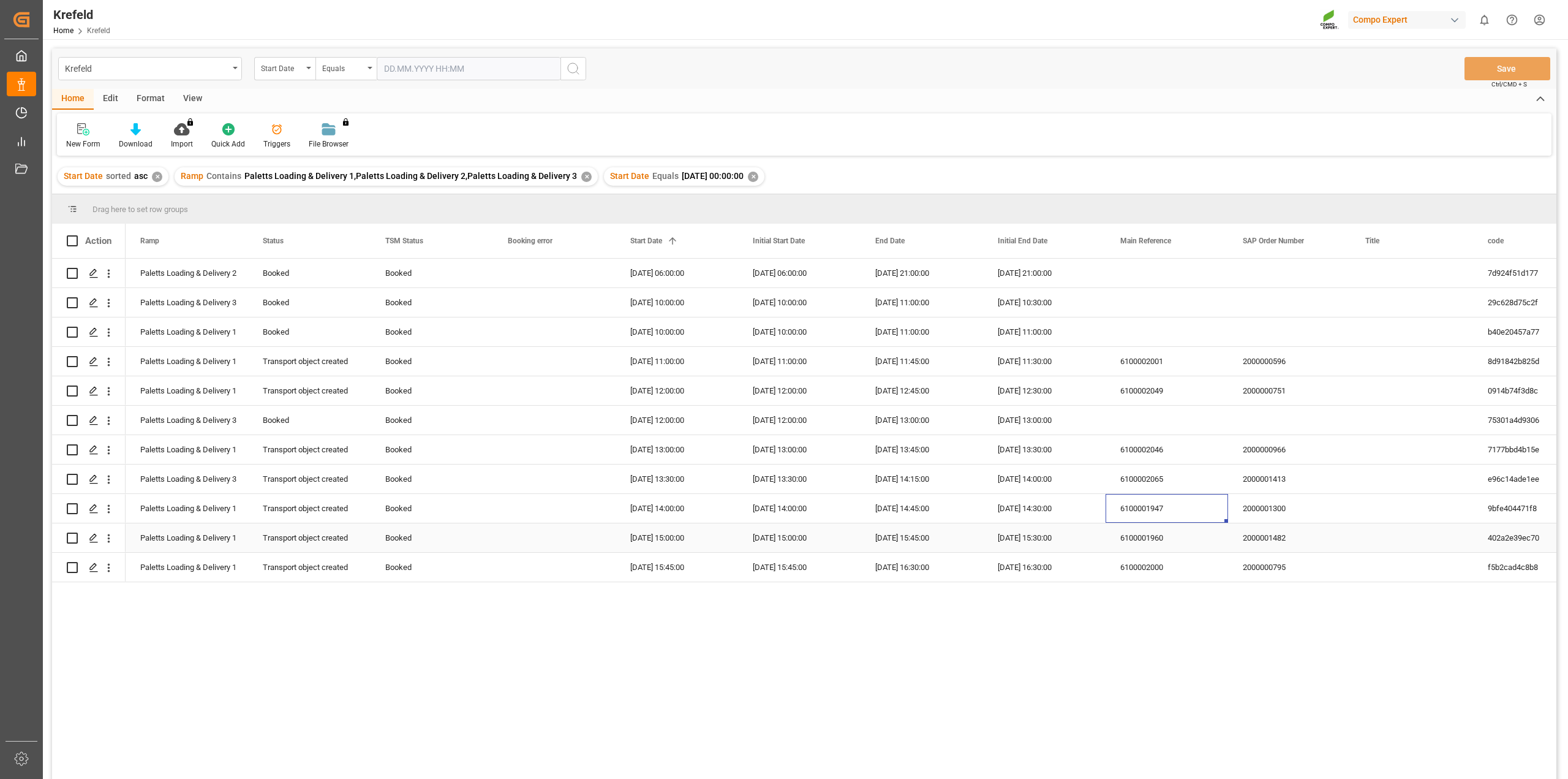
click at [1152, 542] on div "6100001960" at bounding box center [1166, 538] width 122 height 29
click at [1147, 568] on div "6100002000" at bounding box center [1166, 568] width 122 height 29
click at [979, 666] on div "Open 7d924f51d177 16.09.2025 21:00:00 16.09.2025 21:00:00 16.09.2025 06:00:00 1…" at bounding box center [841, 523] width 1431 height 528
click at [1143, 516] on div "6100001947" at bounding box center [1166, 508] width 122 height 29
click at [1151, 355] on div "6100002001" at bounding box center [1166, 361] width 122 height 29
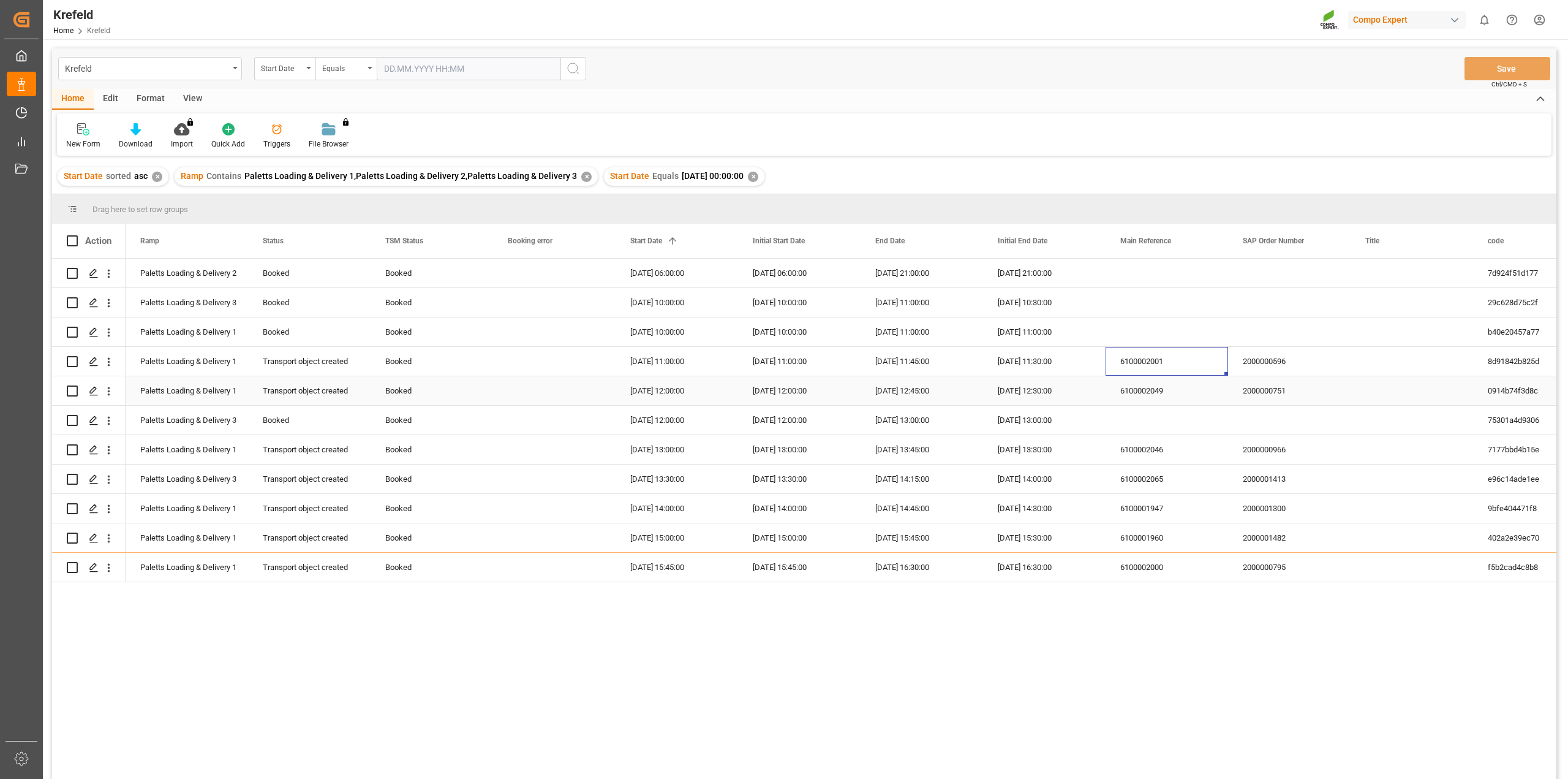
click at [1165, 392] on div "6100002049" at bounding box center [1166, 391] width 122 height 29
click at [1162, 472] on div "6100002065" at bounding box center [1166, 479] width 122 height 29
